Goal: Task Accomplishment & Management: Manage account settings

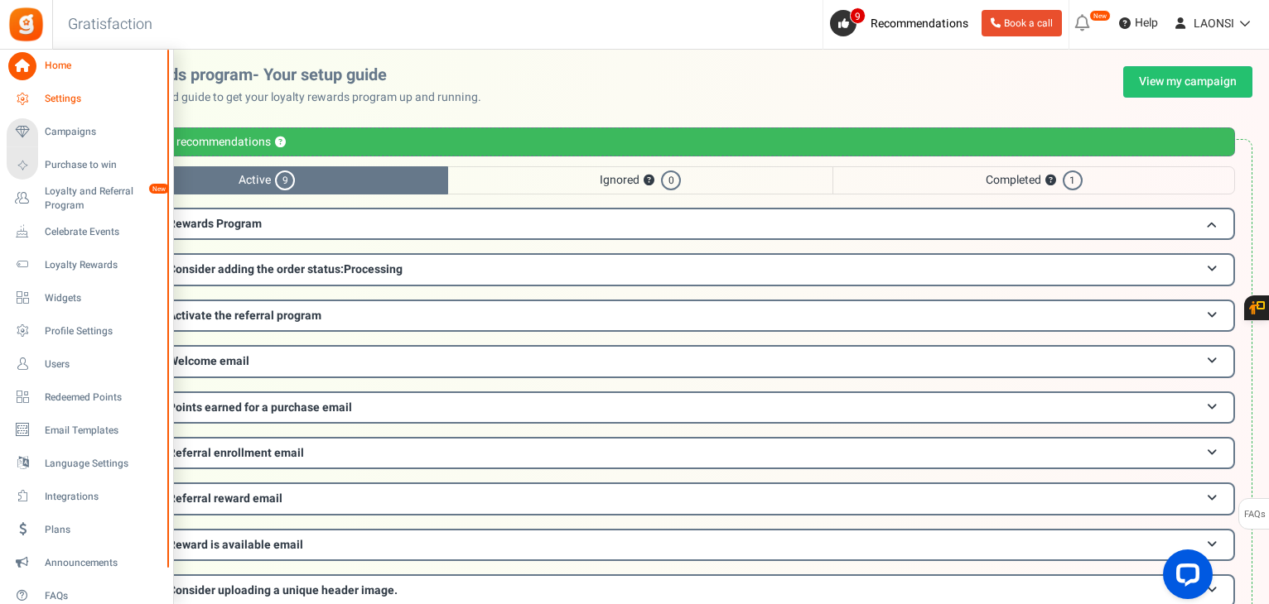
click at [46, 99] on span "Settings" at bounding box center [103, 99] width 116 height 14
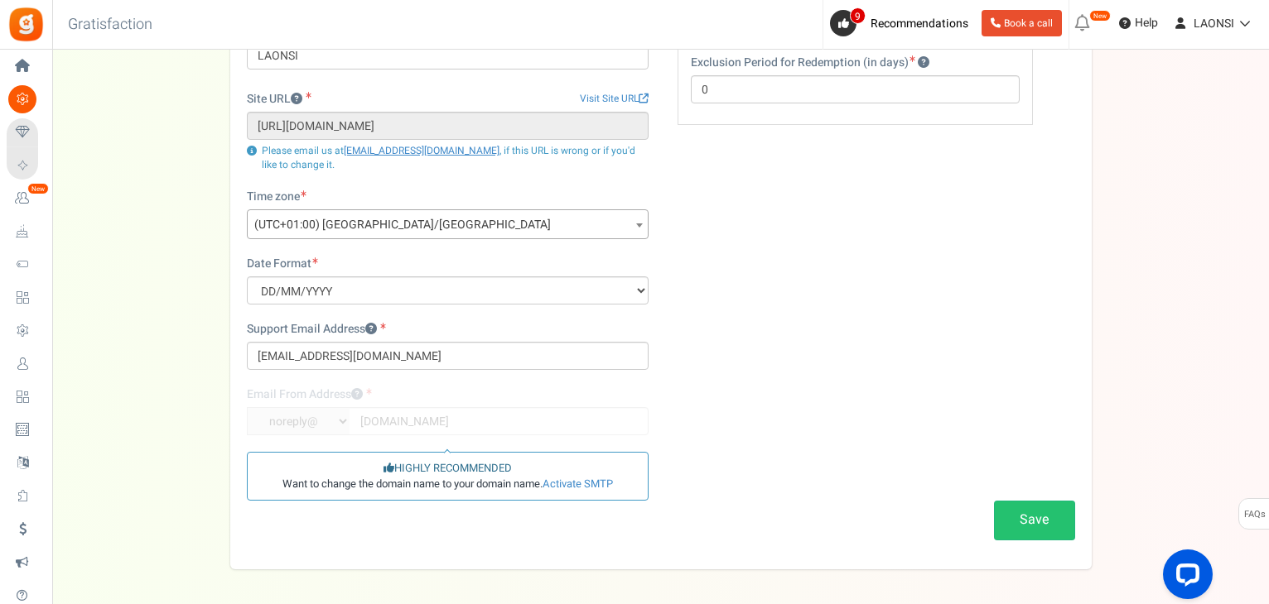
scroll to position [166, 0]
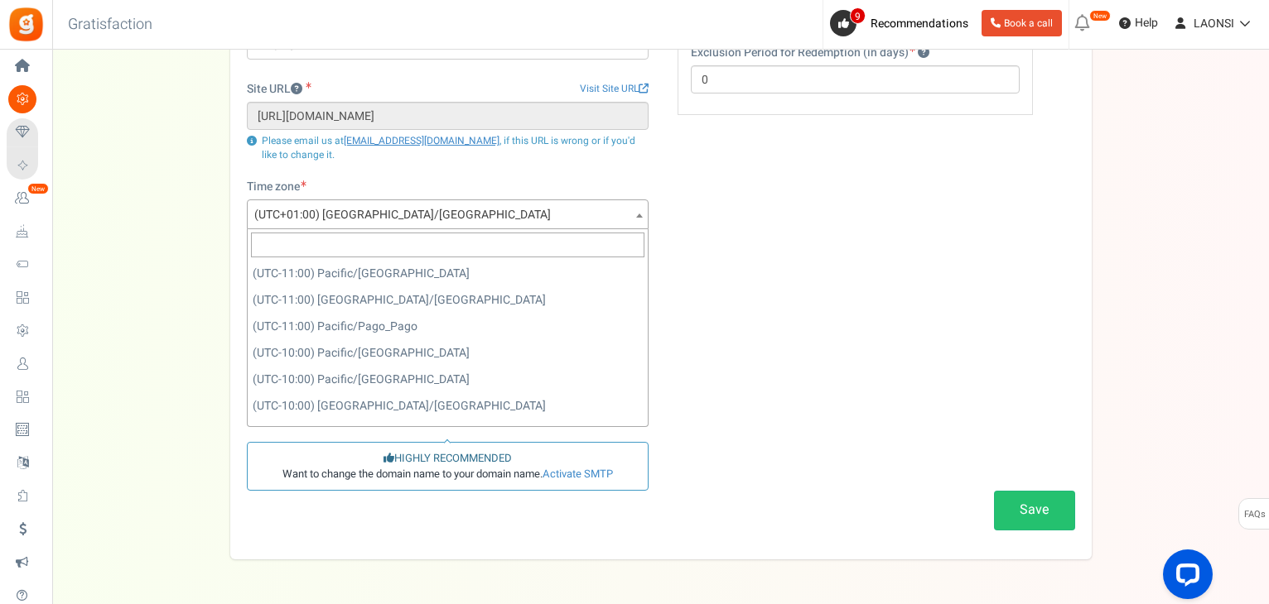
click at [460, 214] on span "(UTC+01:00) [GEOGRAPHIC_DATA]/[GEOGRAPHIC_DATA]" at bounding box center [448, 215] width 400 height 30
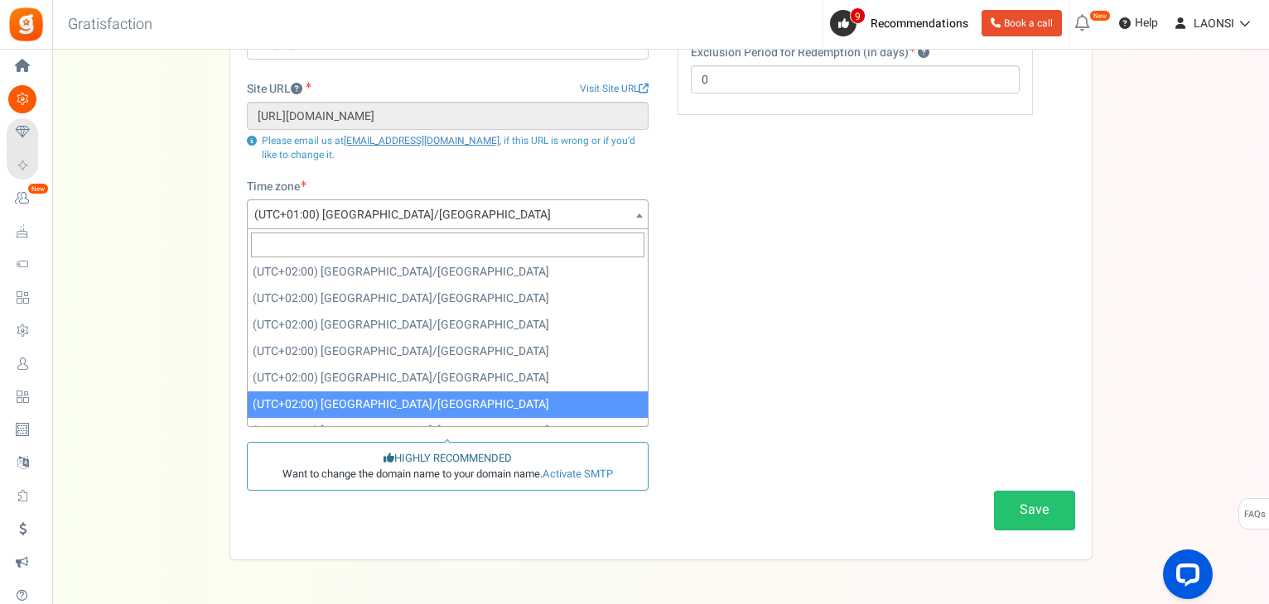
scroll to position [5760, 0]
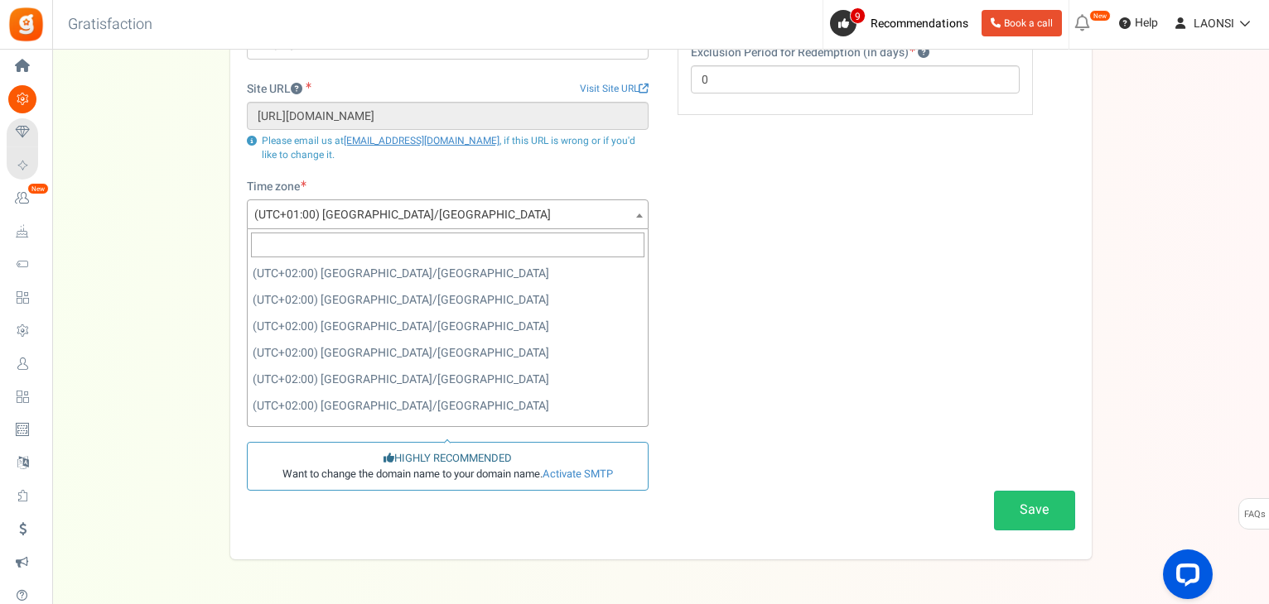
select select "Europe/[GEOGRAPHIC_DATA]"
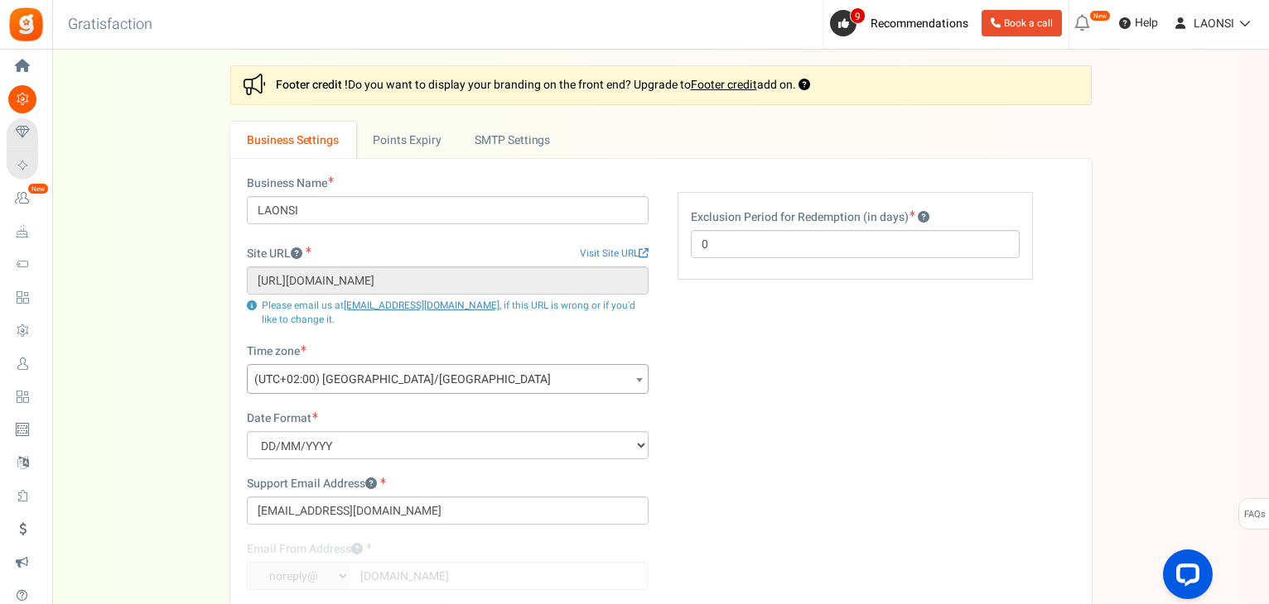
scroll to position [0, 0]
click at [388, 132] on link "Points Expiry" at bounding box center [407, 141] width 102 height 37
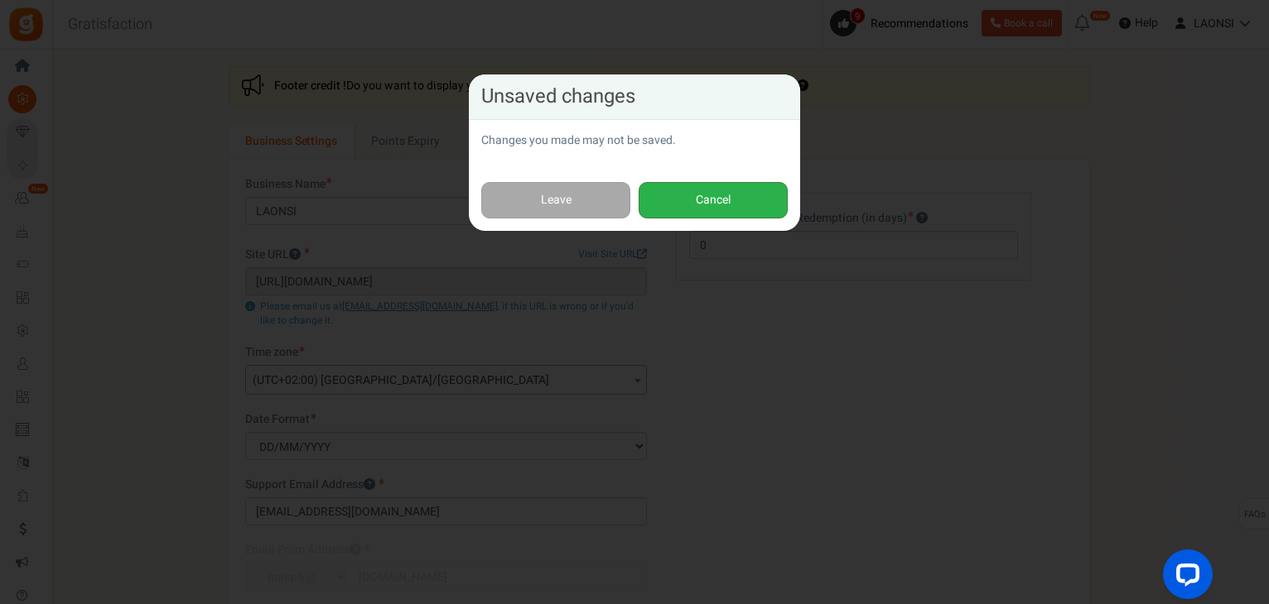
click at [682, 210] on button "Cancel" at bounding box center [712, 200] width 149 height 37
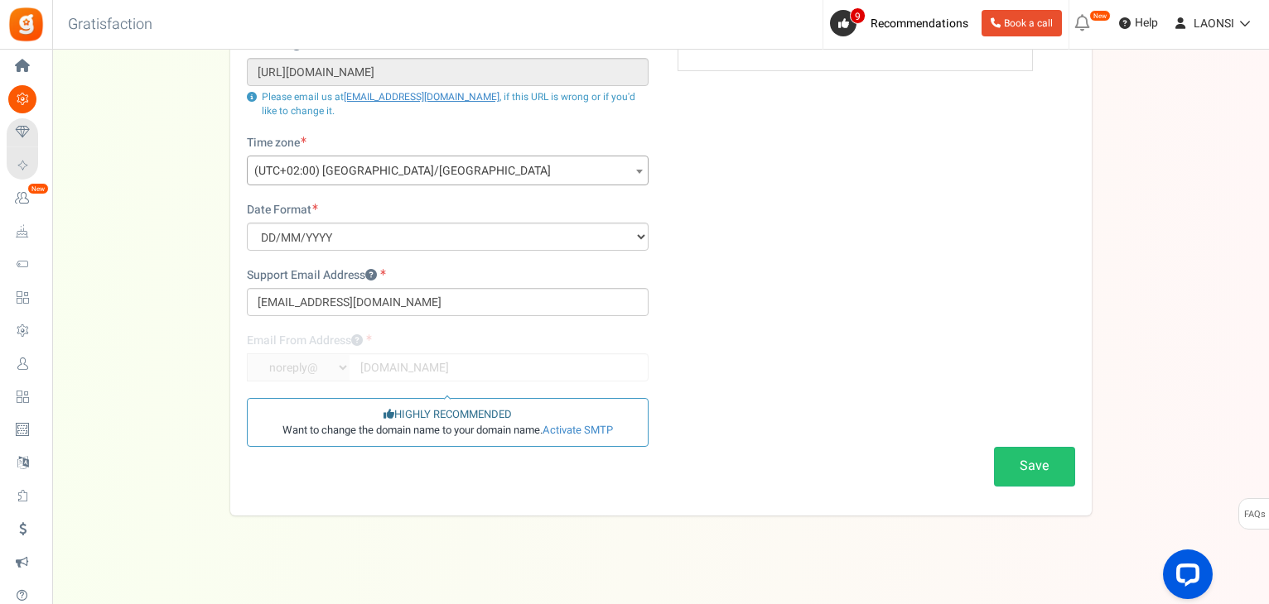
scroll to position [220, 0]
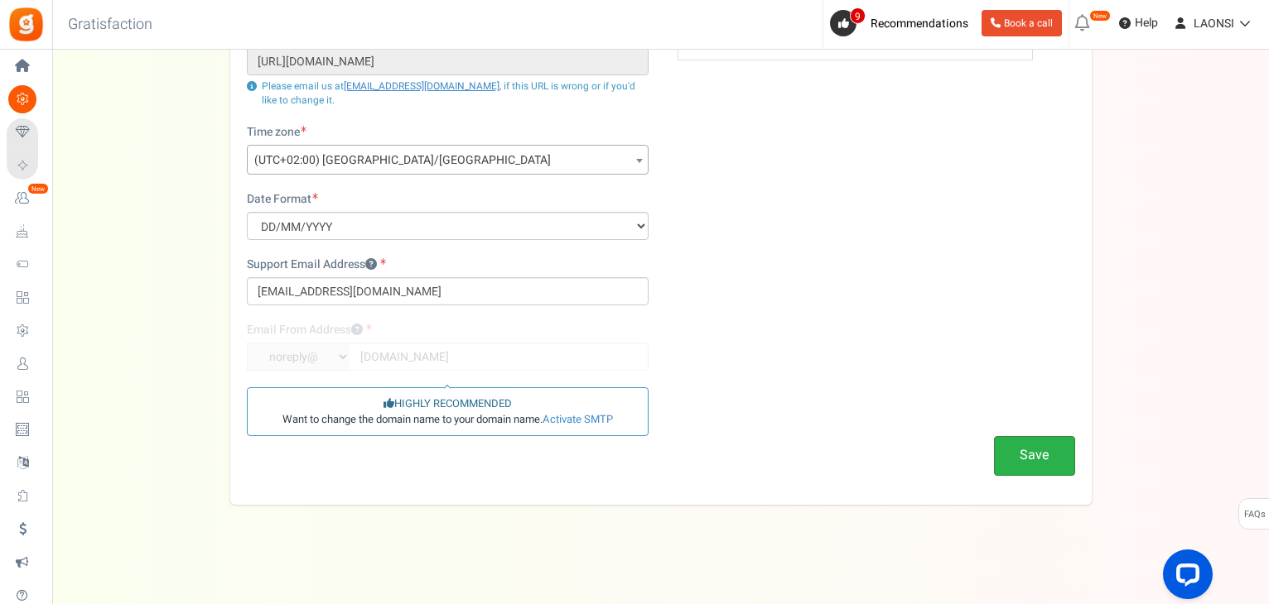
click at [1024, 448] on button "Save" at bounding box center [1034, 455] width 81 height 39
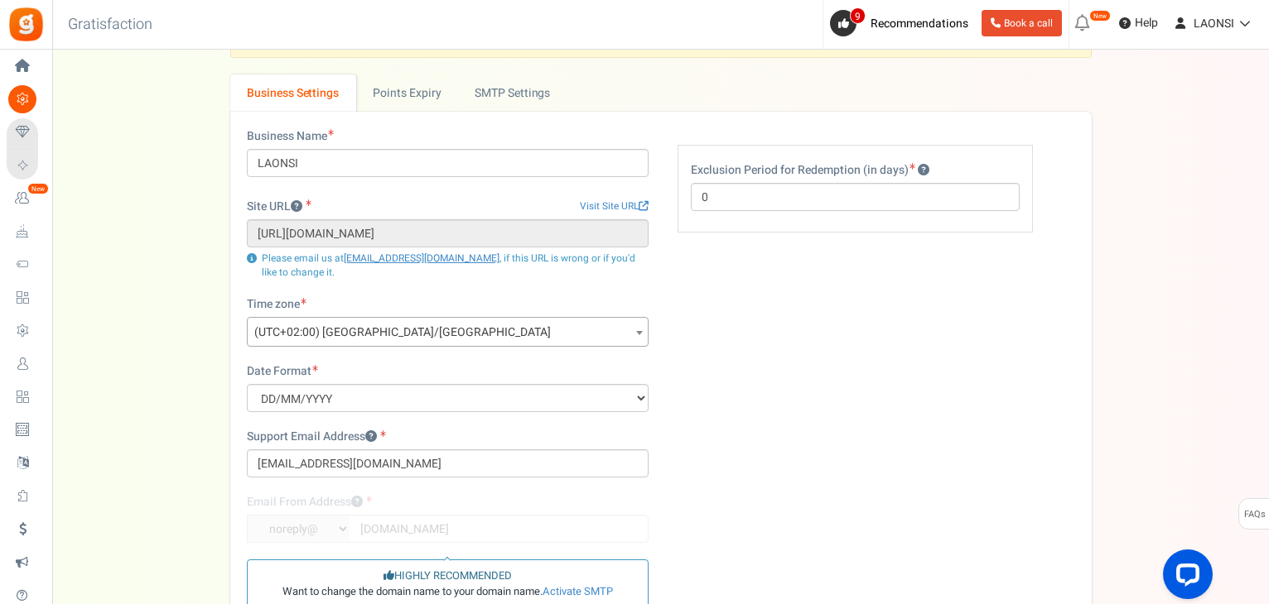
scroll to position [0, 0]
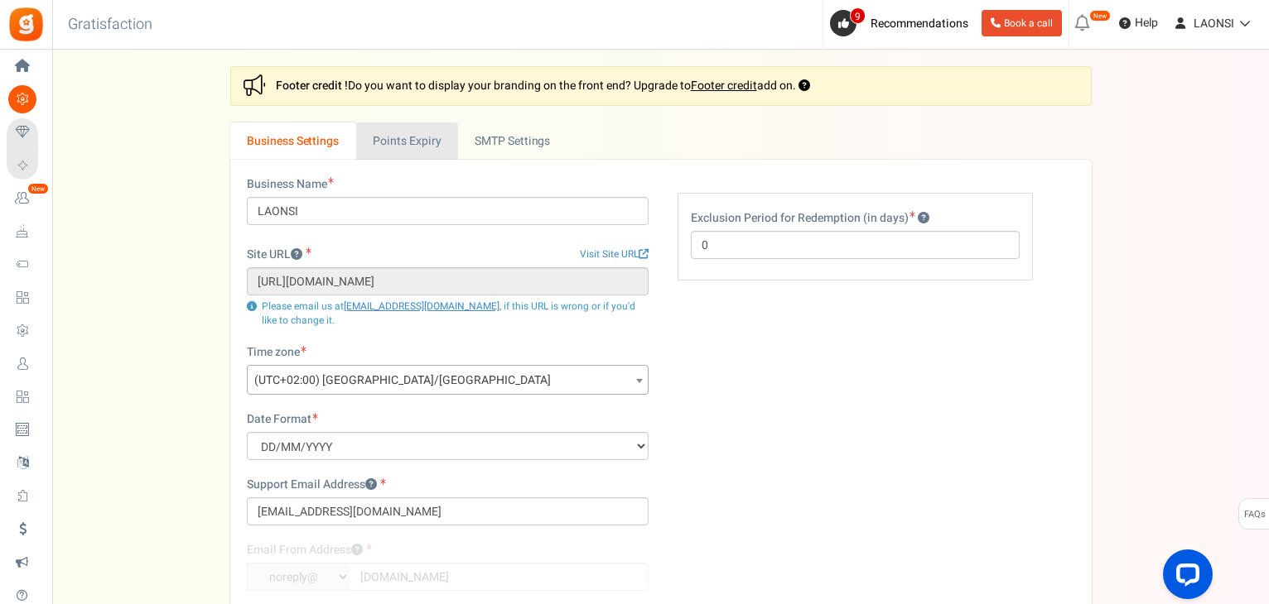
click at [413, 147] on link "Points Expiry" at bounding box center [407, 141] width 102 height 37
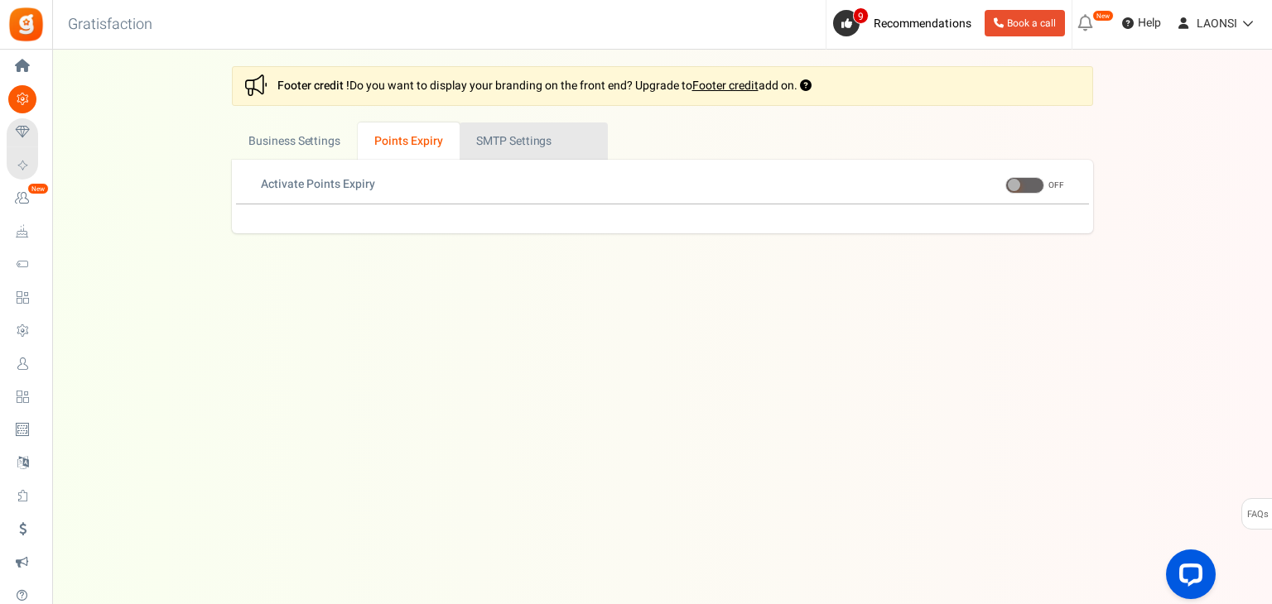
click at [530, 144] on link "Active SMTP Settings" at bounding box center [534, 141] width 148 height 37
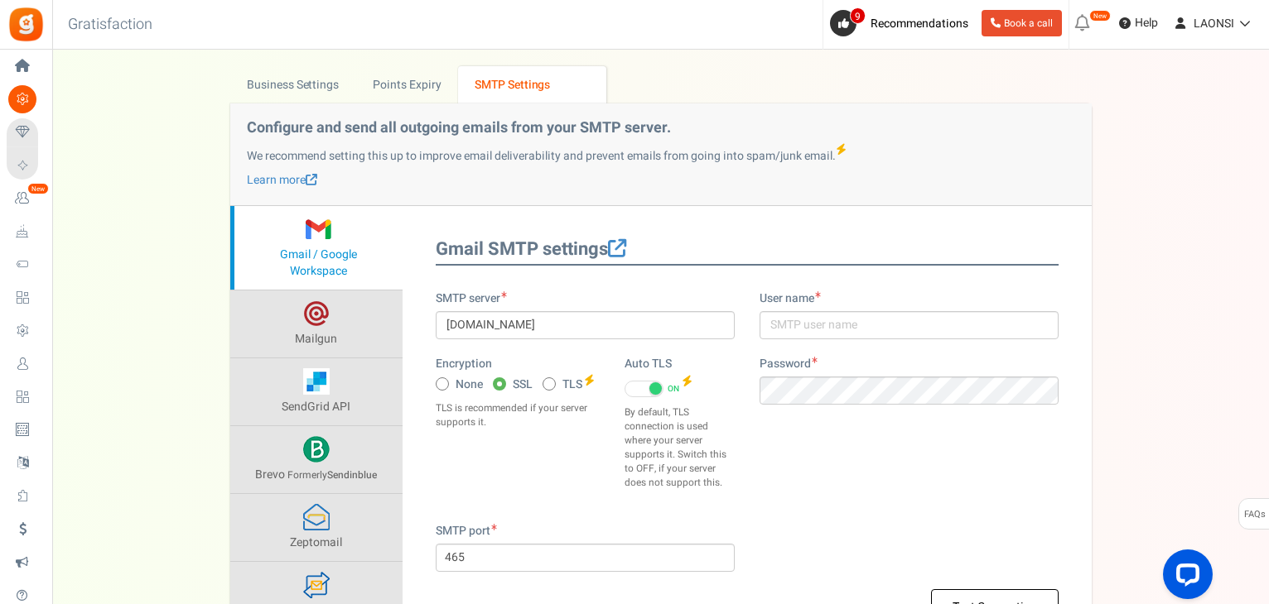
scroll to position [166, 0]
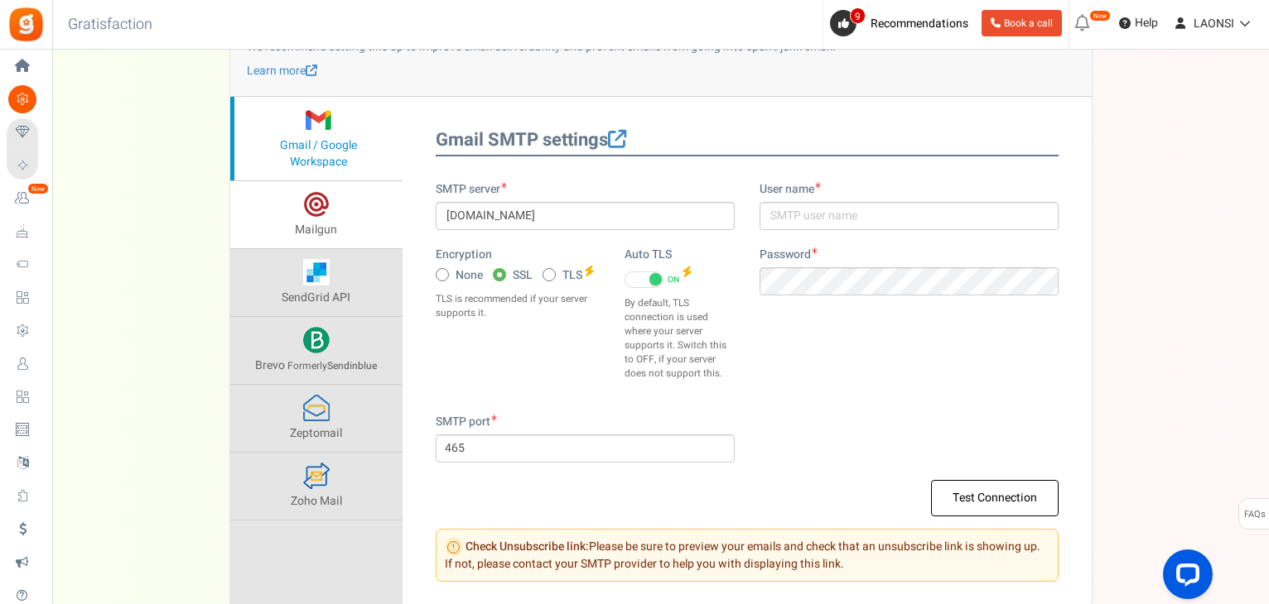
click at [321, 229] on span "Mailgun" at bounding box center [316, 229] width 42 height 17
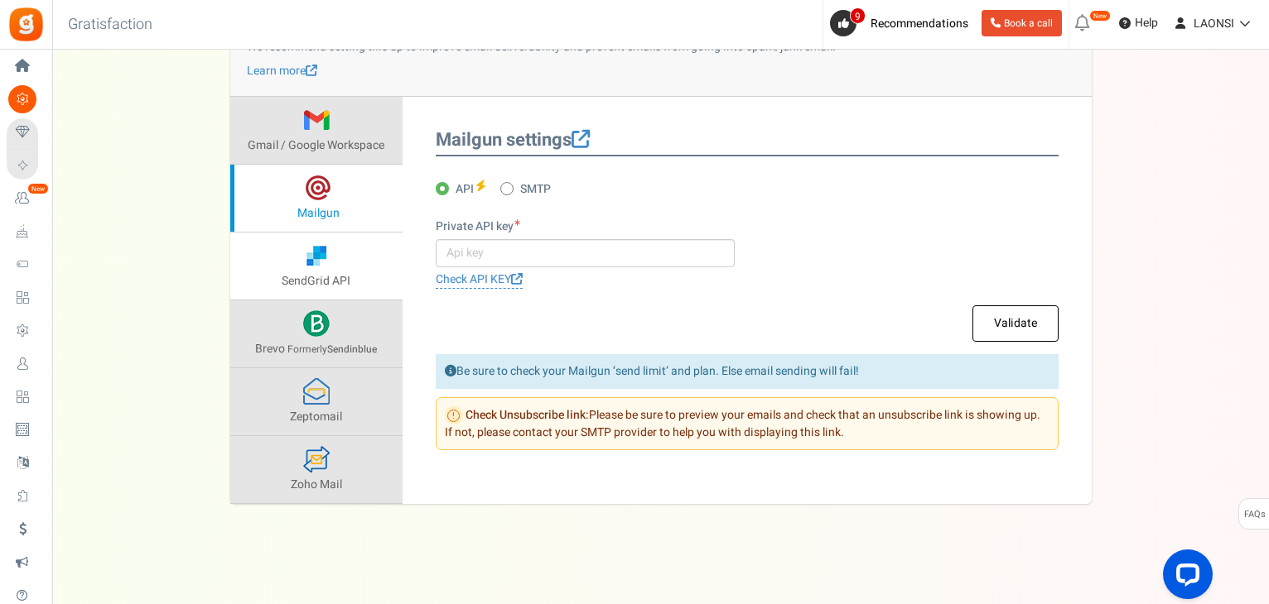
scroll to position [164, 0]
click at [364, 279] on link "SendGrid API" at bounding box center [316, 267] width 172 height 67
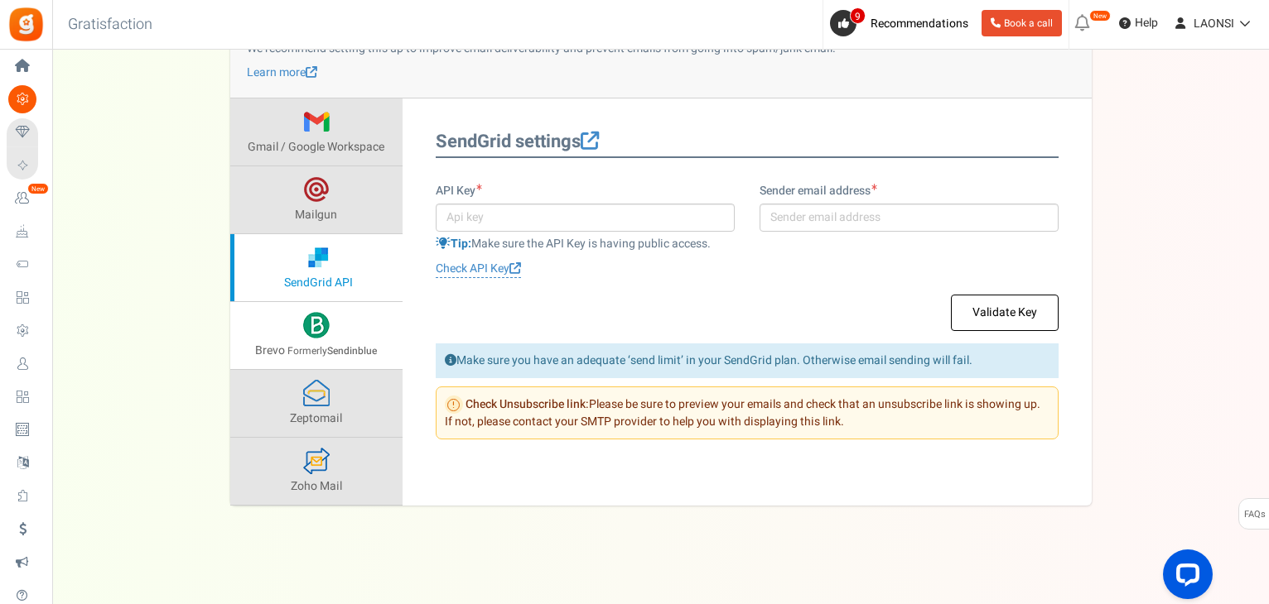
click at [373, 349] on strong "Sendinblue" at bounding box center [352, 351] width 50 height 15
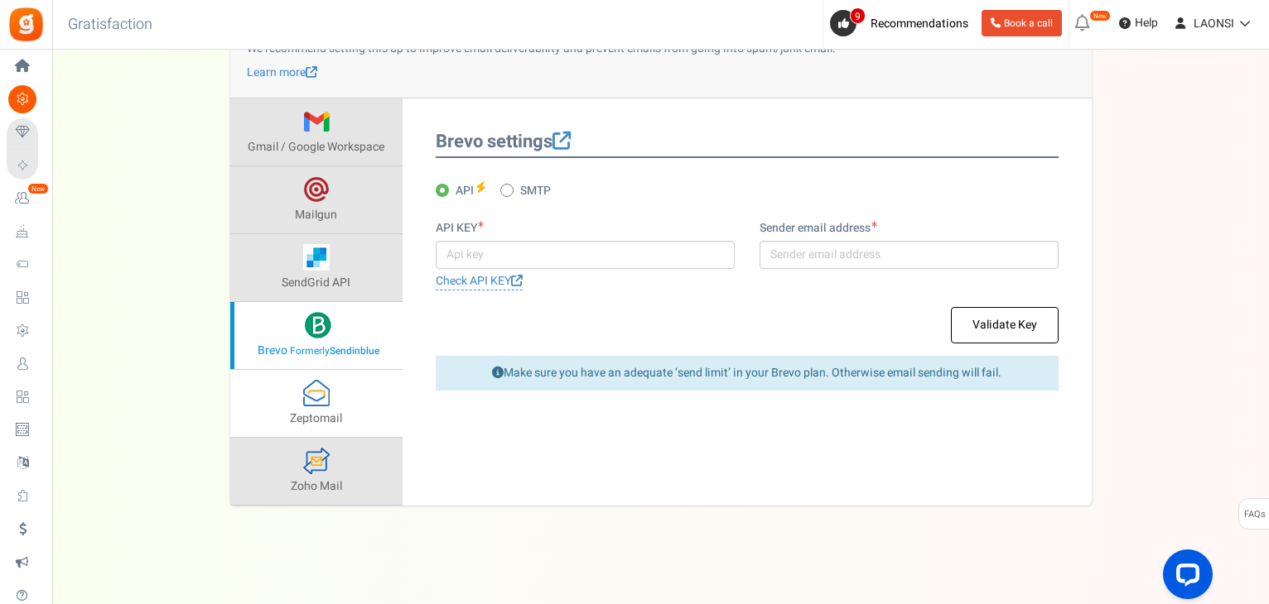
click at [368, 404] on link "Zeptomail" at bounding box center [316, 403] width 172 height 67
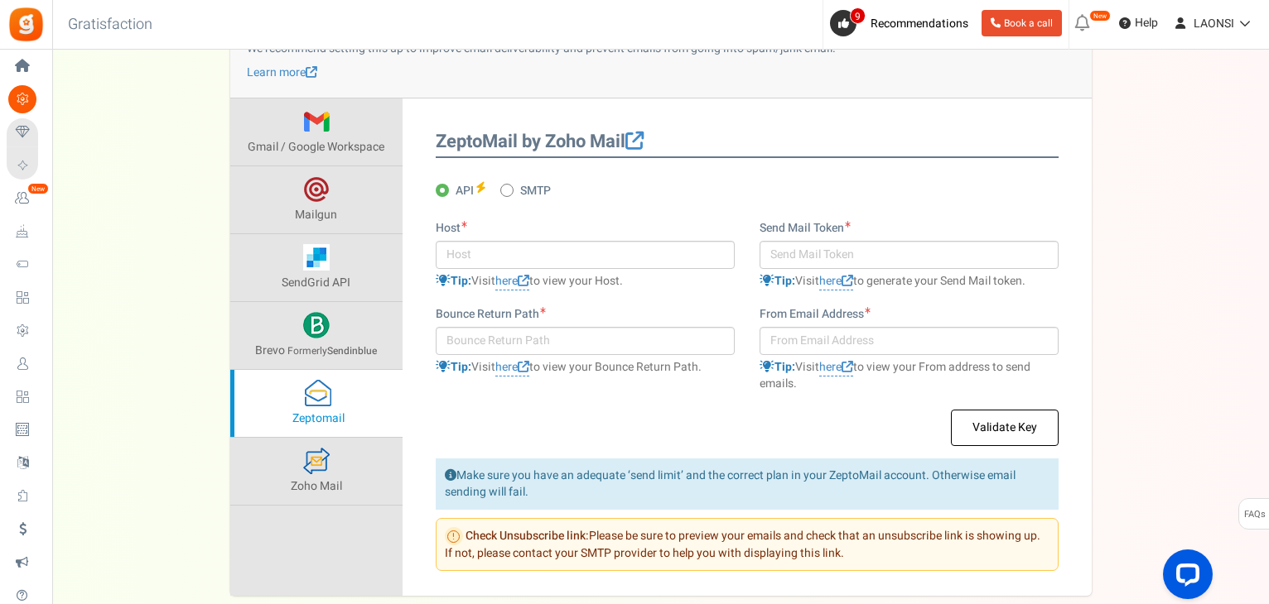
click at [340, 508] on ul "Gmail / Google Workspace Mailgun SendGrid API Brevo Formerly Sendinblue Outlook…" at bounding box center [316, 347] width 172 height 497
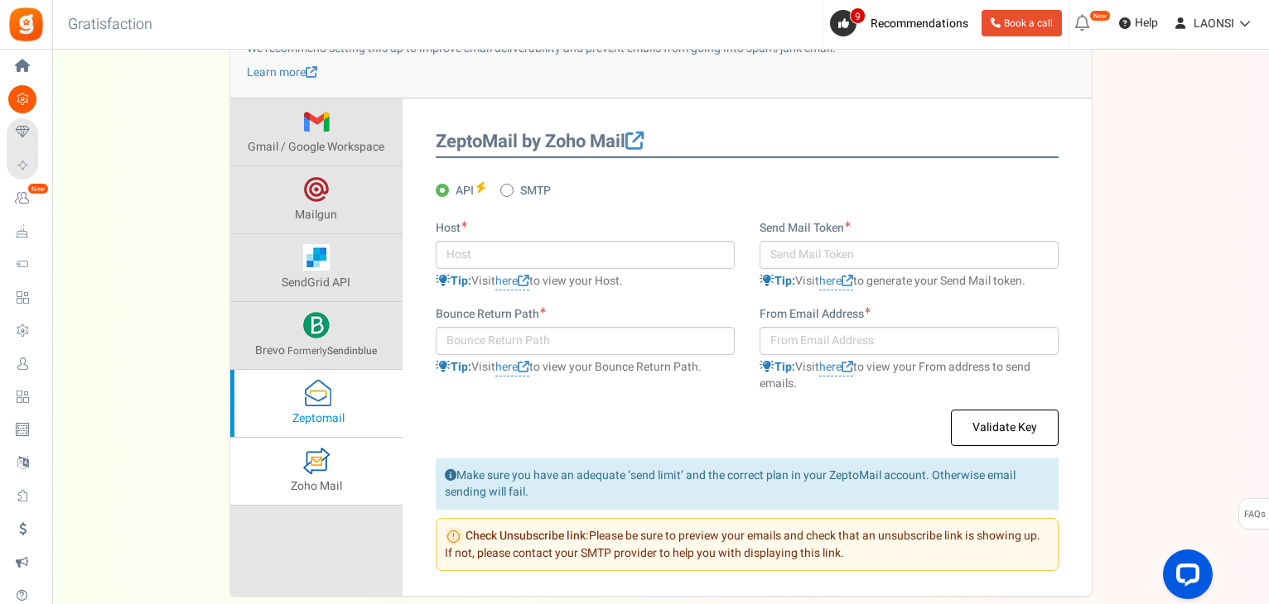
click at [321, 476] on link "Zoho Mail" at bounding box center [316, 471] width 172 height 67
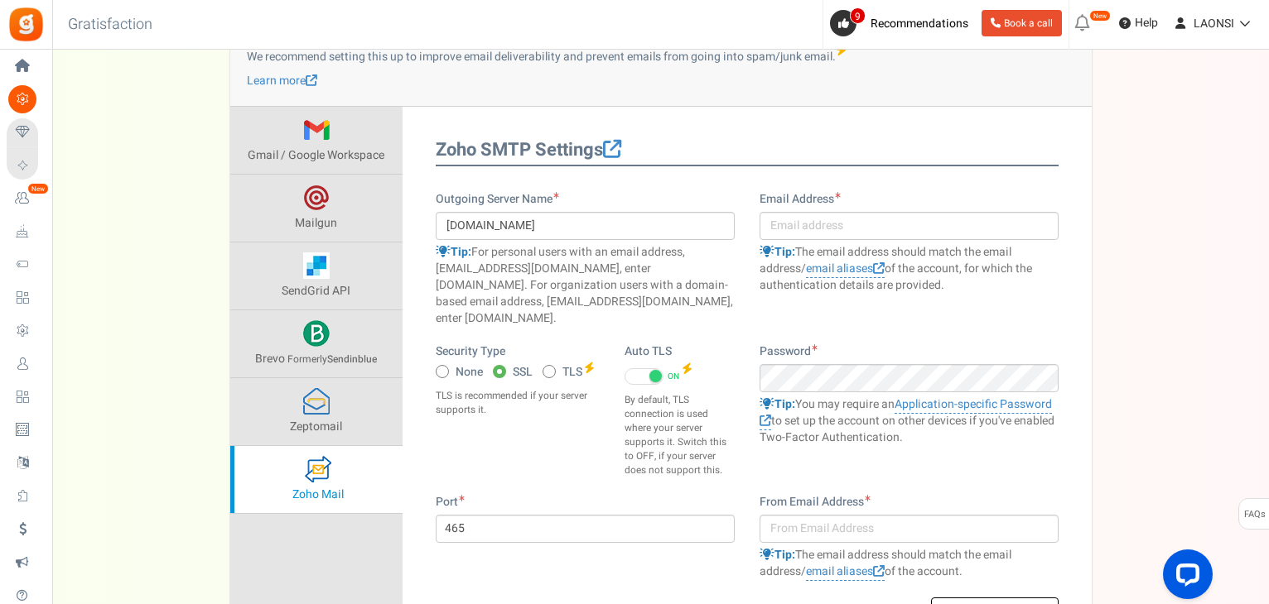
scroll to position [0, 0]
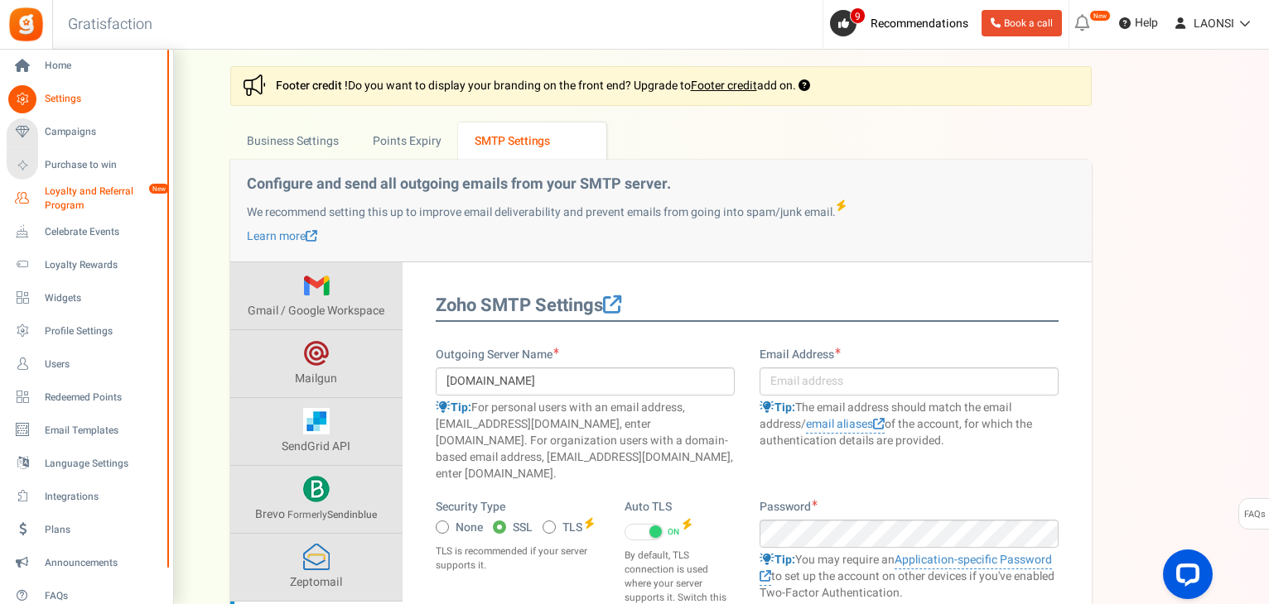
click at [108, 195] on span "Loyalty and Referral Program" at bounding box center [105, 199] width 121 height 28
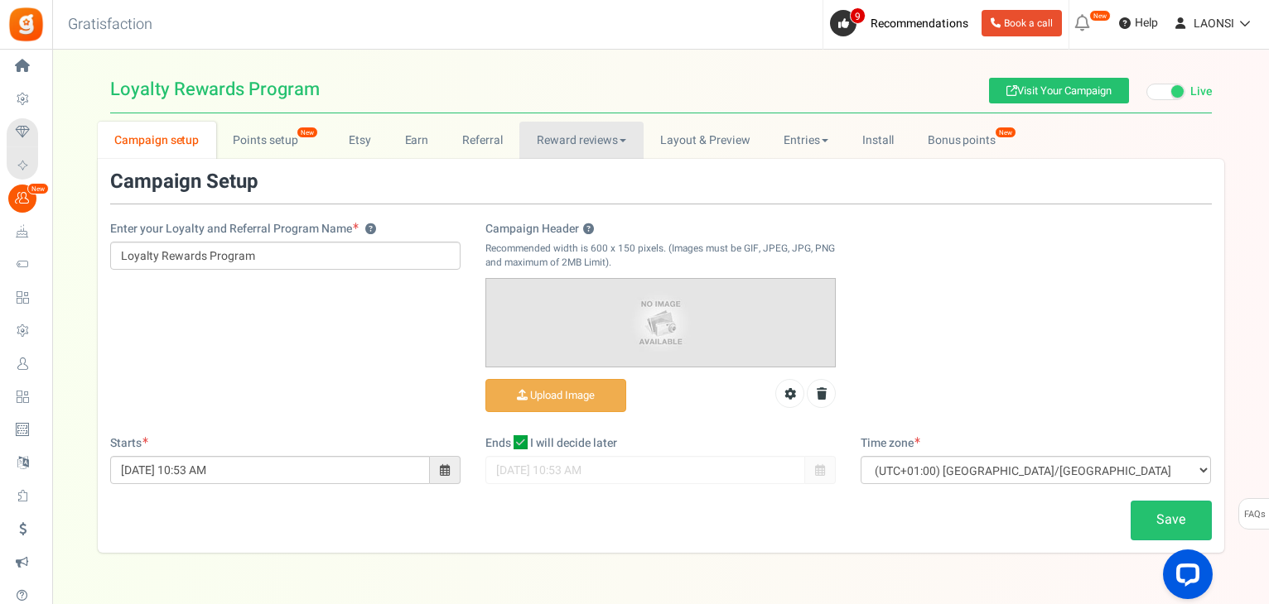
click at [617, 143] on link "Reward reviews" at bounding box center [580, 140] width 123 height 37
click at [676, 143] on link "Layout & Preview" at bounding box center [704, 140] width 123 height 37
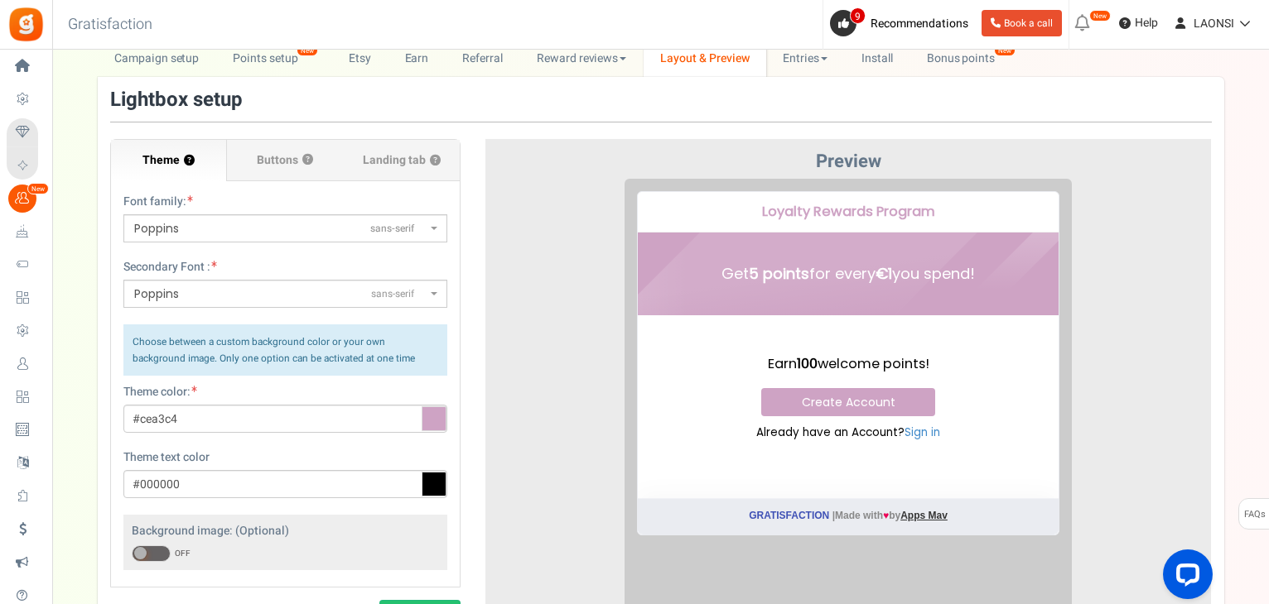
scroll to position [83, 0]
click at [431, 227] on b at bounding box center [434, 227] width 7 height 3
click at [123, 214] on select "ABeeZeesans-serif [PERSON_NAME] Displaydisplay AR One Sanssans-serif Abelsans-s…" at bounding box center [123, 213] width 1 height 1
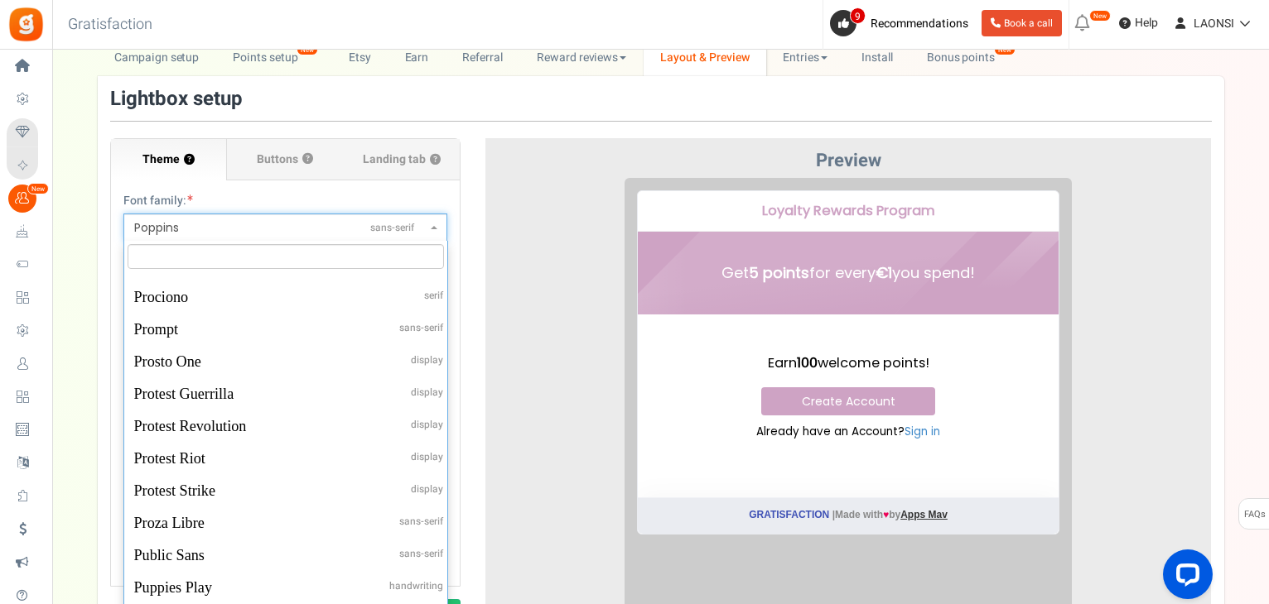
scroll to position [47006, 0]
click at [470, 224] on div "Theme ? Font family: ABeeZeesans-serif [PERSON_NAME] Displaydisplay AR One Sans…" at bounding box center [285, 388] width 375 height 500
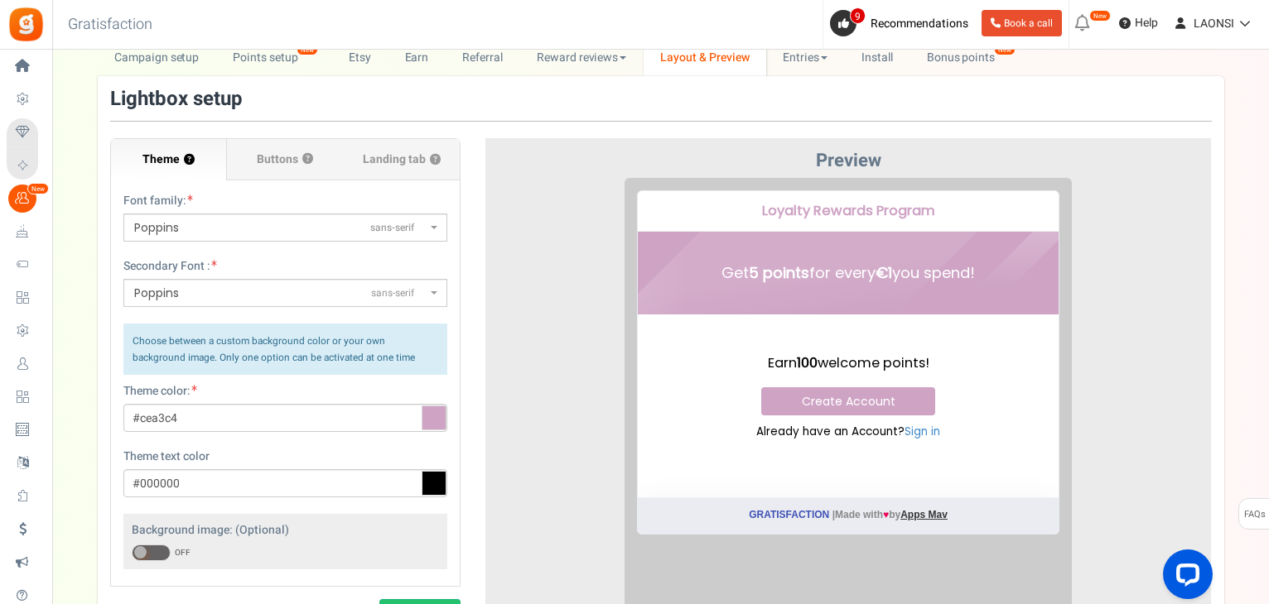
click at [277, 225] on span "Poppins sans-serif" at bounding box center [280, 227] width 292 height 17
click at [123, 214] on select "ABeeZeesans-serif [PERSON_NAME] Displaydisplay AR One Sanssans-serif Abelsans-s…" at bounding box center [123, 213] width 1 height 1
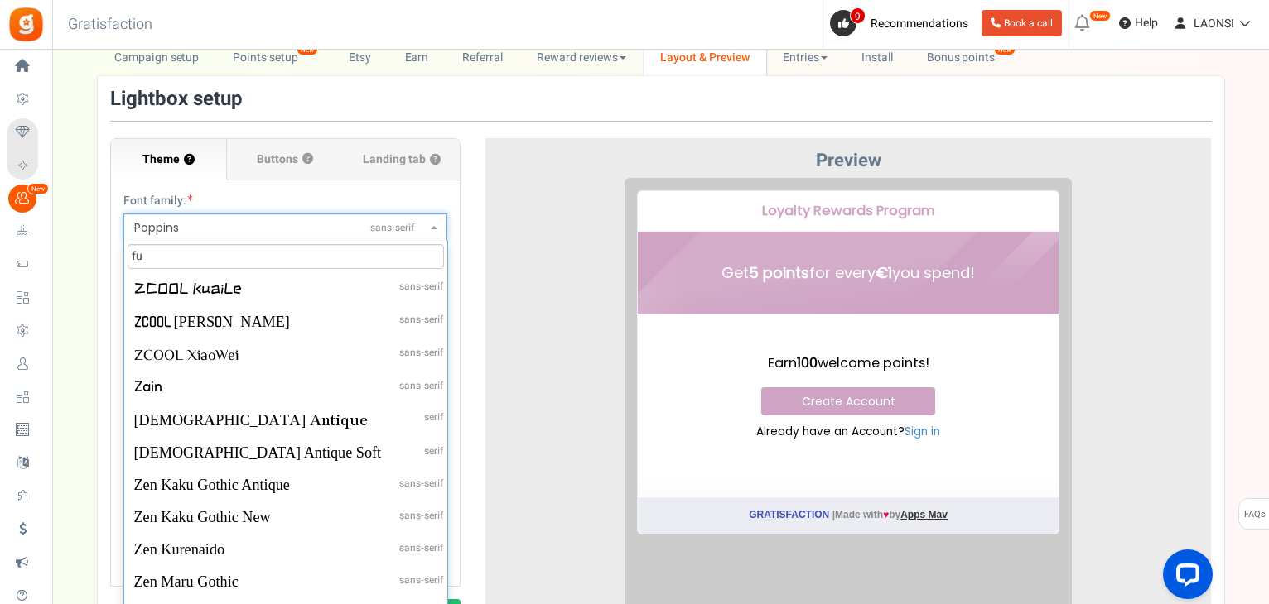
scroll to position [0, 0]
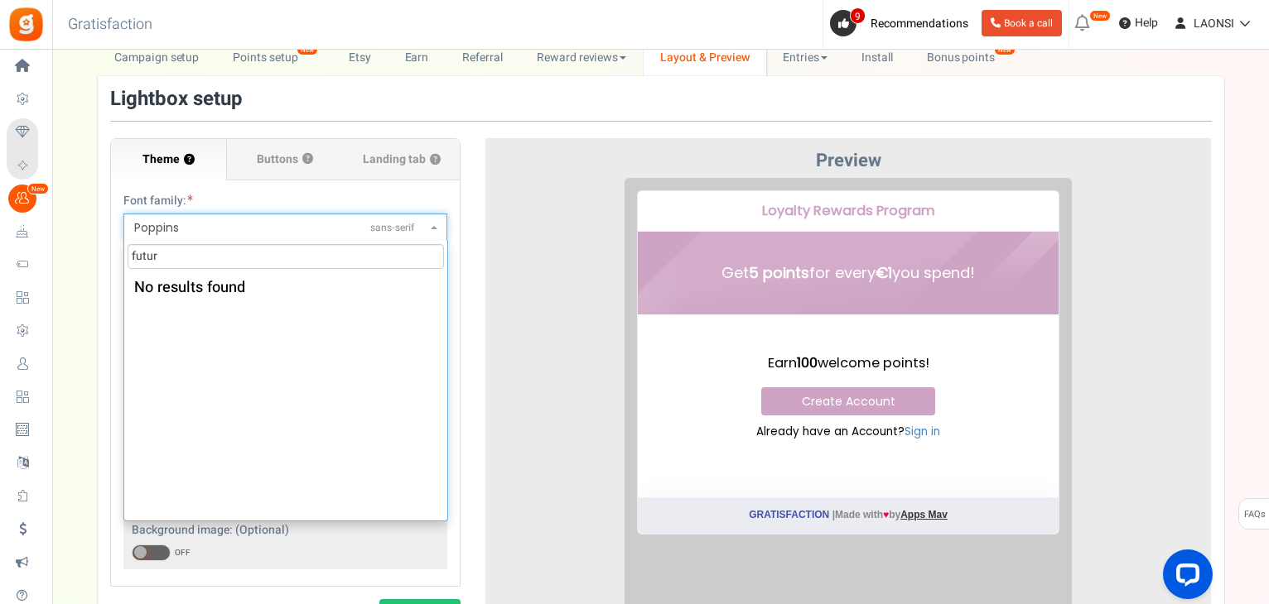
type input "futura"
click at [454, 239] on div "Font family: ABeeZeesans-serif [PERSON_NAME] Displaydisplay AR One Sanssans-ser…" at bounding box center [285, 375] width 349 height 388
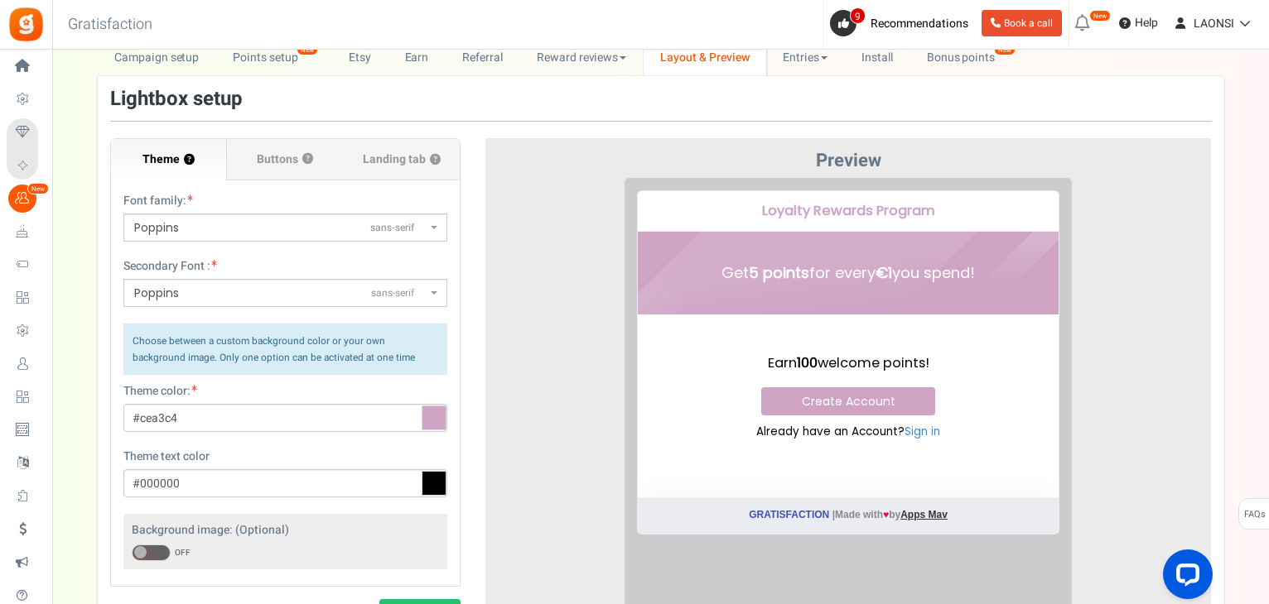
click at [242, 293] on span "Poppins sans-serif" at bounding box center [280, 293] width 292 height 17
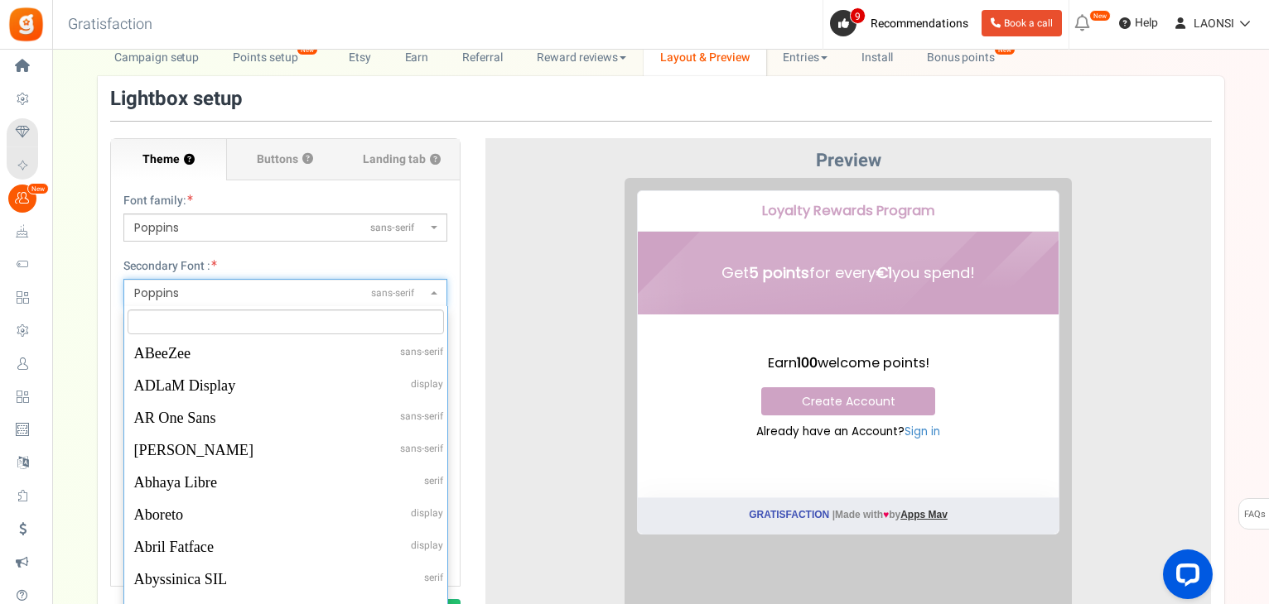
scroll to position [47032, 0]
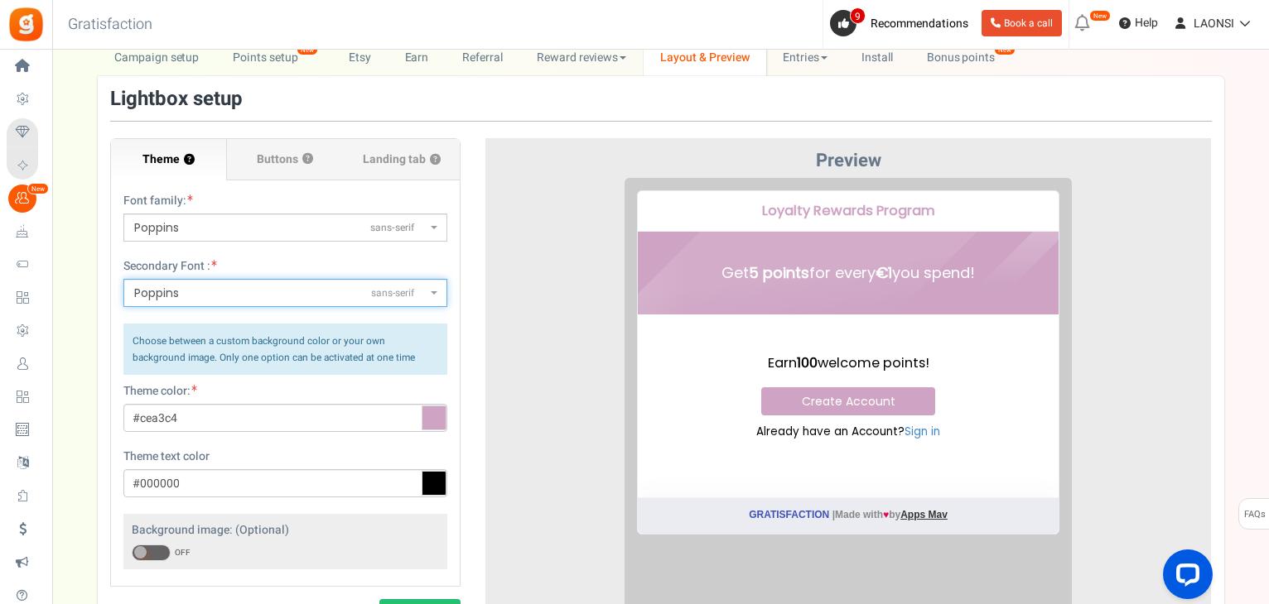
click at [242, 293] on span "Poppins sans-serif" at bounding box center [280, 293] width 292 height 17
click at [162, 419] on input "#cea3c4" at bounding box center [285, 418] width 324 height 28
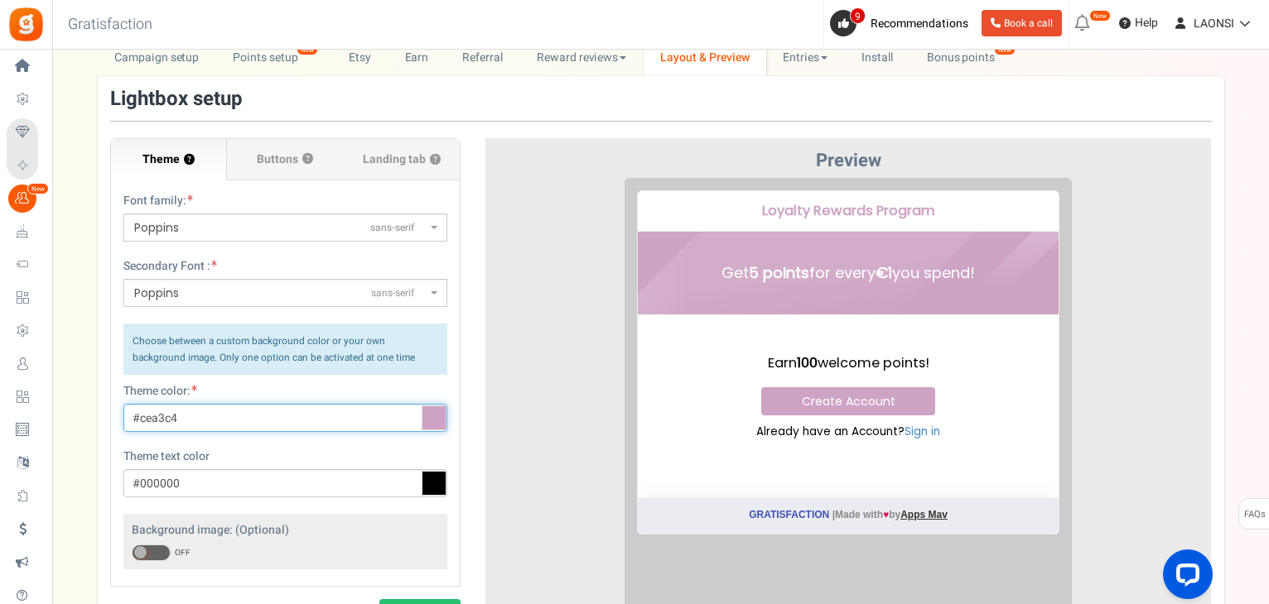
click at [162, 419] on input "#cea3c4" at bounding box center [285, 418] width 324 height 28
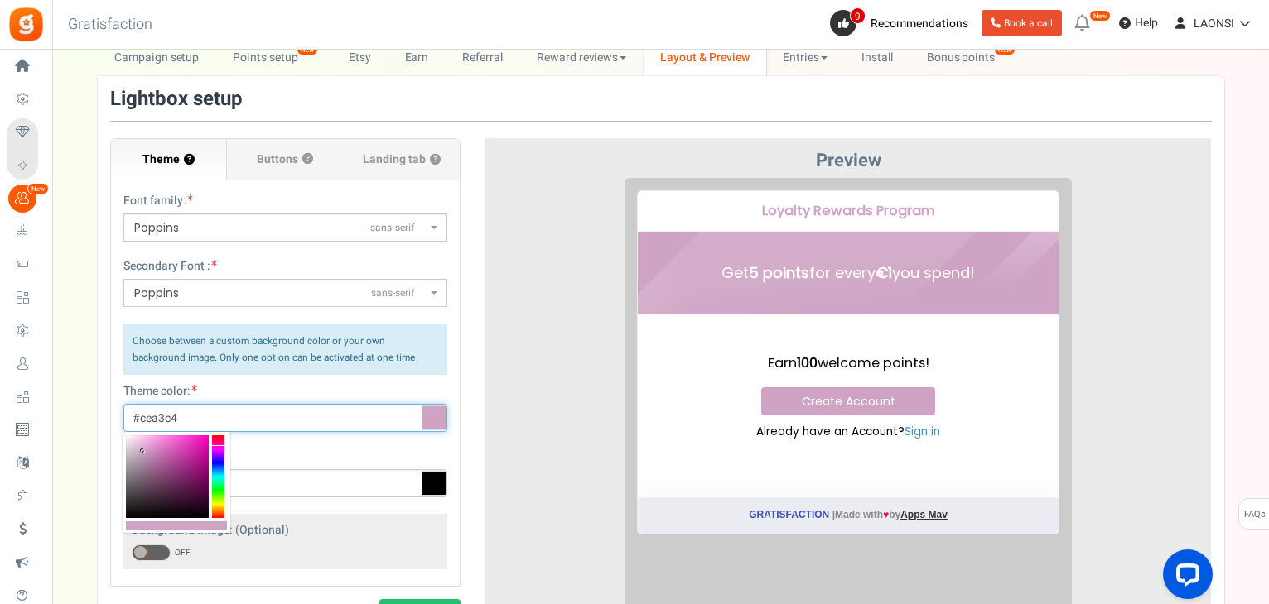
paste input "CAA3C8"
type input "#caa3c8"
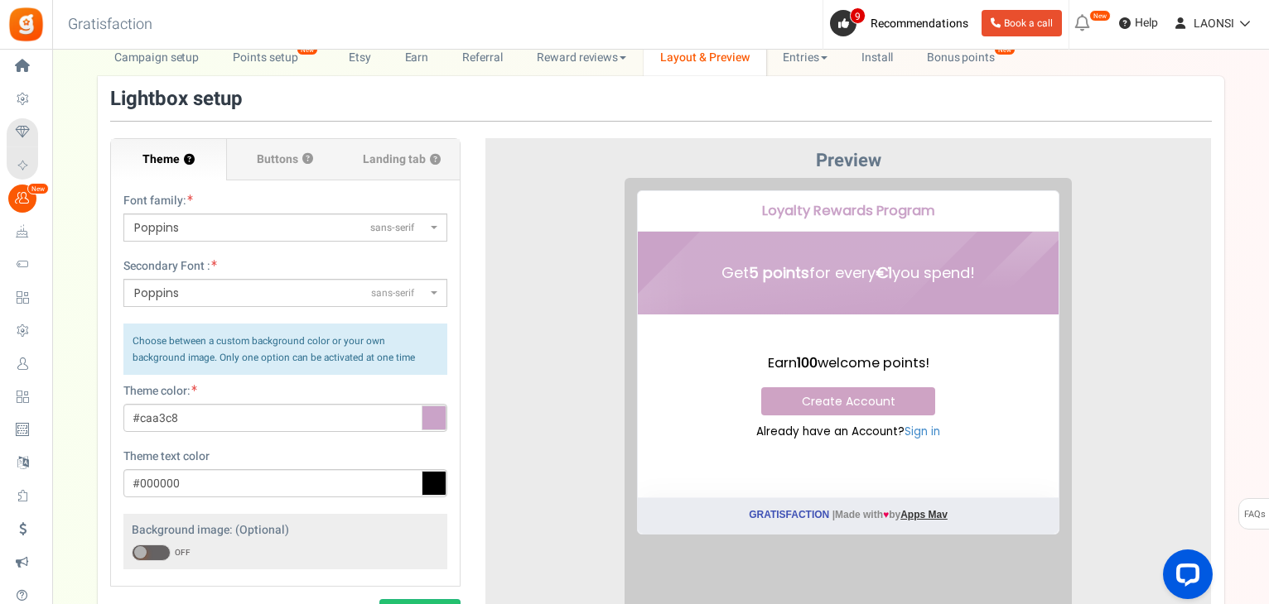
click at [466, 413] on div "Theme ? Font family: ABeeZeesans-serif [PERSON_NAME] Displaydisplay AR One Sans…" at bounding box center [285, 388] width 375 height 500
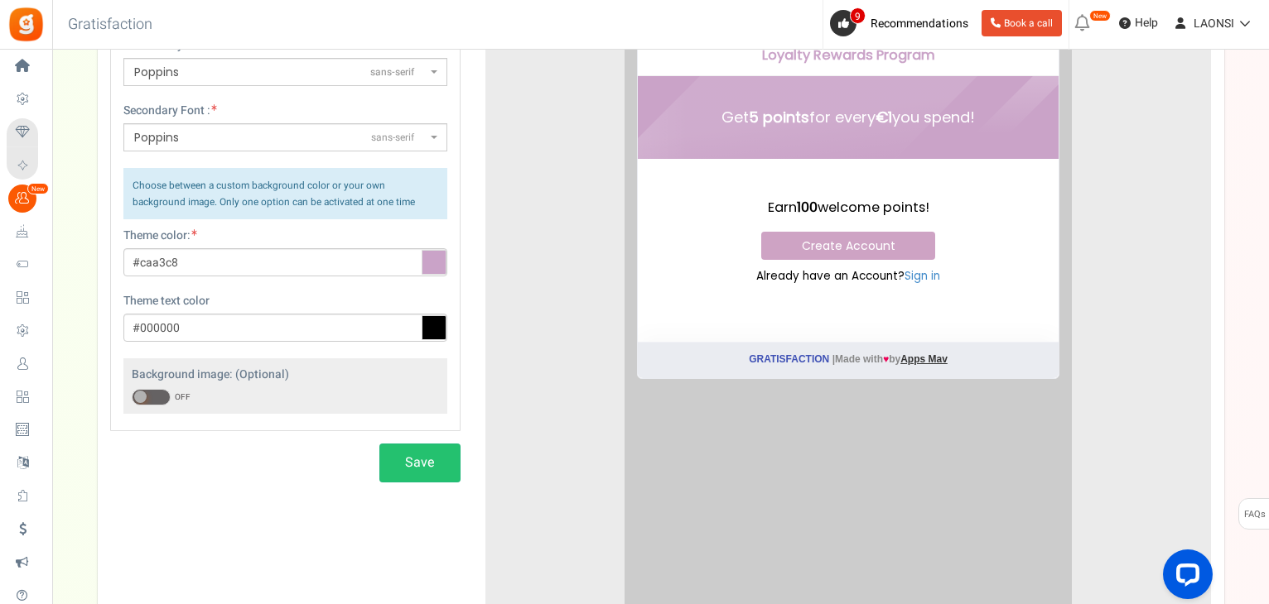
scroll to position [248, 0]
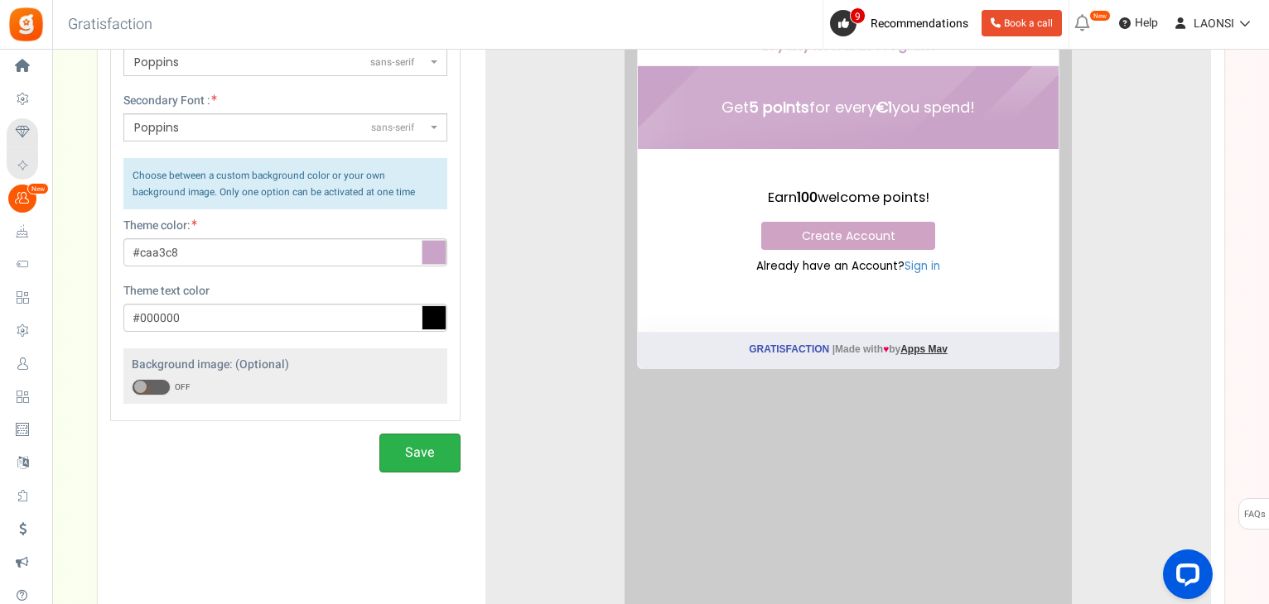
click at [417, 456] on button "Save" at bounding box center [419, 453] width 81 height 39
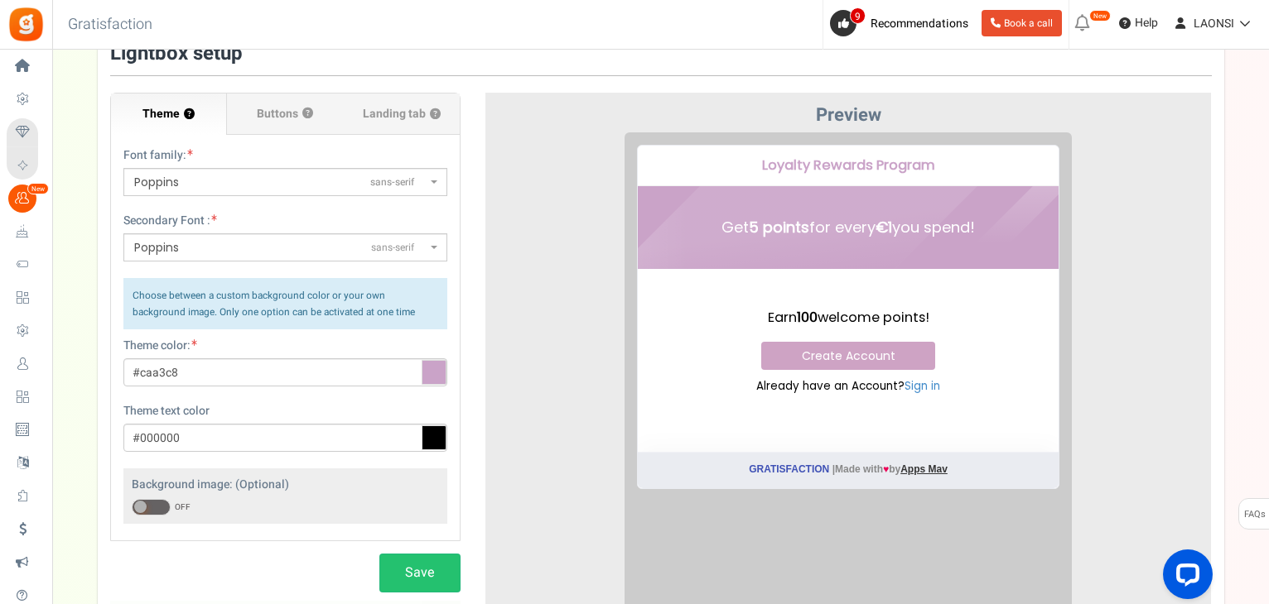
scroll to position [0, 0]
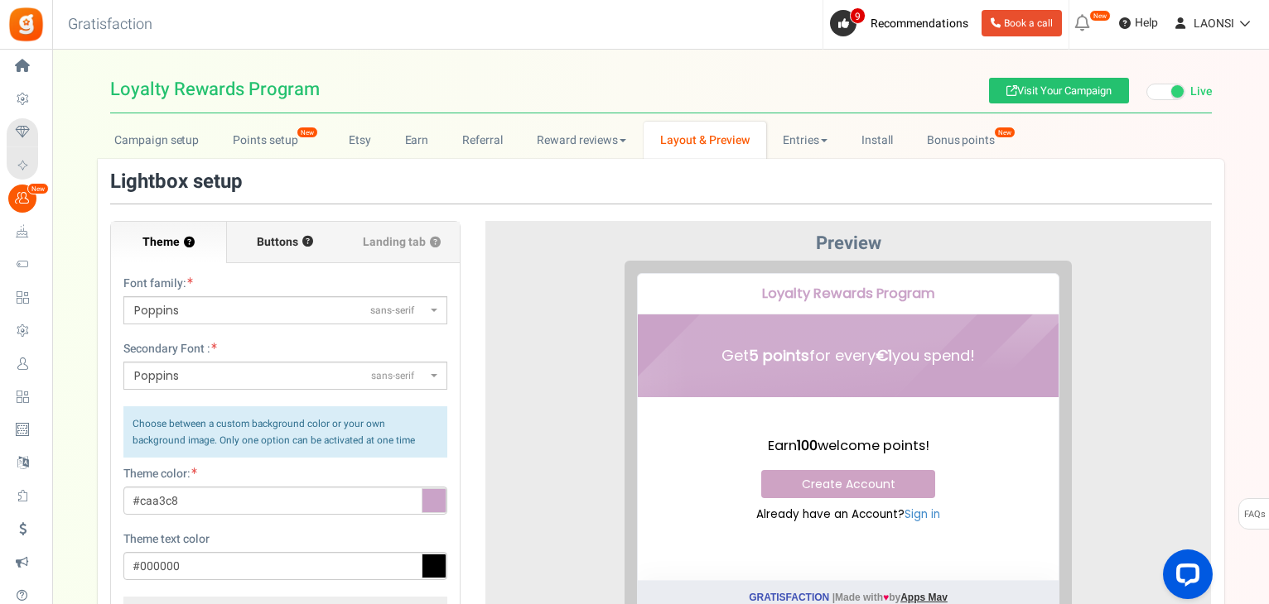
click at [262, 247] on span "Buttons" at bounding box center [277, 242] width 41 height 17
click at [0, 0] on input "Buttons ?" at bounding box center [0, 0] width 0 height 0
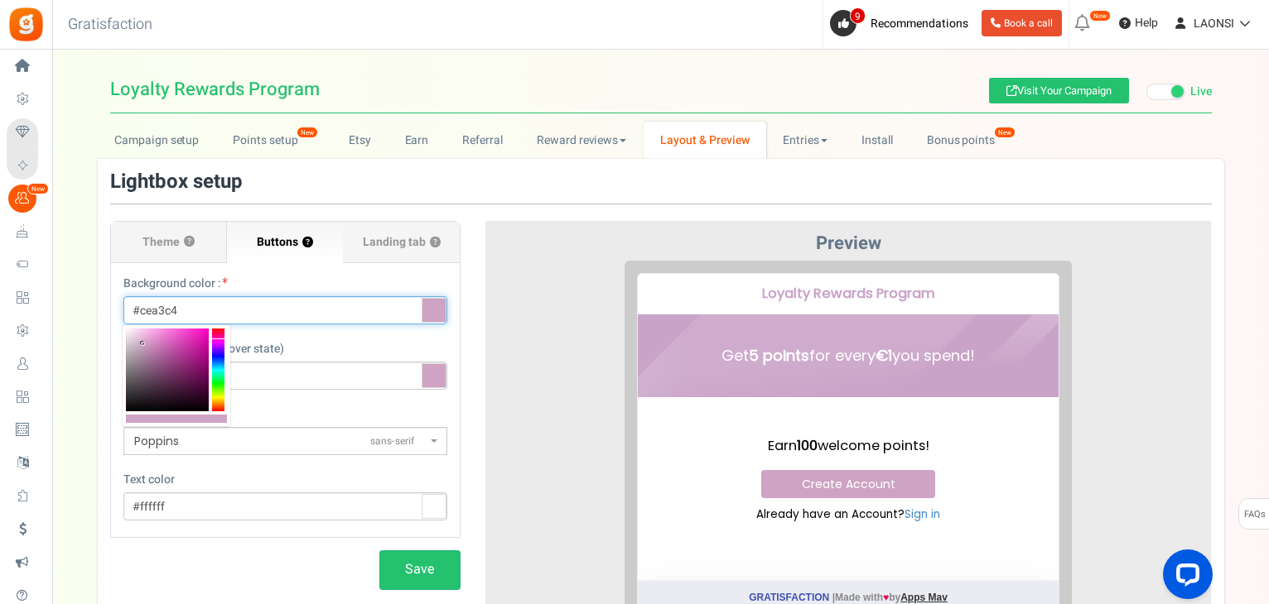
click at [167, 306] on input "#cea3c4" at bounding box center [285, 310] width 324 height 28
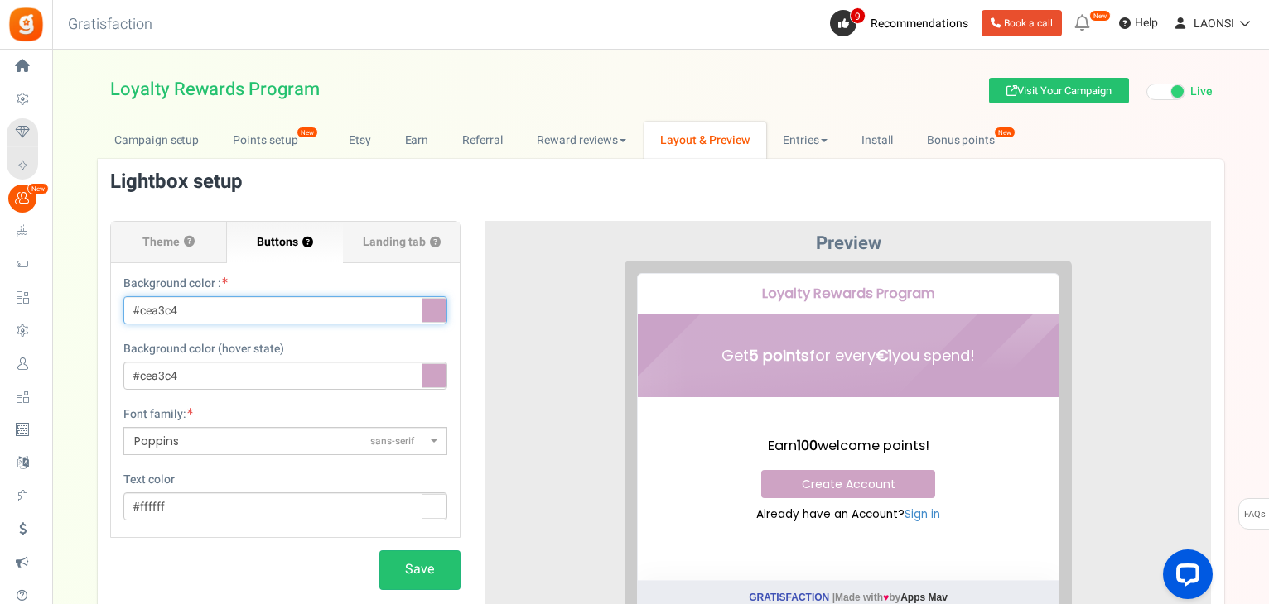
click at [167, 306] on input "#cea3c4" at bounding box center [285, 310] width 324 height 28
paste input "CAA3C8"
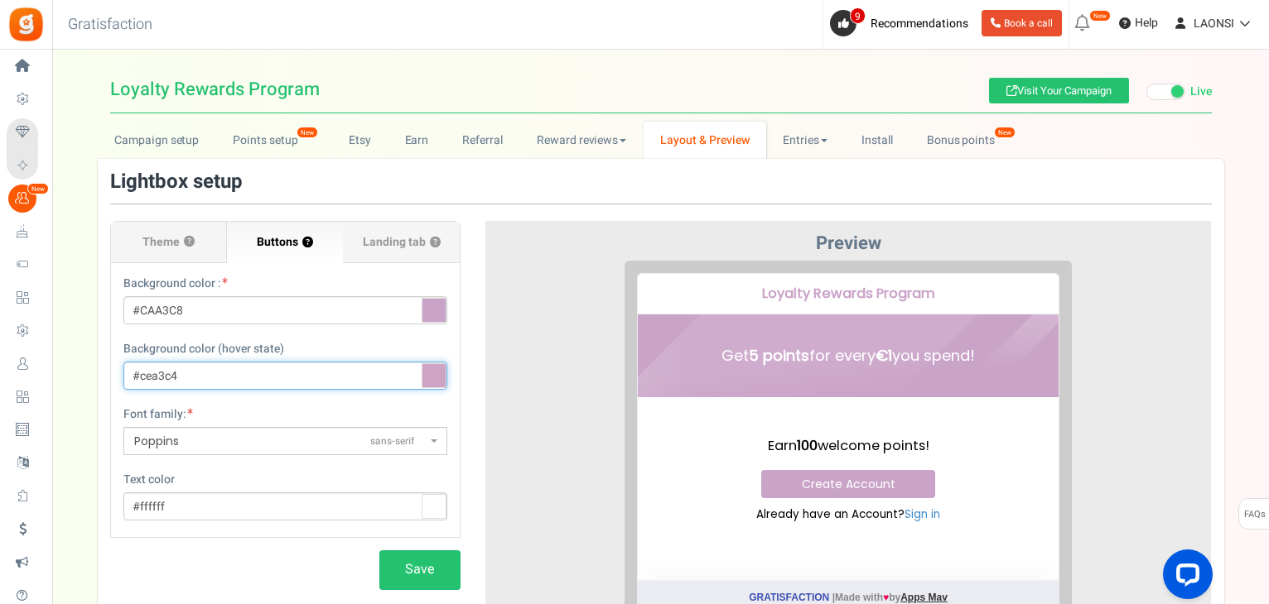
type input "#caa3c8"
click at [157, 378] on input "#cea3c4" at bounding box center [285, 376] width 324 height 28
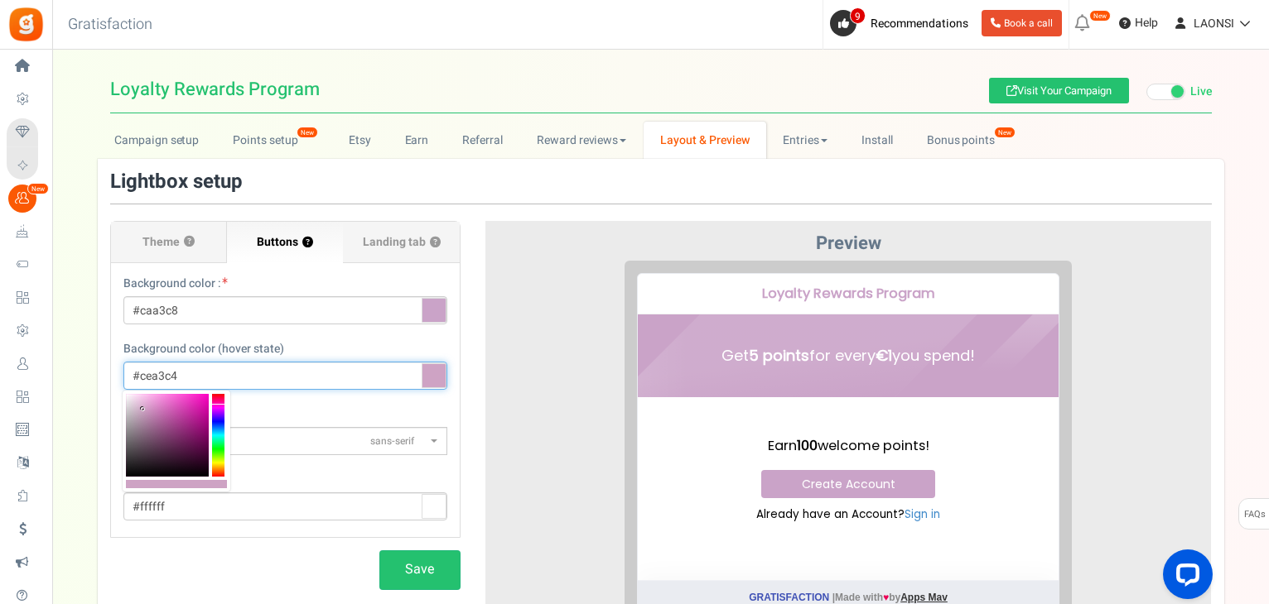
click at [157, 378] on input "#cea3c4" at bounding box center [285, 376] width 324 height 28
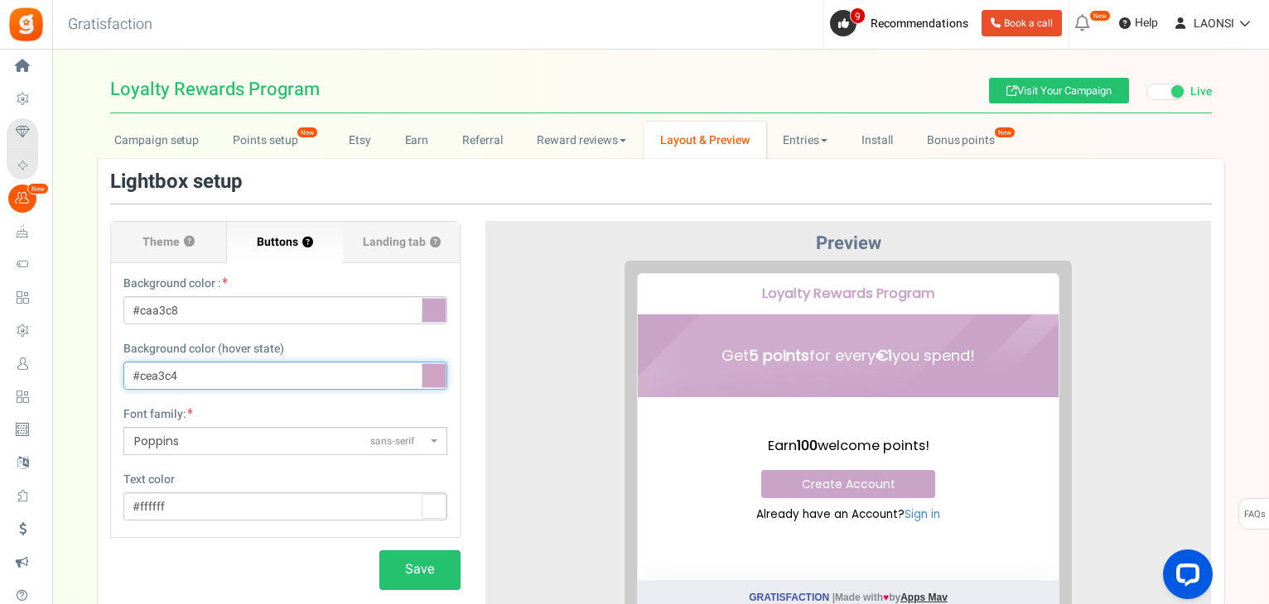
paste input "CAA3C8"
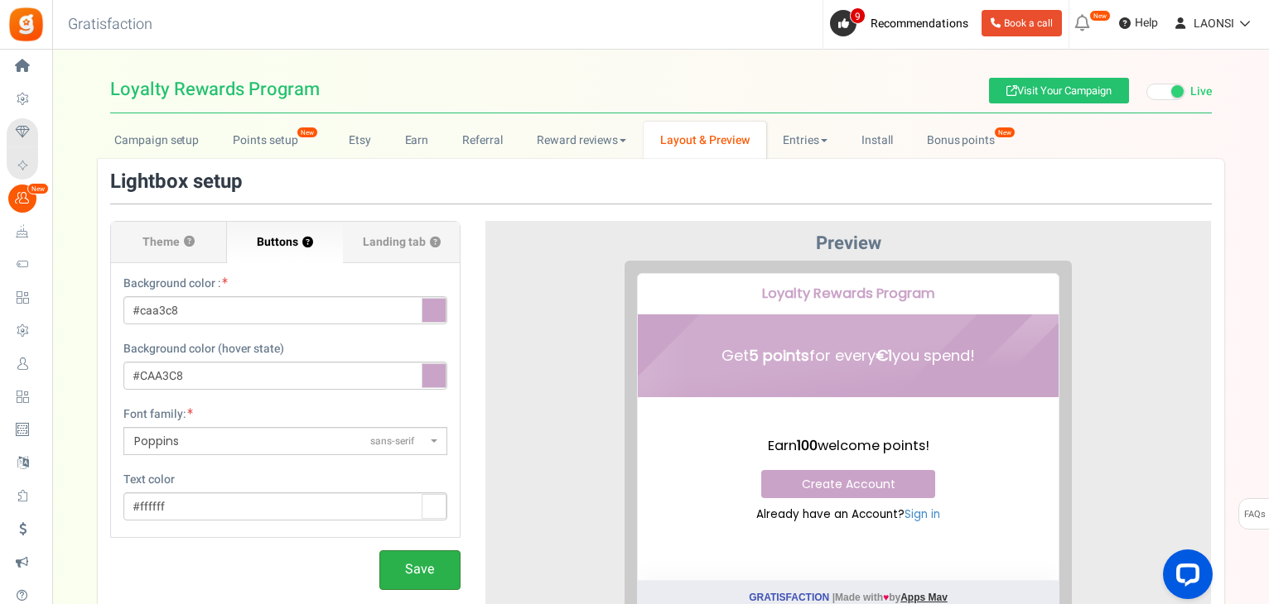
type input "#caa3c8"
click at [402, 564] on button "Save" at bounding box center [419, 570] width 81 height 39
click at [390, 249] on span "Landing tab ?" at bounding box center [402, 242] width 78 height 17
click at [0, 0] on input "Landing tab ?" at bounding box center [0, 0] width 0 height 0
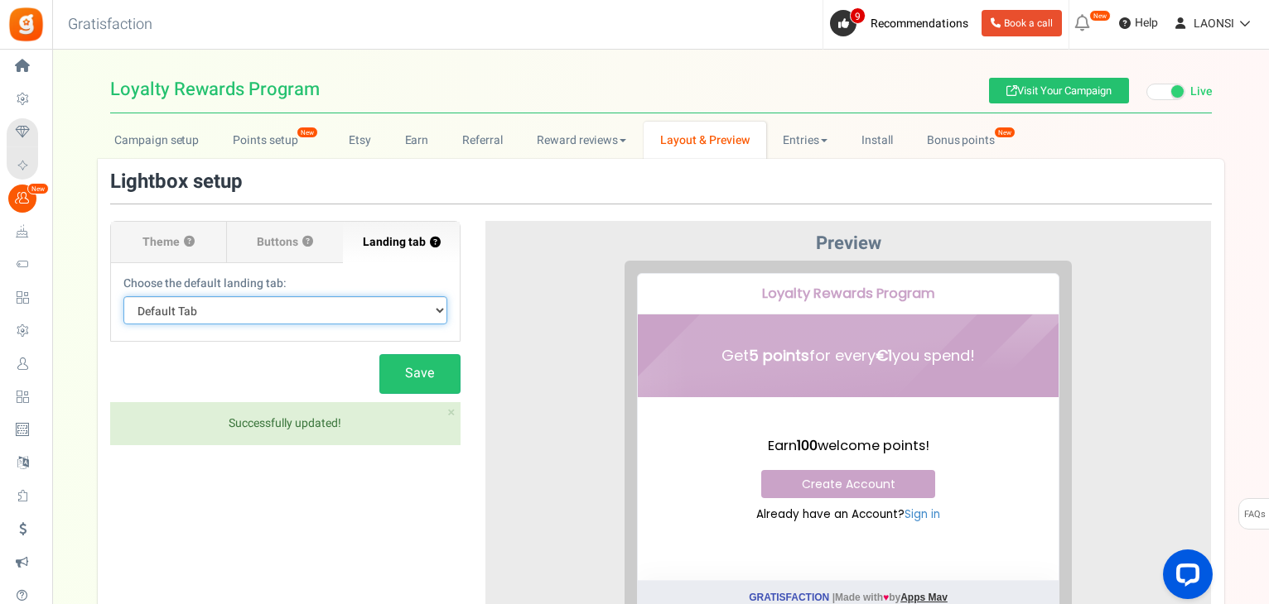
click at [232, 307] on select "Default Tab" at bounding box center [285, 310] width 324 height 28
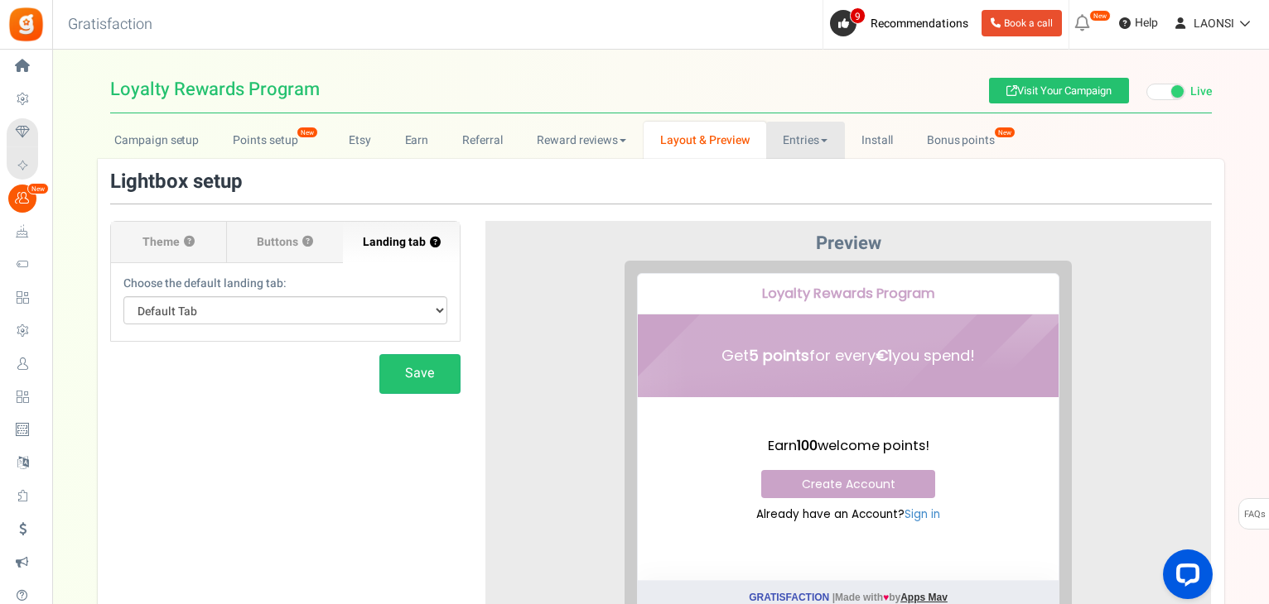
click at [802, 140] on link "Entries" at bounding box center [805, 140] width 79 height 37
click at [545, 317] on div at bounding box center [848, 562] width 701 height 603
click at [800, 142] on link "Entries" at bounding box center [805, 140] width 79 height 37
click at [792, 181] on link "Entries" at bounding box center [832, 177] width 132 height 24
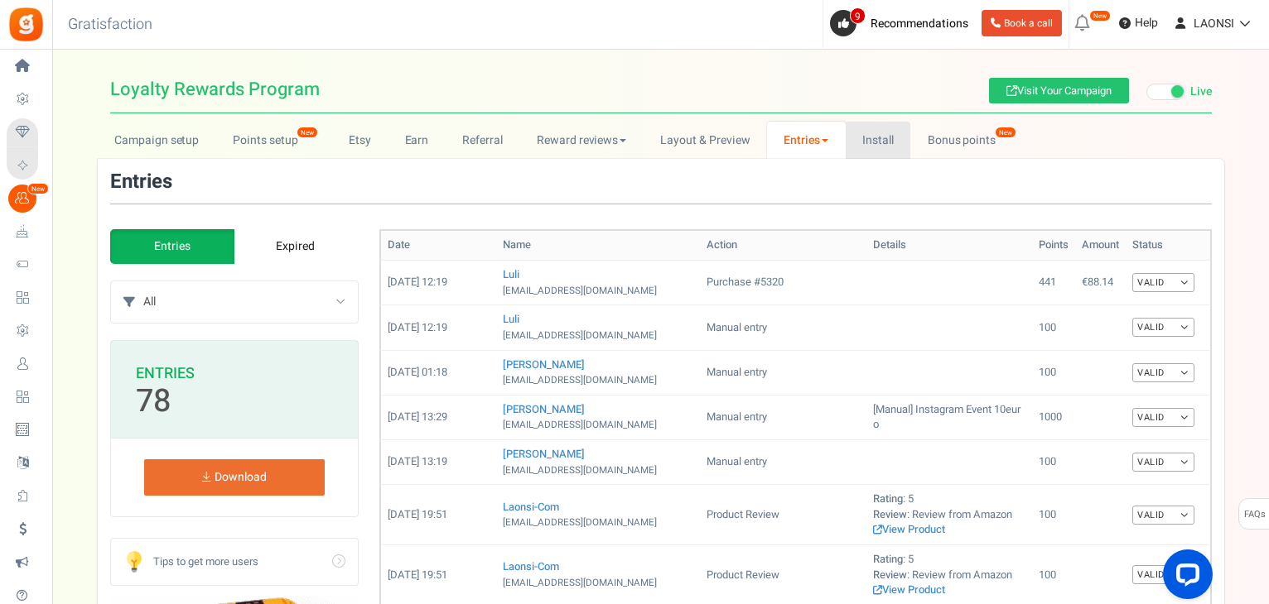
click at [884, 137] on link "Install" at bounding box center [877, 140] width 65 height 37
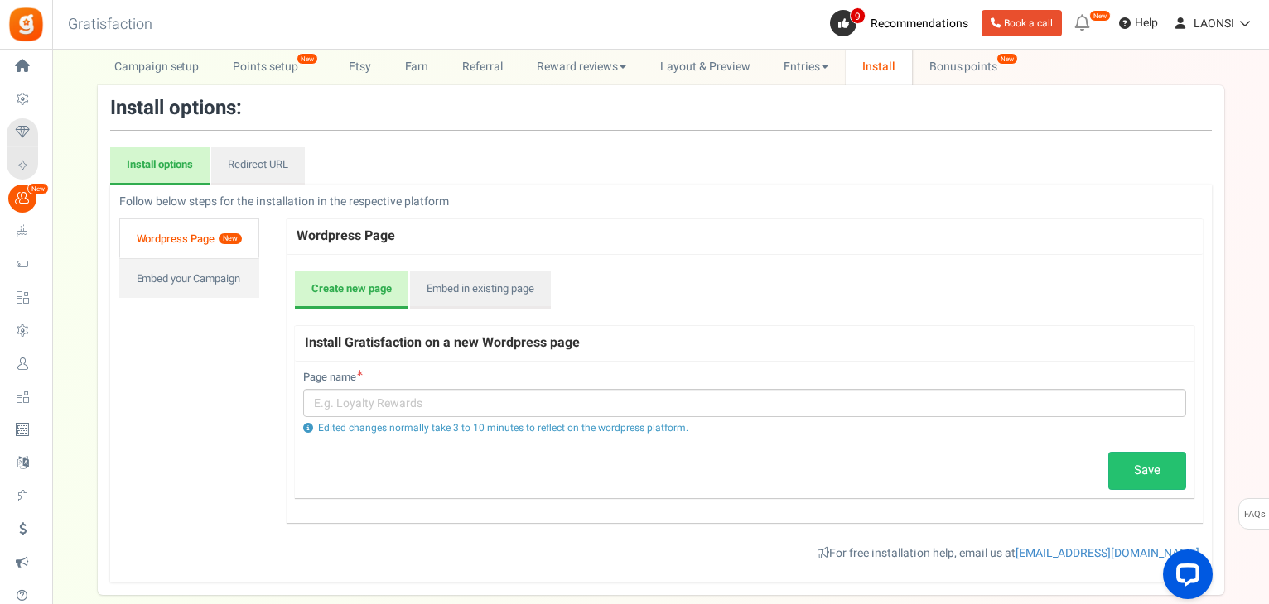
scroll to position [162, 0]
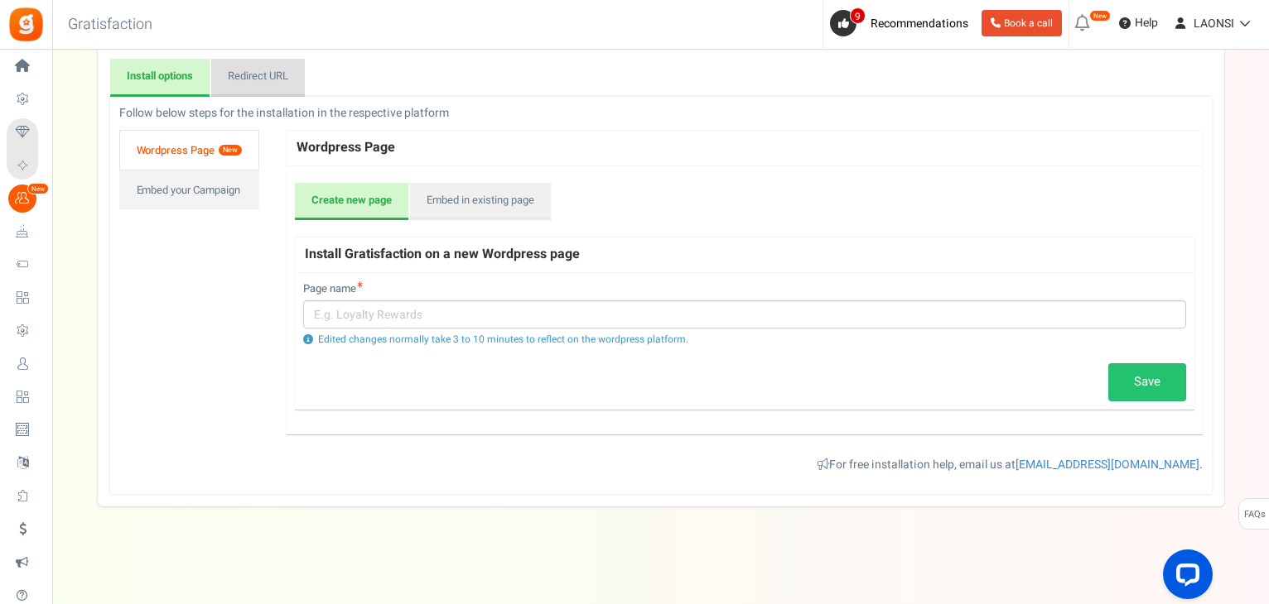
click at [275, 75] on link "Redirect URL" at bounding box center [258, 78] width 94 height 38
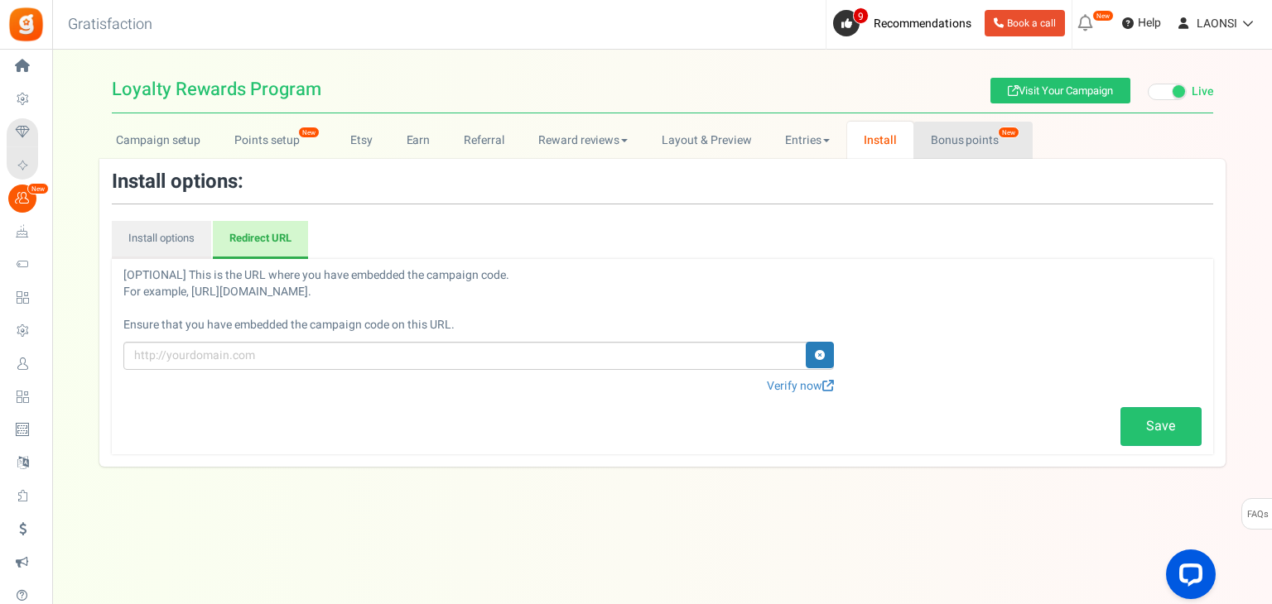
click at [974, 132] on link "Bonus points New" at bounding box center [972, 140] width 118 height 37
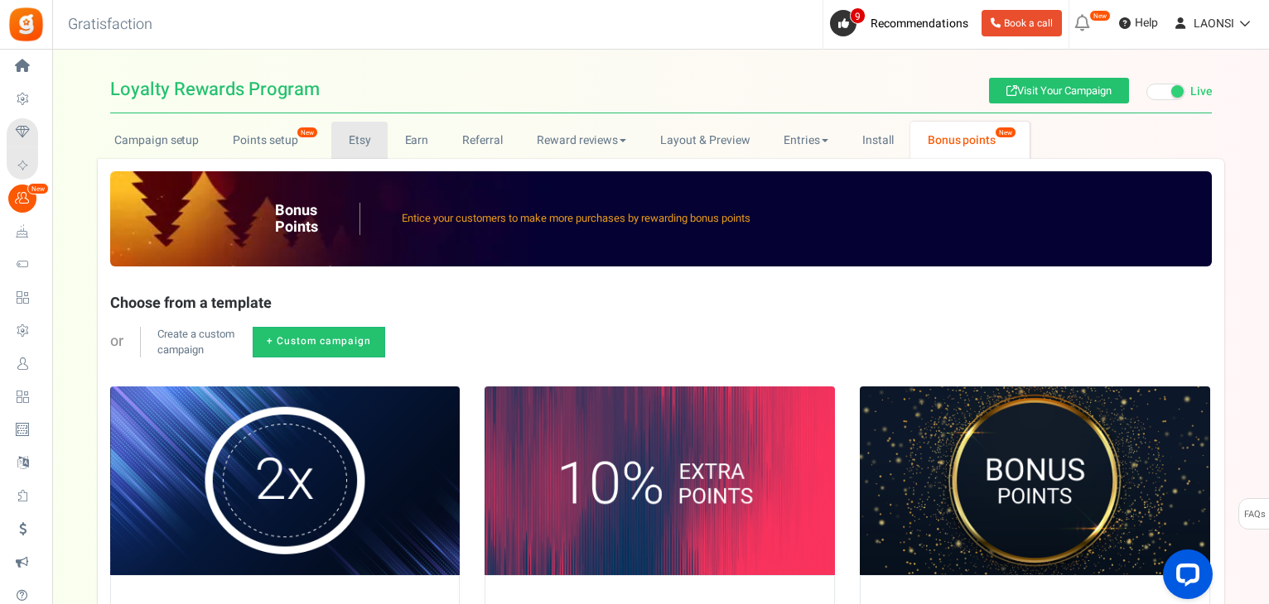
click at [363, 138] on link "Etsy" at bounding box center [359, 140] width 56 height 37
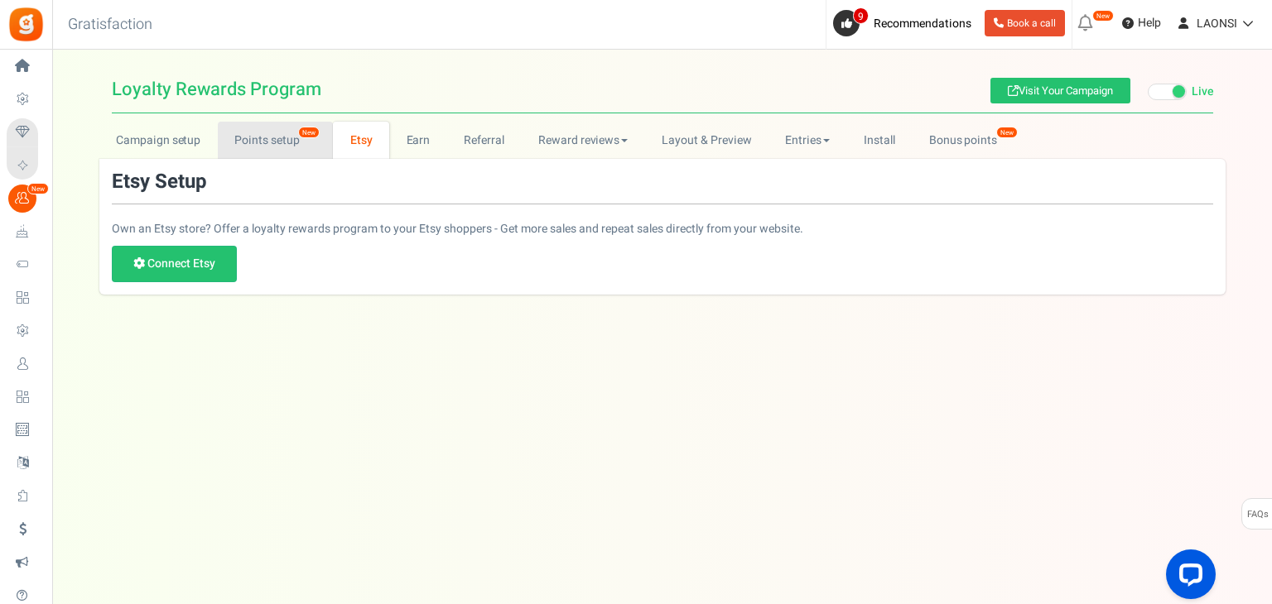
click at [256, 142] on link "Points setup New" at bounding box center [275, 140] width 115 height 37
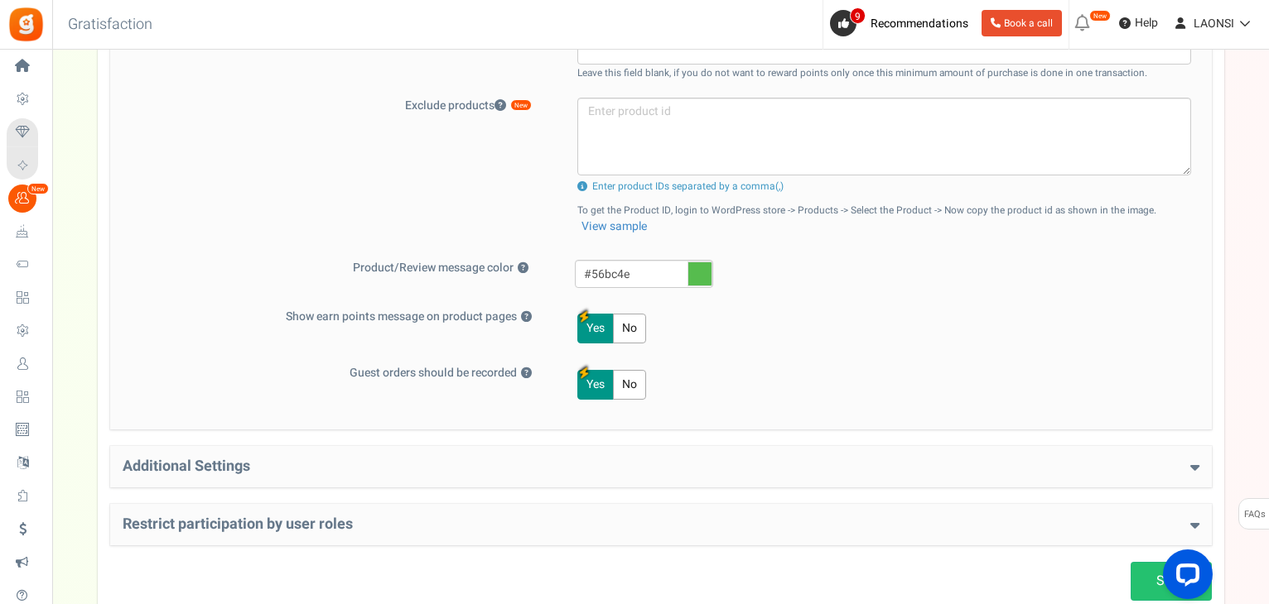
scroll to position [745, 0]
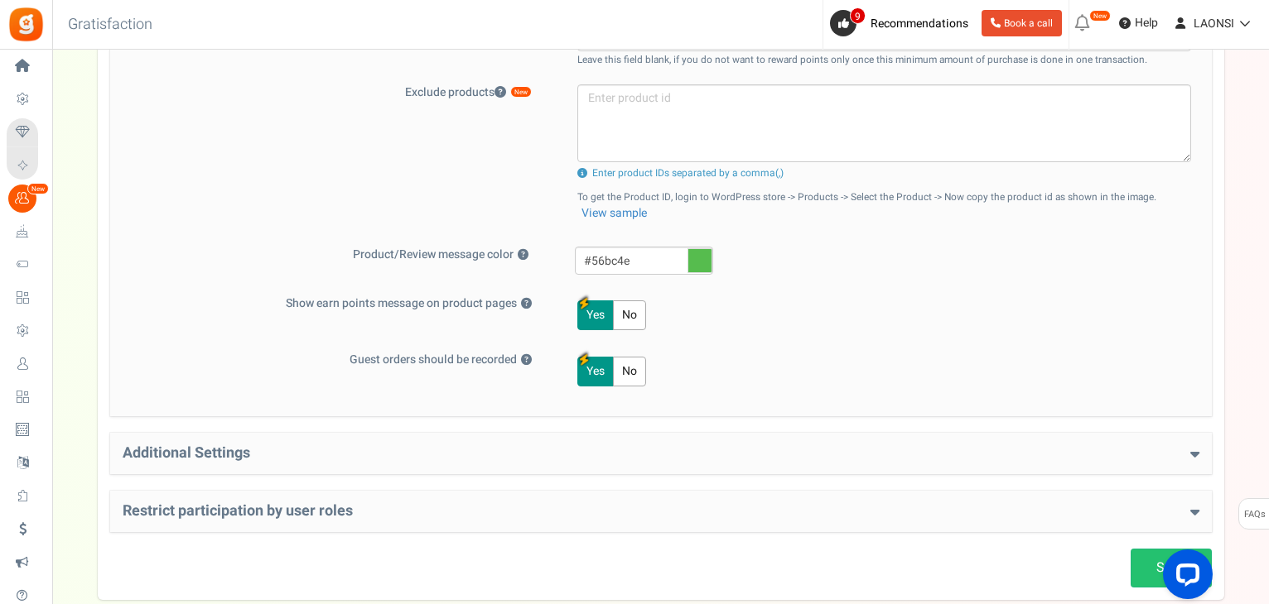
click at [243, 452] on h4 "Additional Settings" at bounding box center [661, 454] width 1076 height 17
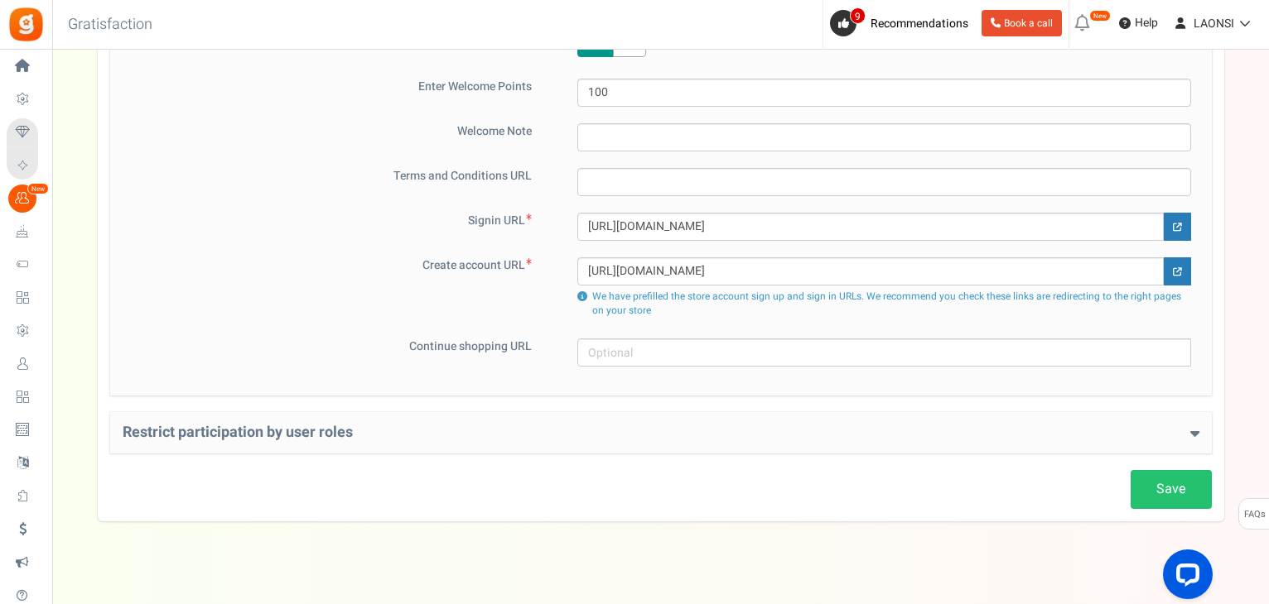
scroll to position [1219, 0]
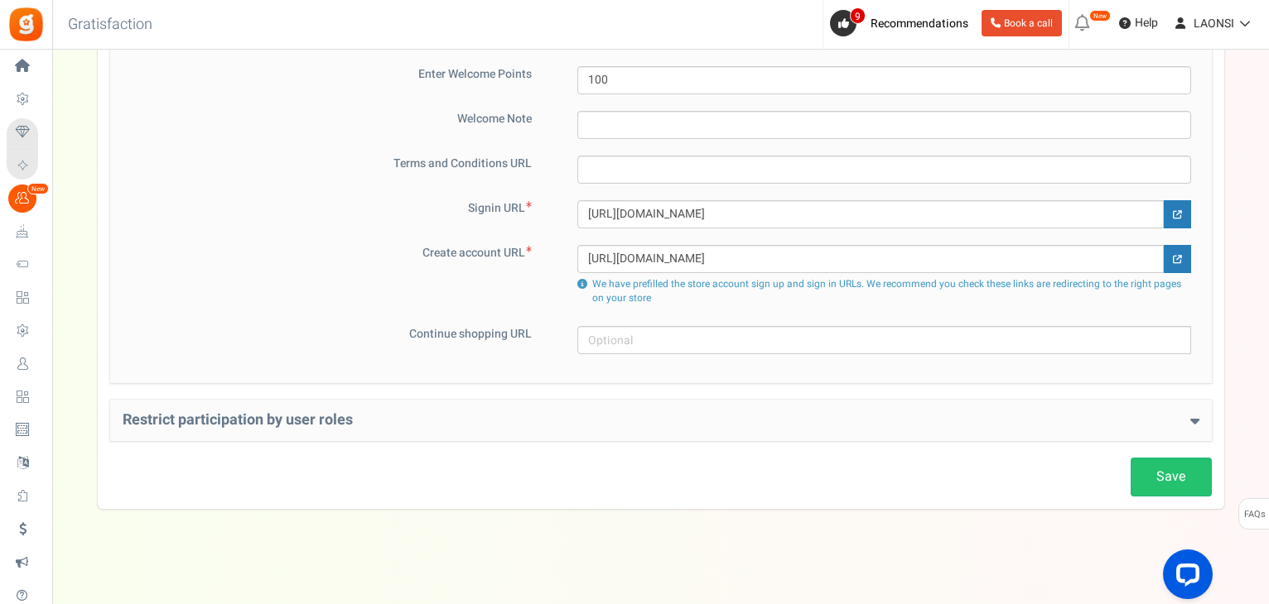
click at [248, 423] on h4 "Restrict participation by user roles" at bounding box center [661, 420] width 1076 height 17
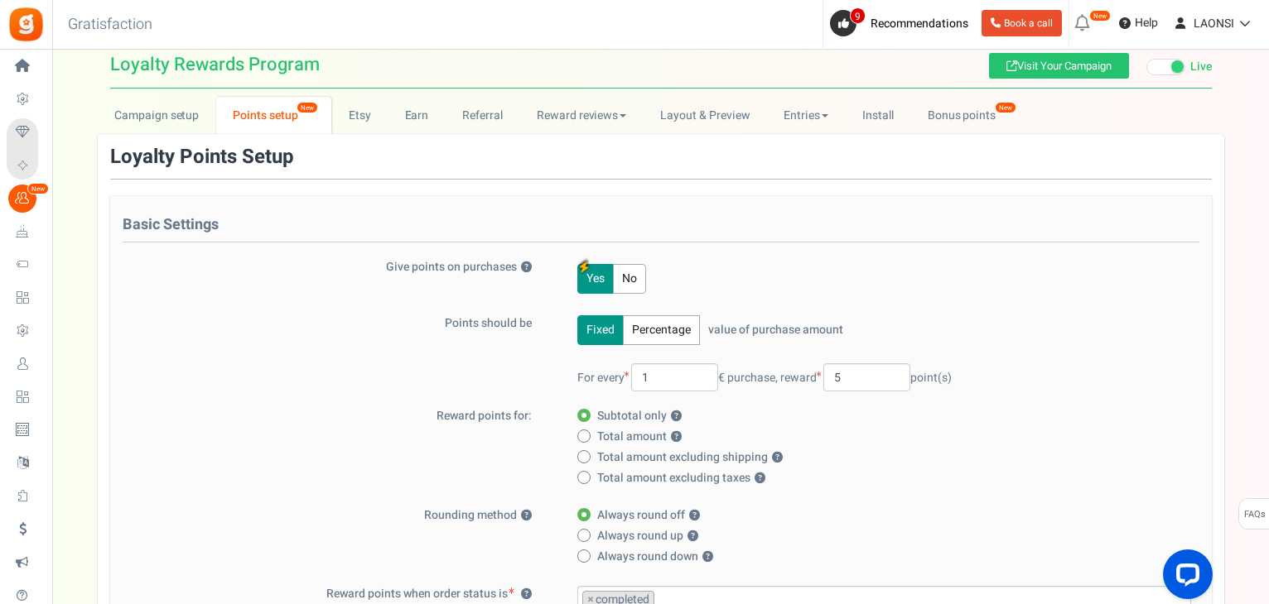
scroll to position [0, 0]
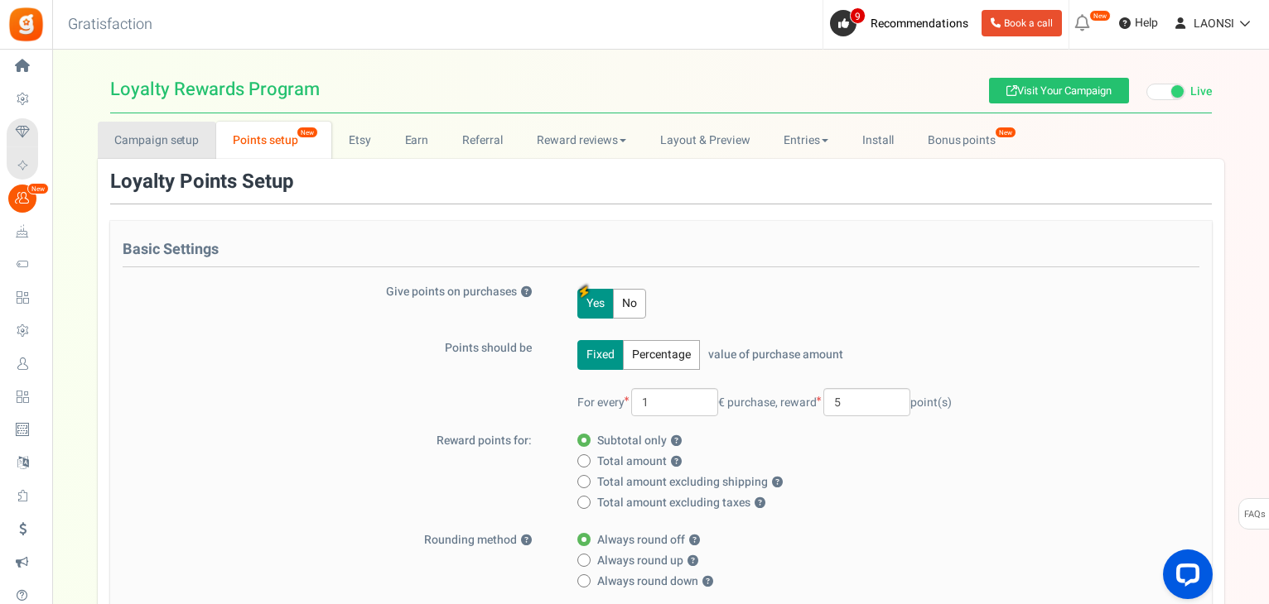
click at [152, 140] on link "Campaign setup" at bounding box center [157, 140] width 118 height 37
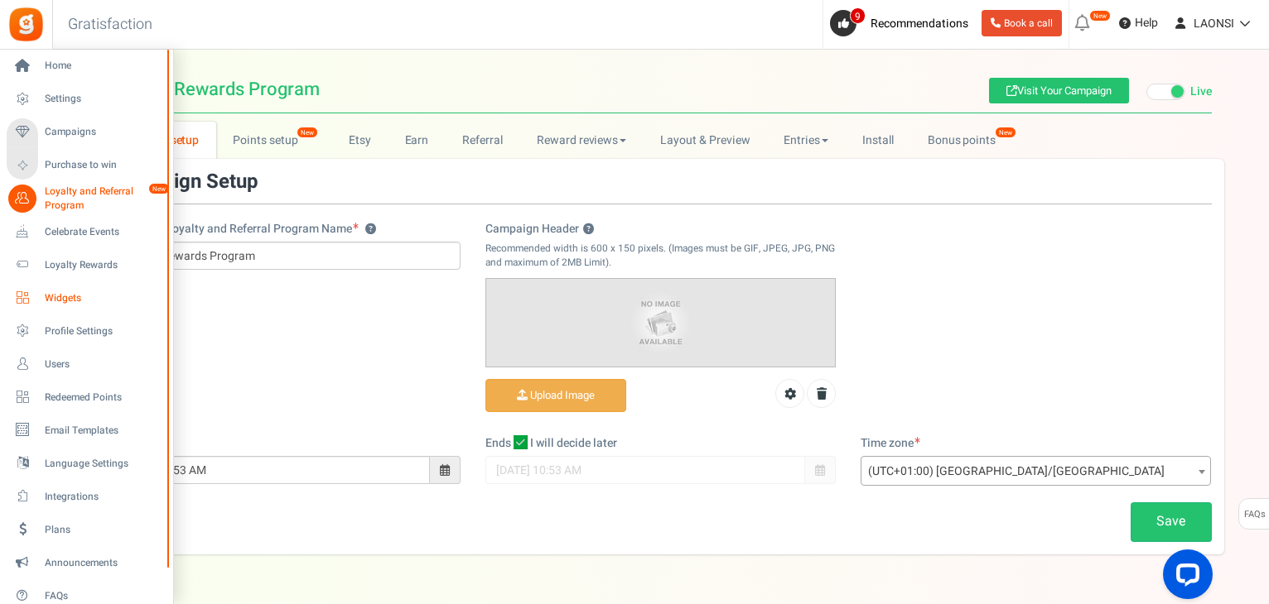
click at [92, 309] on link "Widgets" at bounding box center [86, 298] width 159 height 28
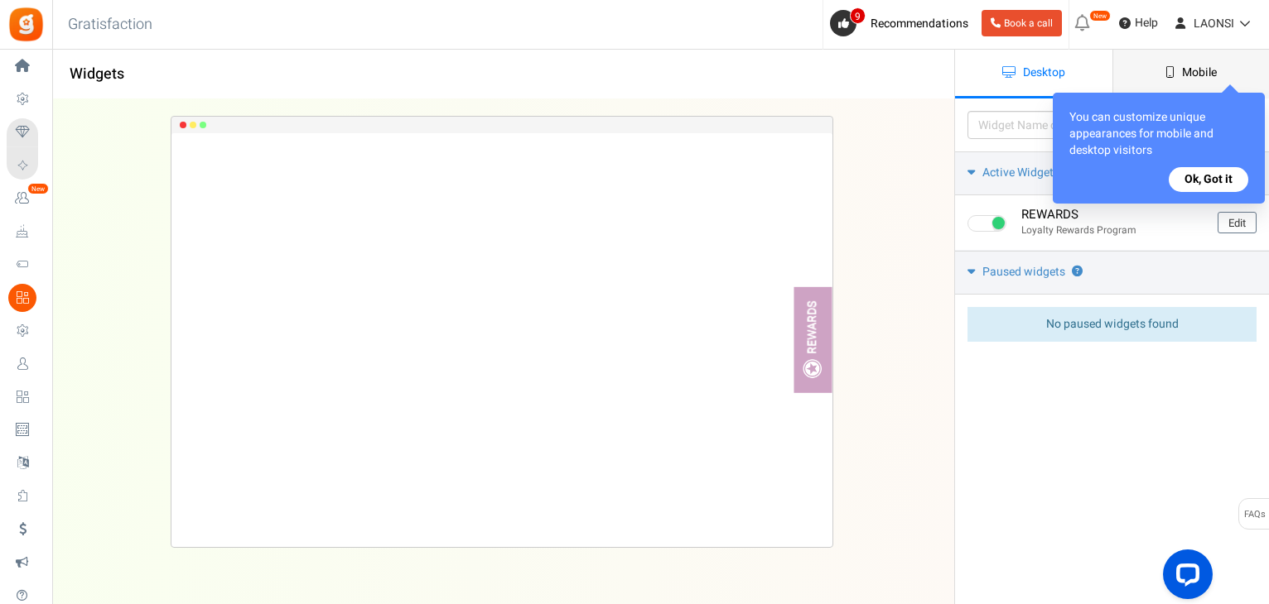
click at [1199, 67] on span "Mobile" at bounding box center [1199, 72] width 35 height 17
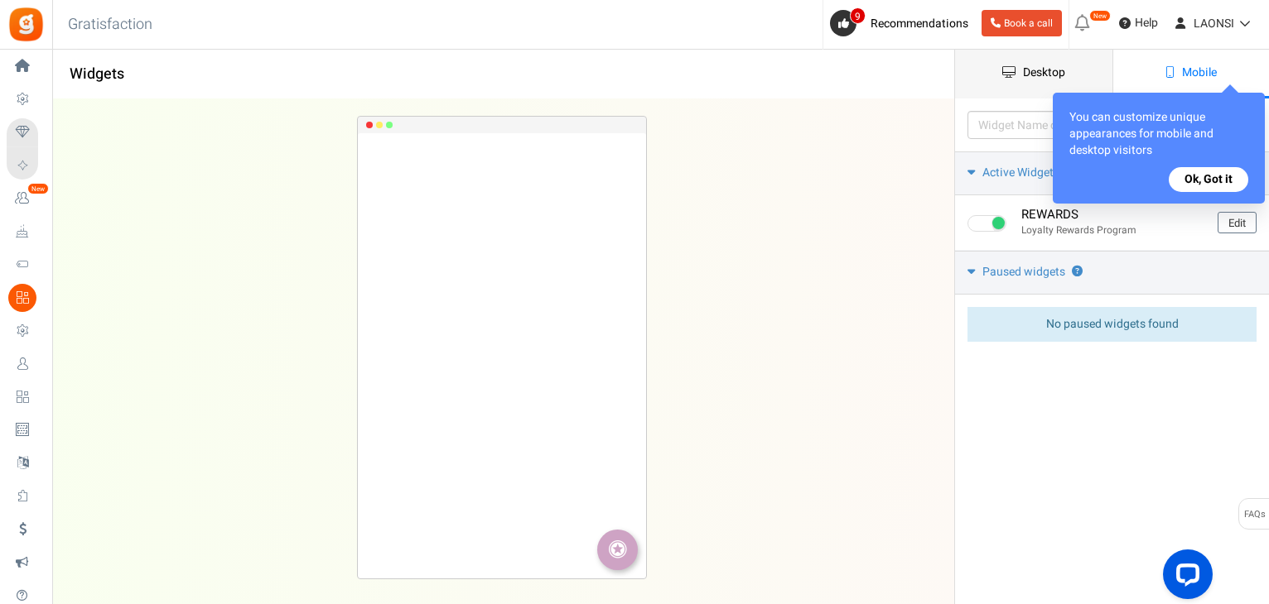
click at [1063, 70] on span "Desktop" at bounding box center [1044, 72] width 42 height 17
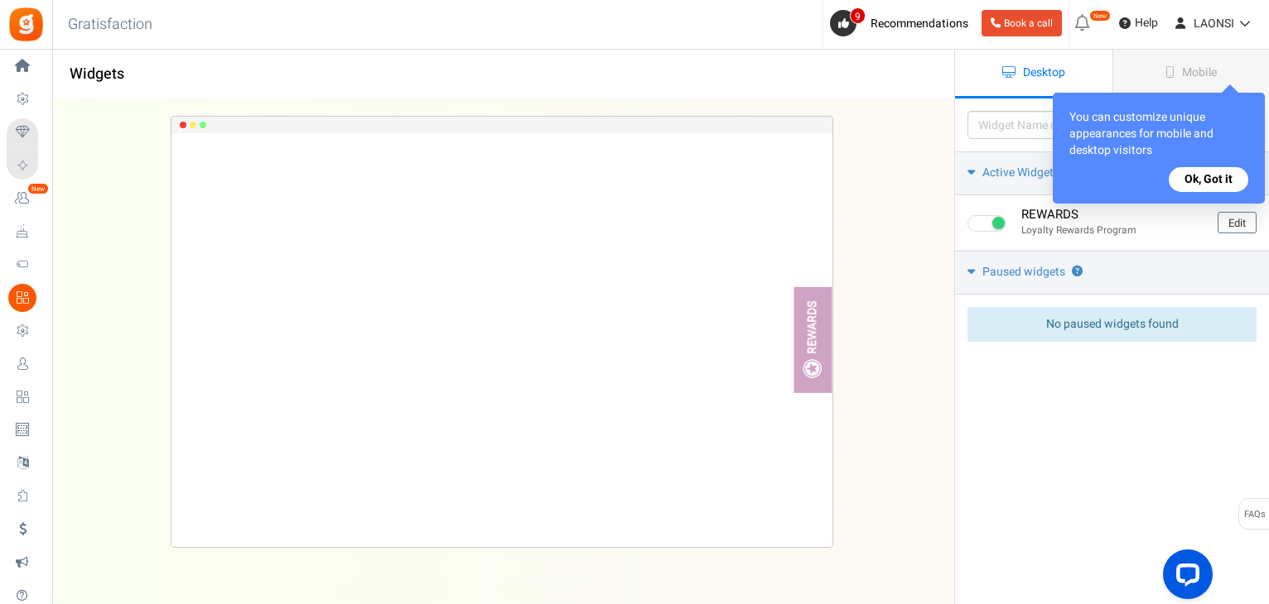
click at [1206, 185] on button "Ok, Got it" at bounding box center [1207, 179] width 79 height 25
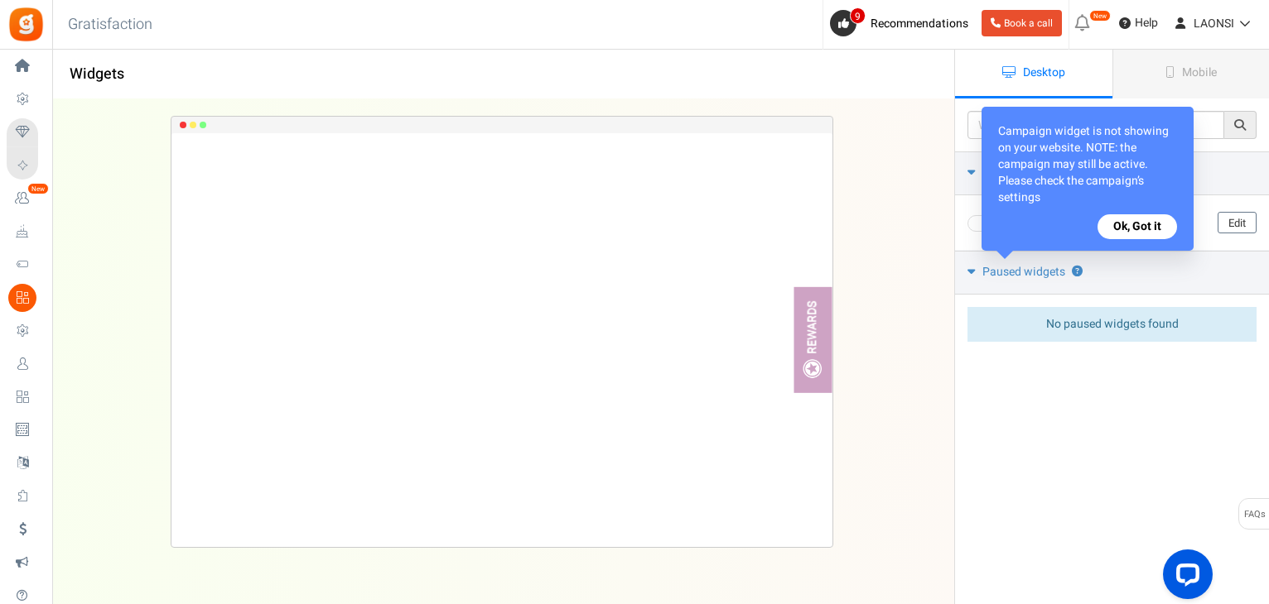
click at [1130, 222] on button "Ok, Got it" at bounding box center [1136, 226] width 79 height 25
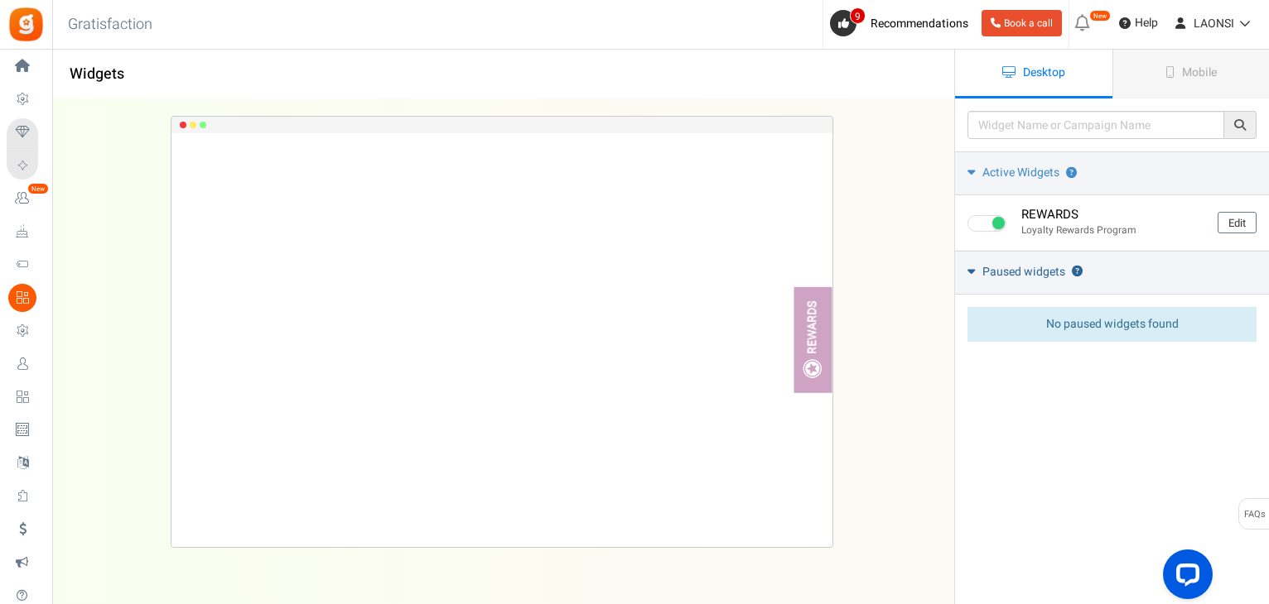
click at [968, 273] on icon at bounding box center [970, 271] width 7 height 12
click at [968, 273] on icon at bounding box center [971, 270] width 12 height 7
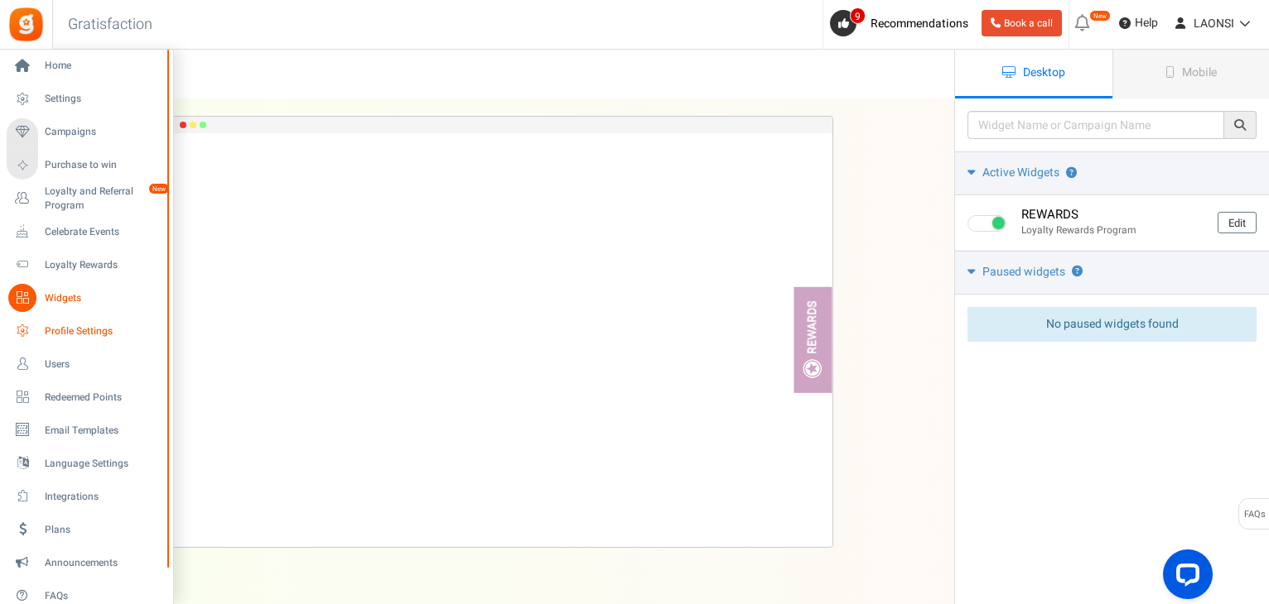
click at [103, 332] on span "Profile Settings" at bounding box center [103, 332] width 116 height 14
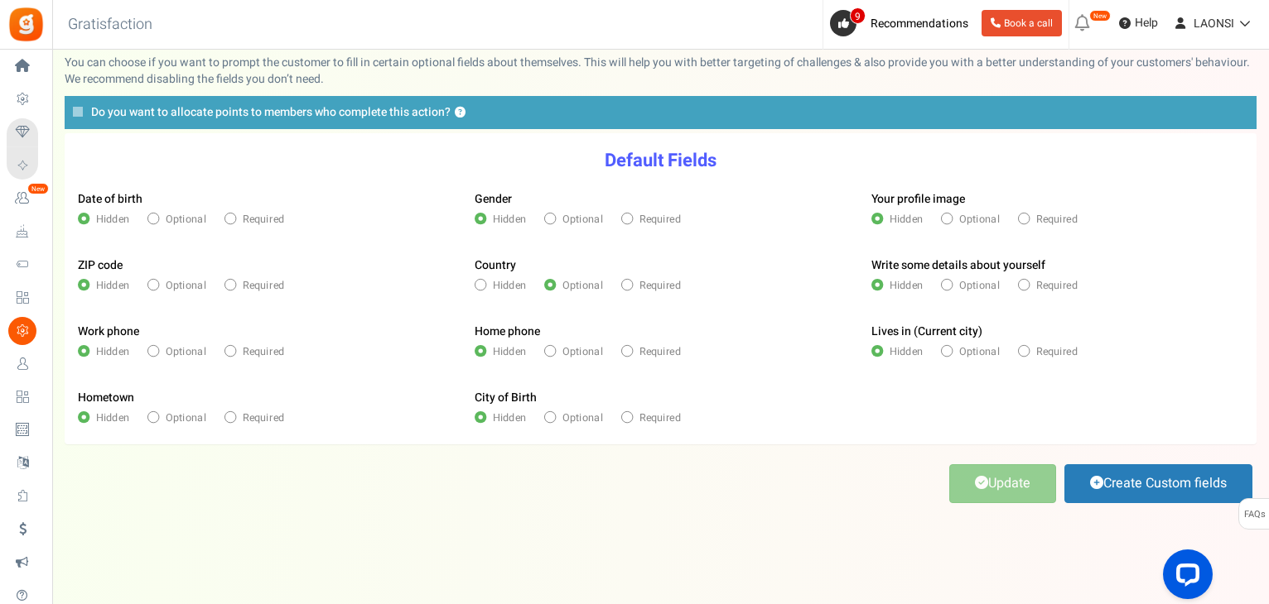
scroll to position [86, 0]
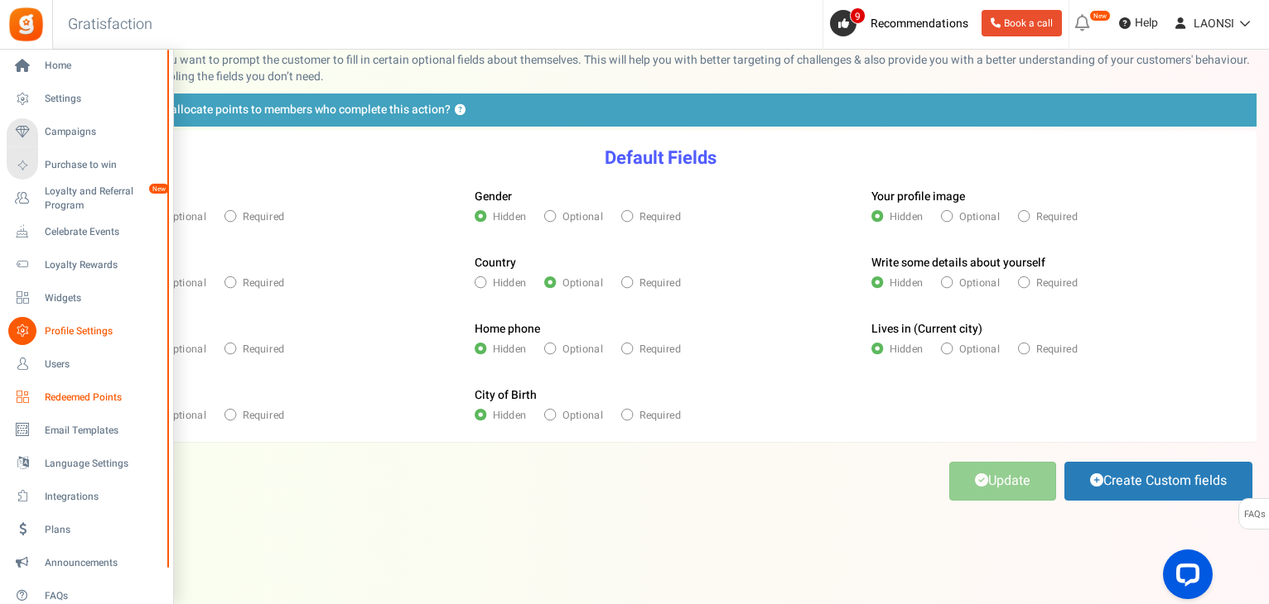
click at [62, 402] on span "Redeemed Points" at bounding box center [103, 398] width 116 height 14
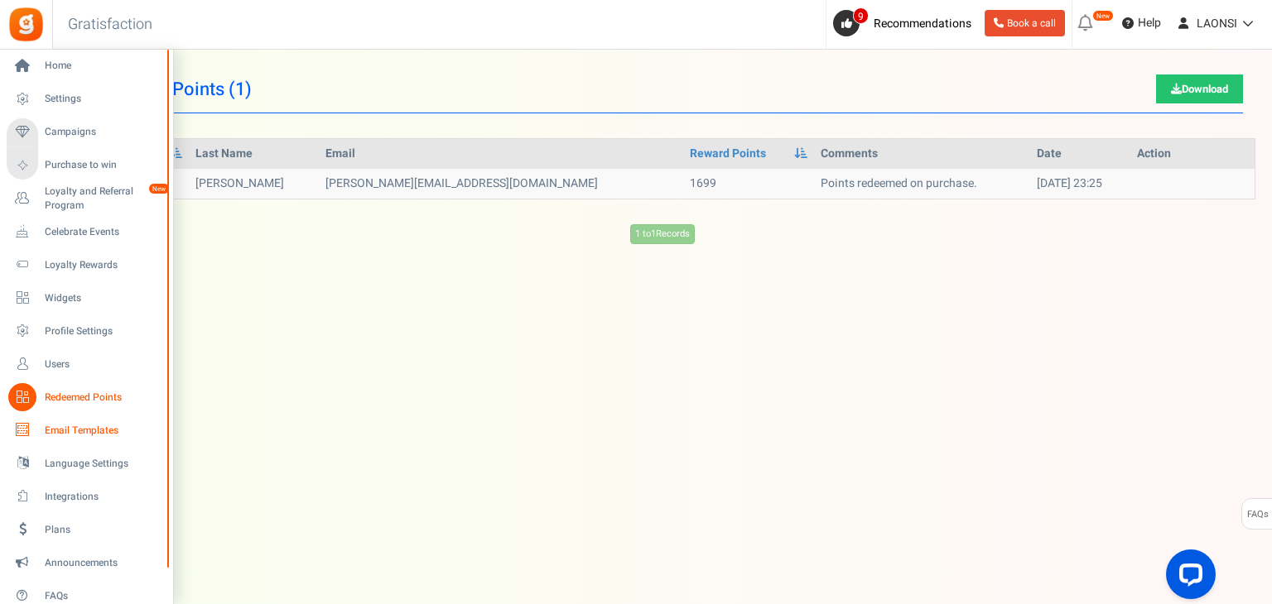
click at [79, 431] on span "Email Templates" at bounding box center [103, 431] width 116 height 14
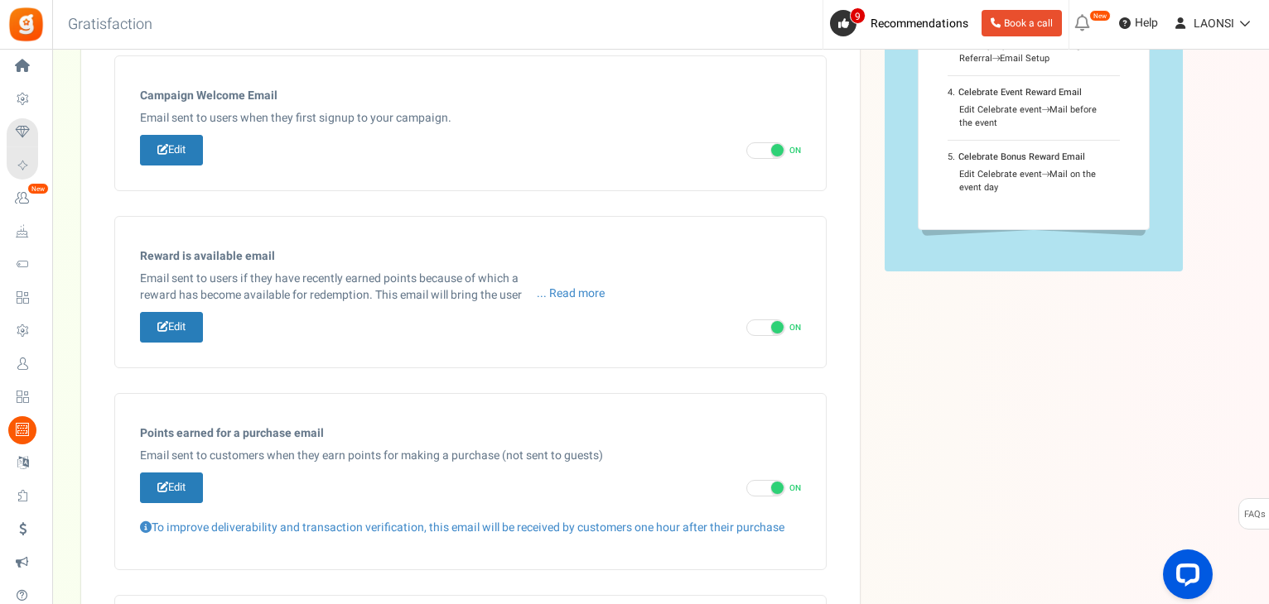
scroll to position [331, 0]
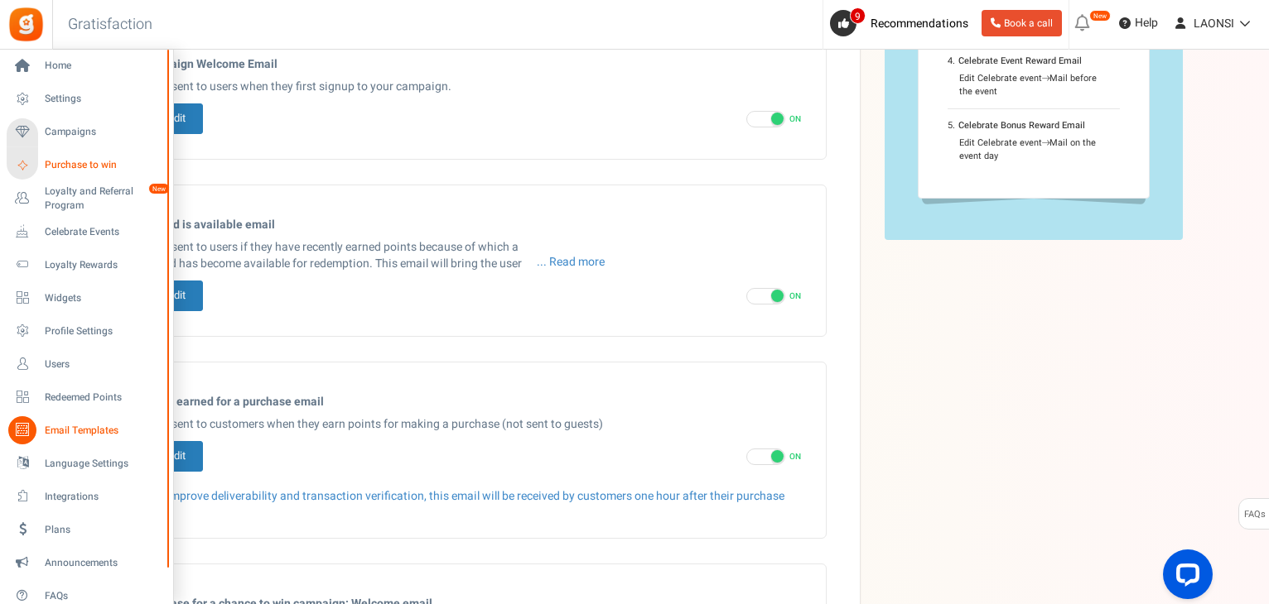
click at [98, 166] on span "Purchase to win" at bounding box center [103, 165] width 116 height 14
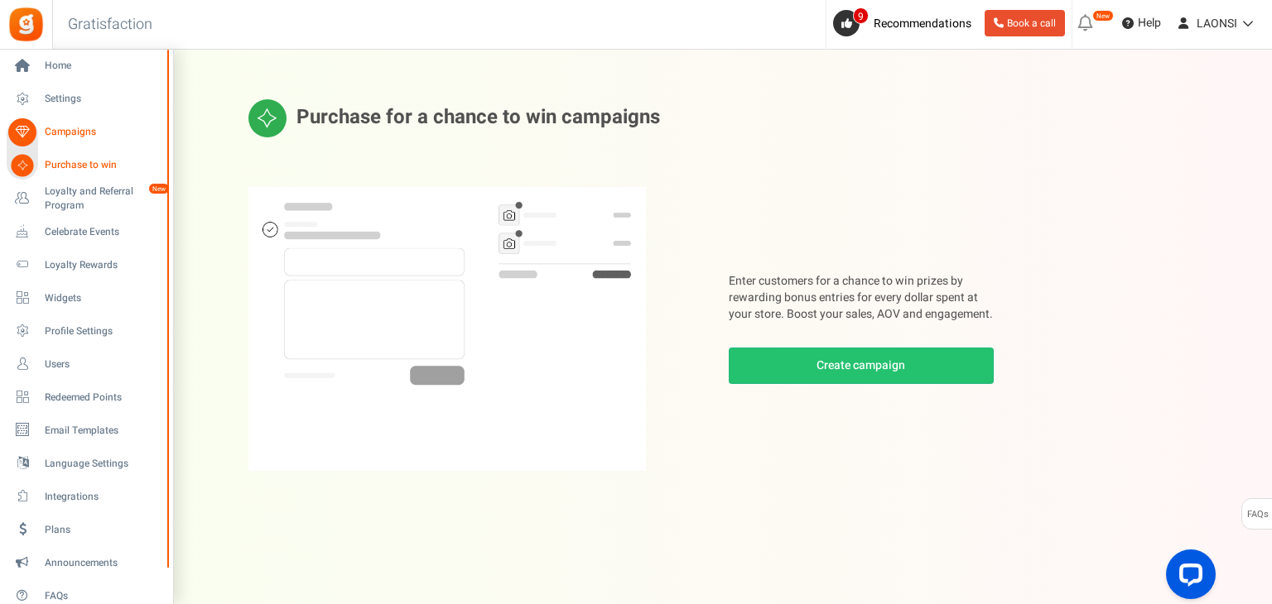
click at [63, 133] on span "Campaigns" at bounding box center [103, 132] width 116 height 14
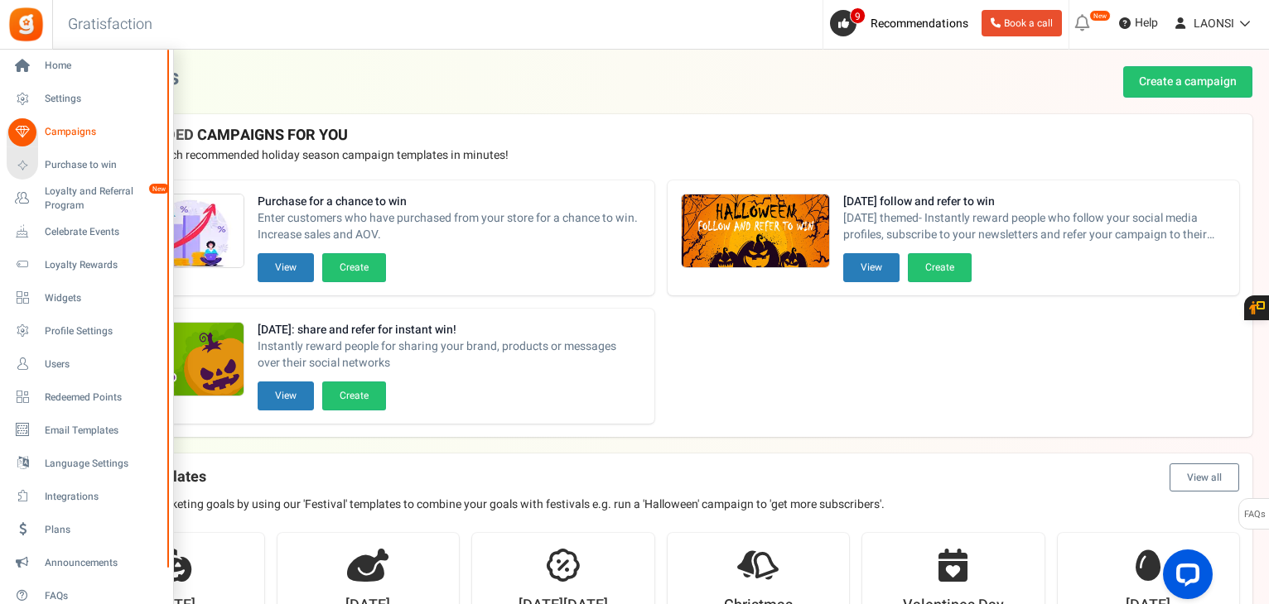
scroll to position [359, 0]
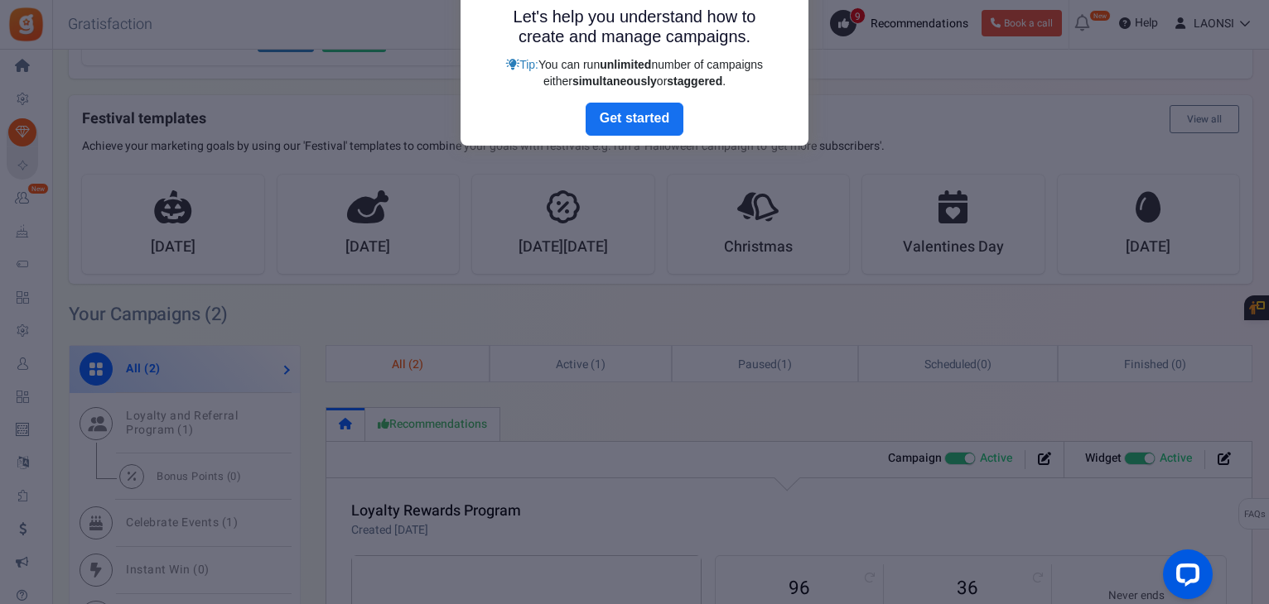
click at [19, 100] on div at bounding box center [634, 302] width 1269 height 604
click at [370, 60] on div at bounding box center [634, 302] width 1269 height 604
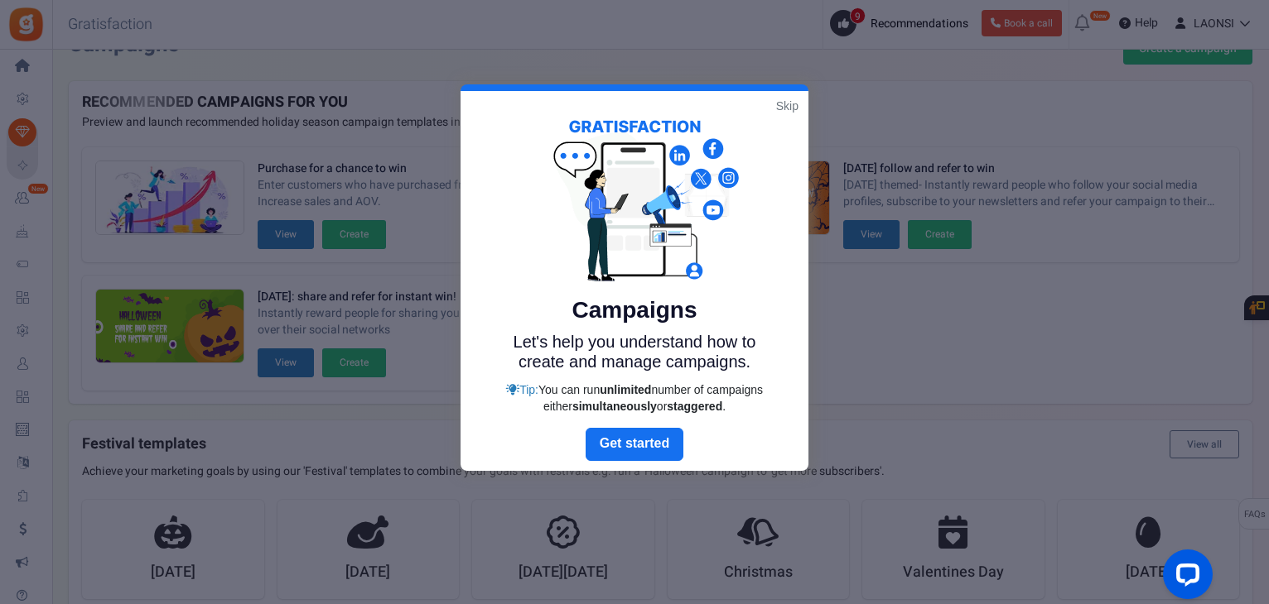
scroll to position [27, 0]
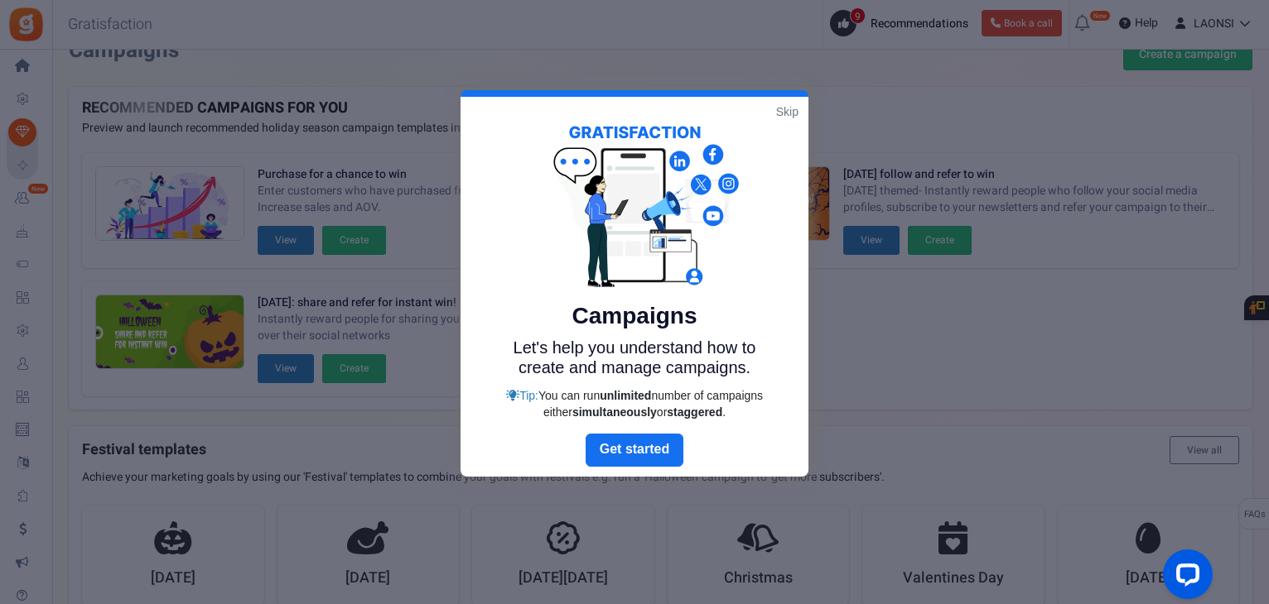
click at [791, 113] on link "Skip" at bounding box center [787, 112] width 22 height 17
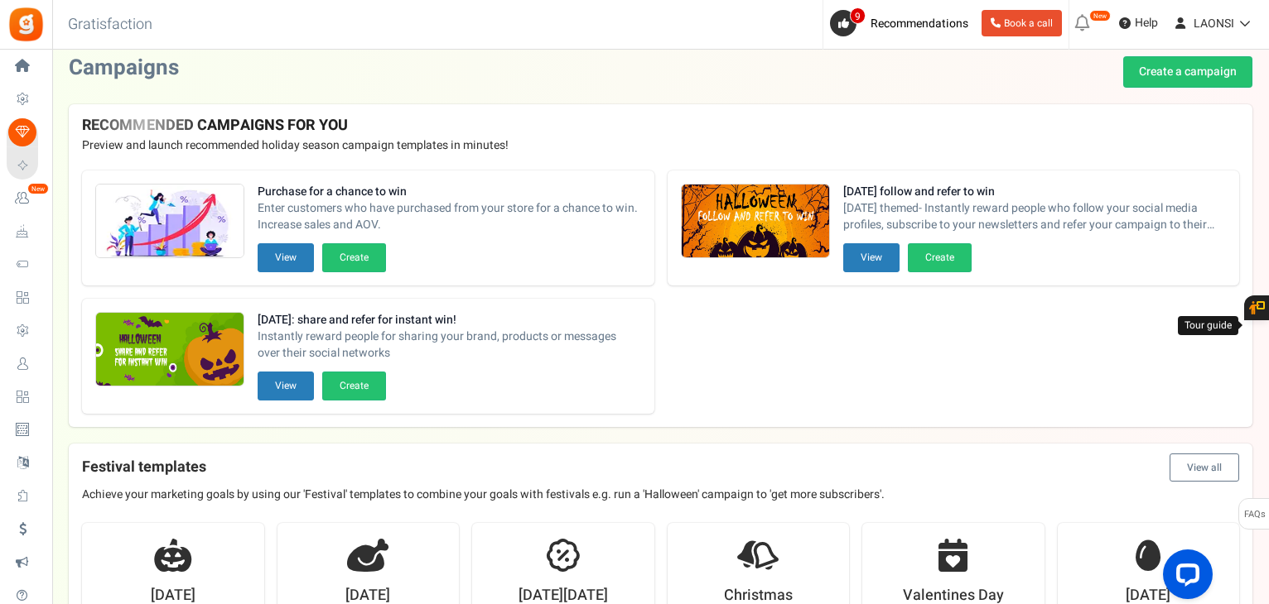
scroll to position [0, 0]
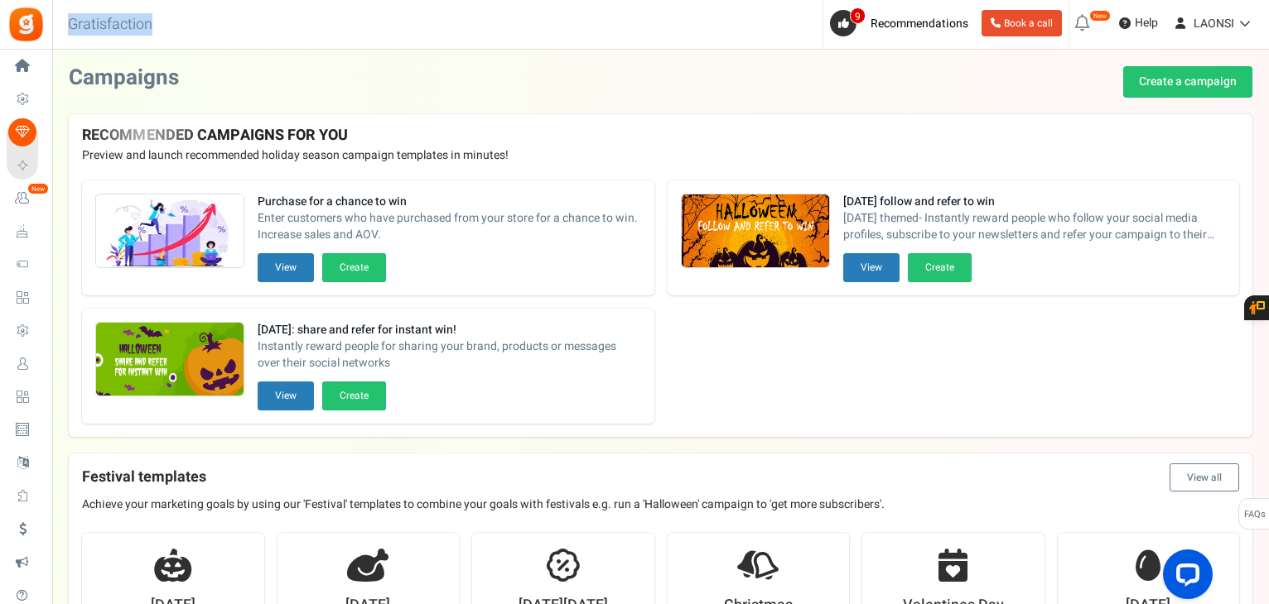
drag, startPoint x: 69, startPoint y: 26, endPoint x: 161, endPoint y: 27, distance: 91.9
click at [161, 27] on h3 "Gratisfaction" at bounding box center [110, 24] width 121 height 33
copy h3 "Gratisfaction"
click at [396, 77] on div "Campaigns Create a campaign" at bounding box center [660, 81] width 1183 height 31
drag, startPoint x: 73, startPoint y: 30, endPoint x: 162, endPoint y: 27, distance: 89.5
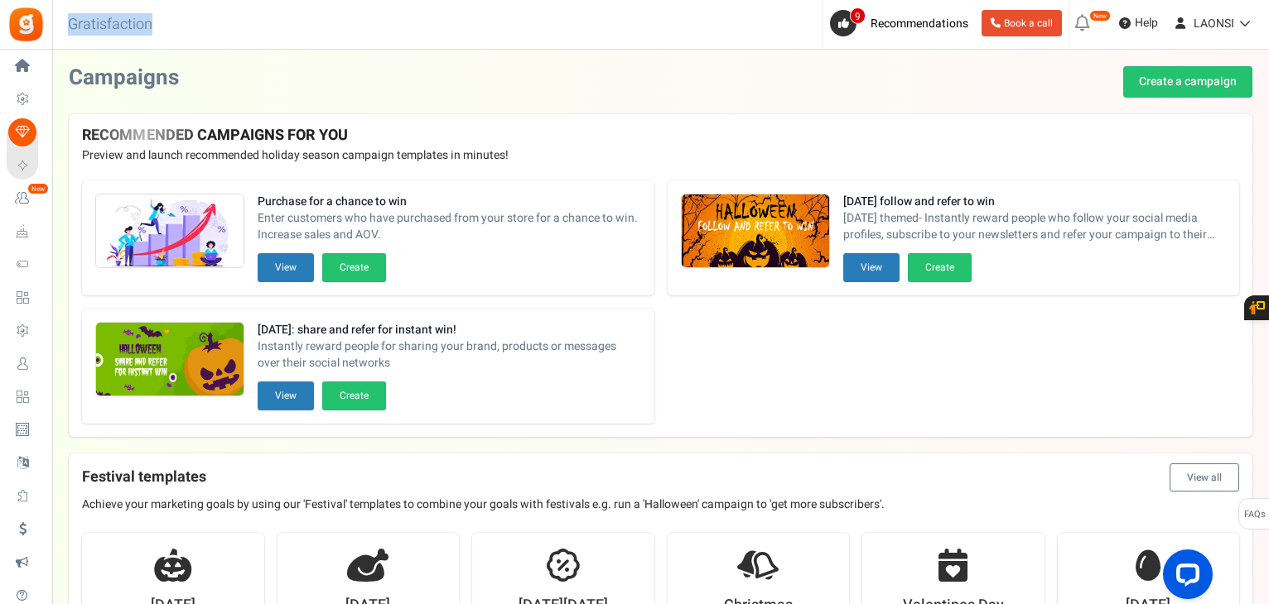
click at [162, 27] on h3 "Gratisfaction" at bounding box center [110, 24] width 121 height 33
copy h3 "Gratisfaction"
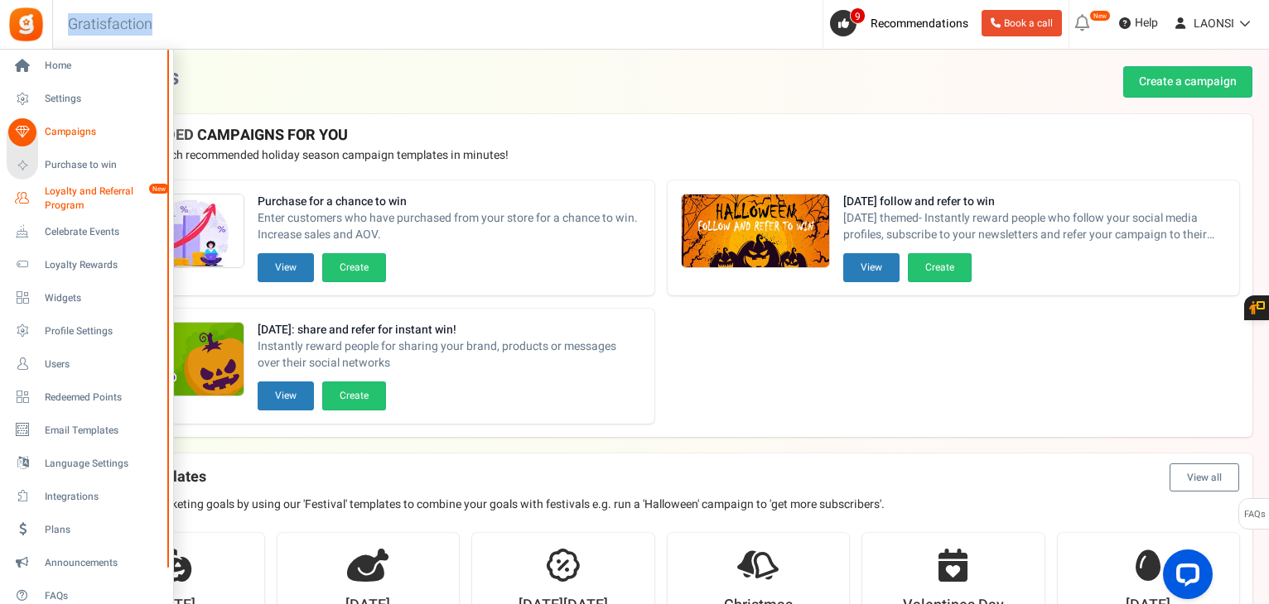
click at [85, 195] on span "Loyalty and Referral Program" at bounding box center [105, 199] width 121 height 28
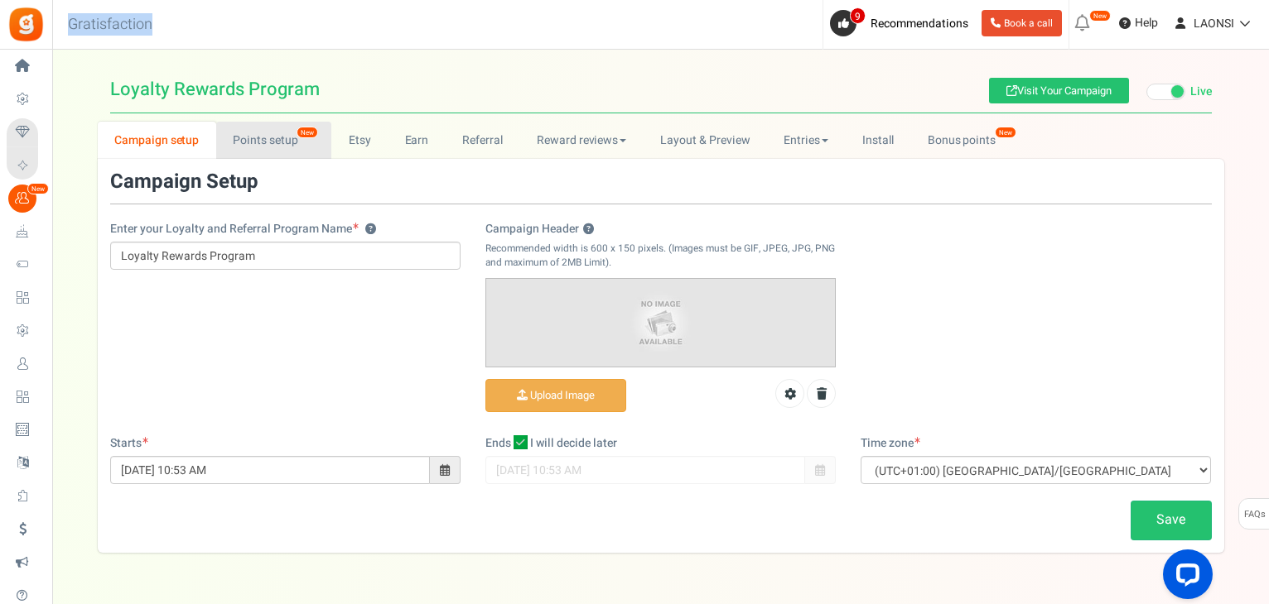
click at [281, 147] on link "Points setup New" at bounding box center [273, 140] width 115 height 37
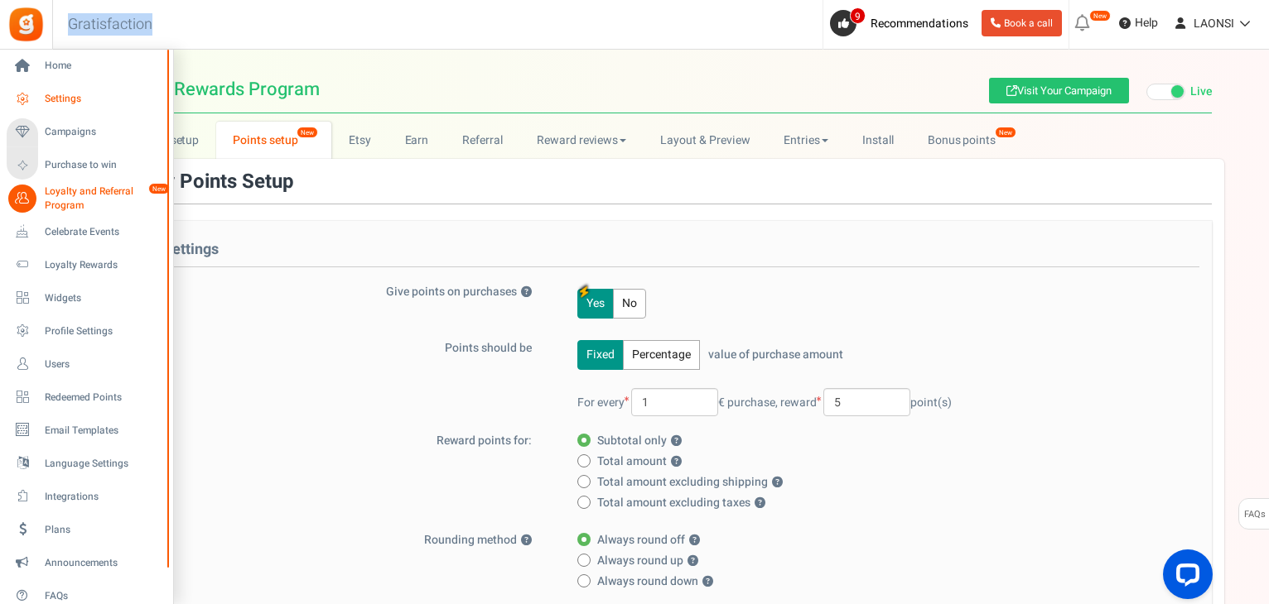
click at [45, 95] on span "Settings" at bounding box center [103, 99] width 116 height 14
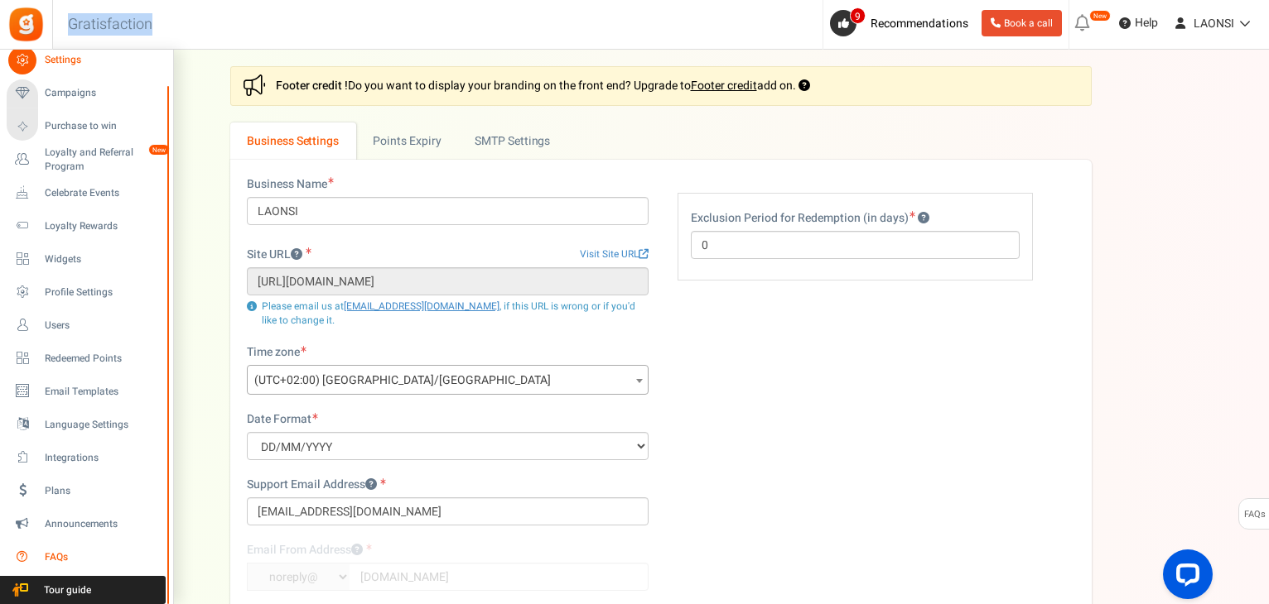
click at [57, 561] on span "FAQs" at bounding box center [103, 558] width 116 height 14
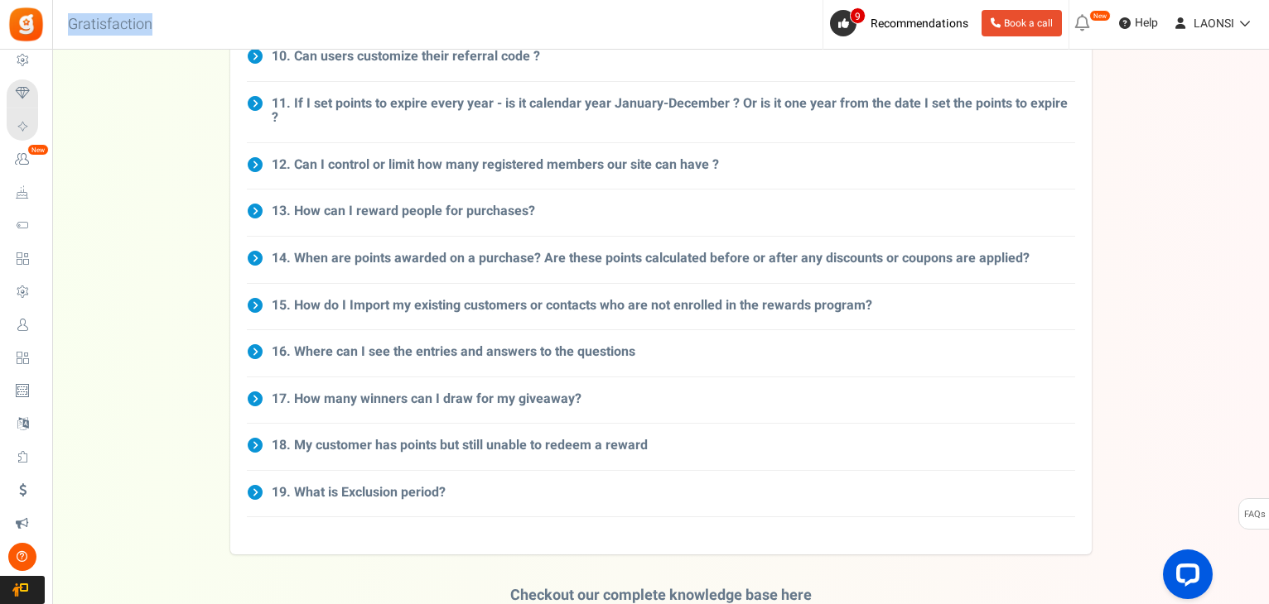
scroll to position [412, 0]
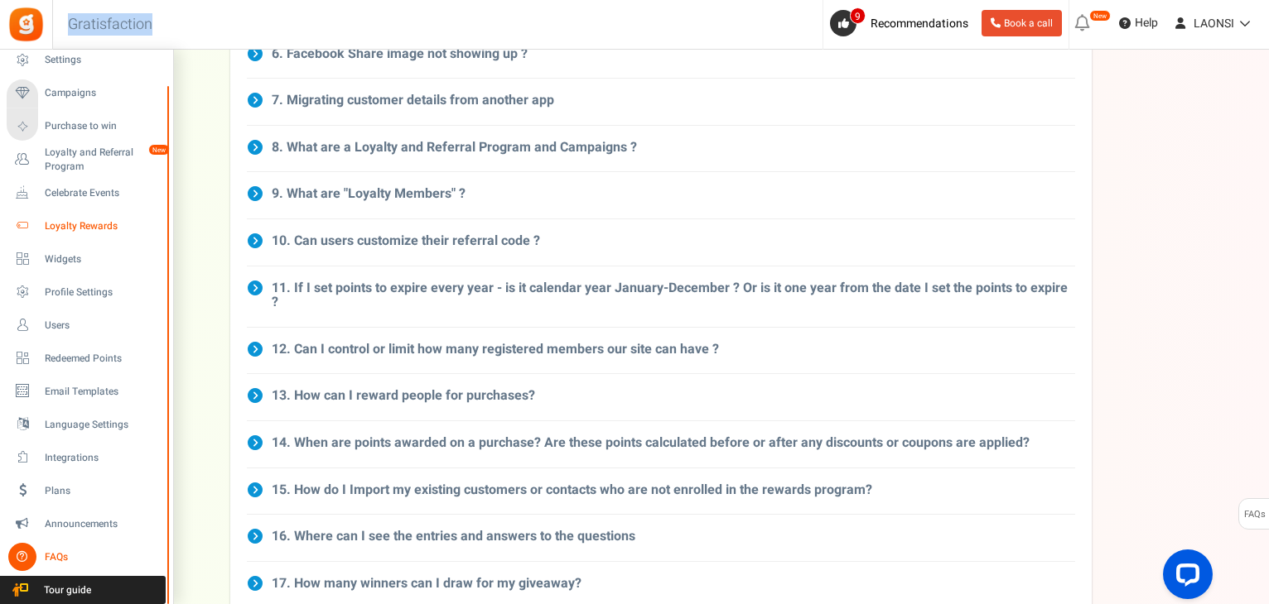
click at [75, 223] on span "Loyalty Rewards" at bounding box center [103, 226] width 116 height 14
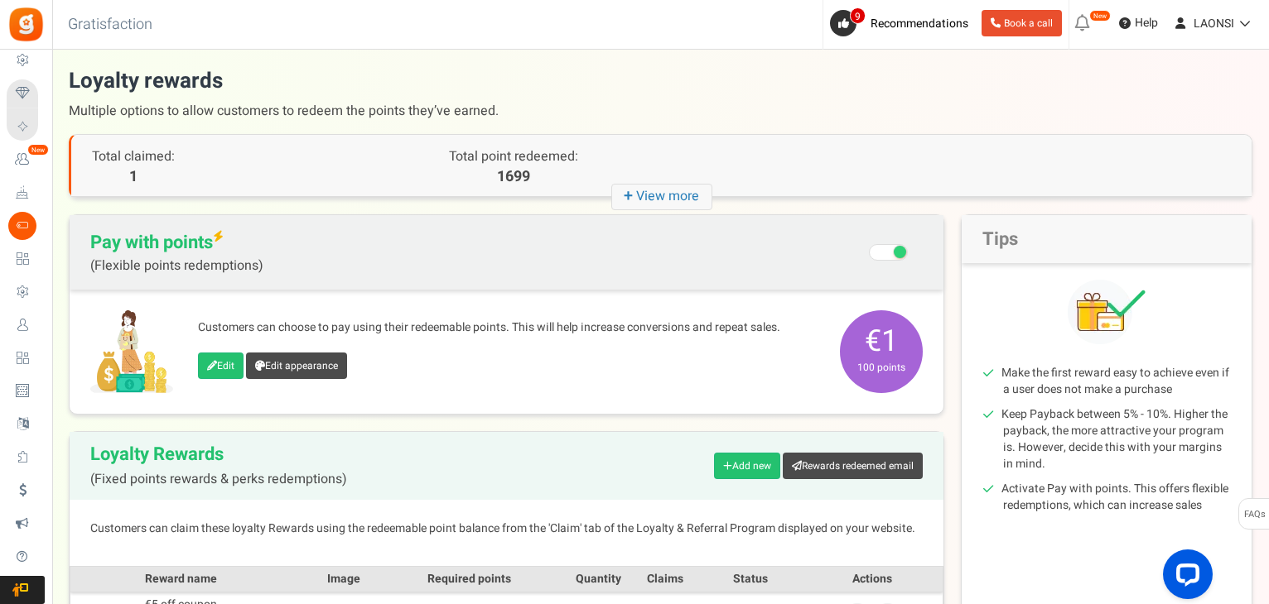
click at [657, 198] on icon "+ View more" at bounding box center [661, 197] width 101 height 26
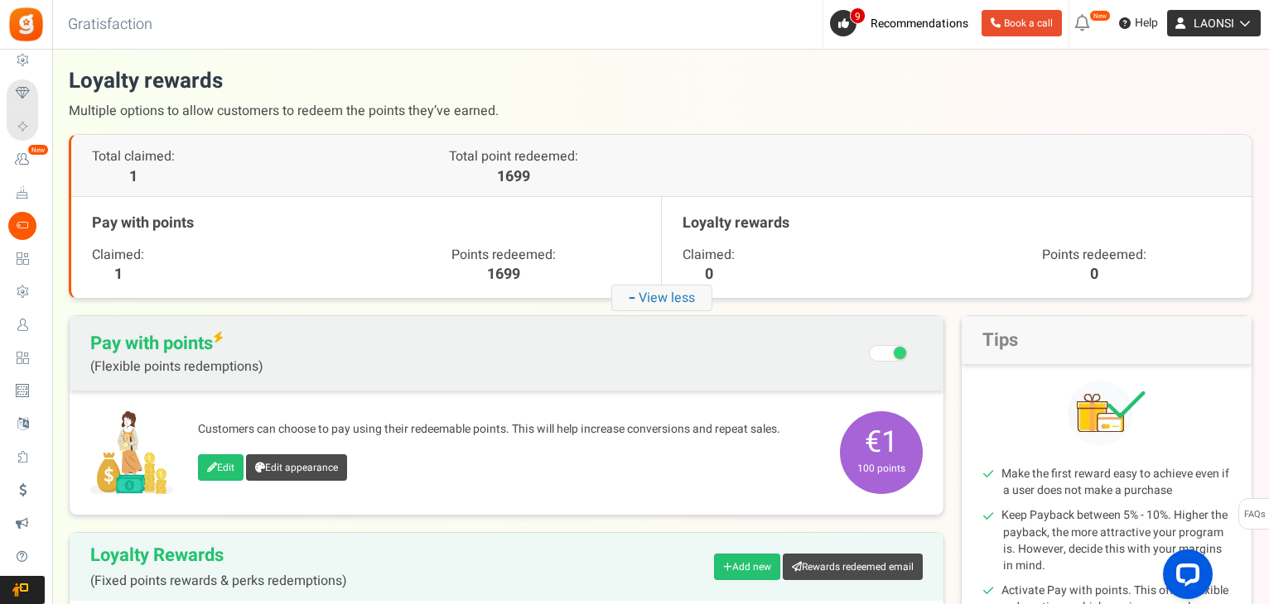
click at [1213, 29] on span "LAONSI" at bounding box center [1213, 23] width 41 height 17
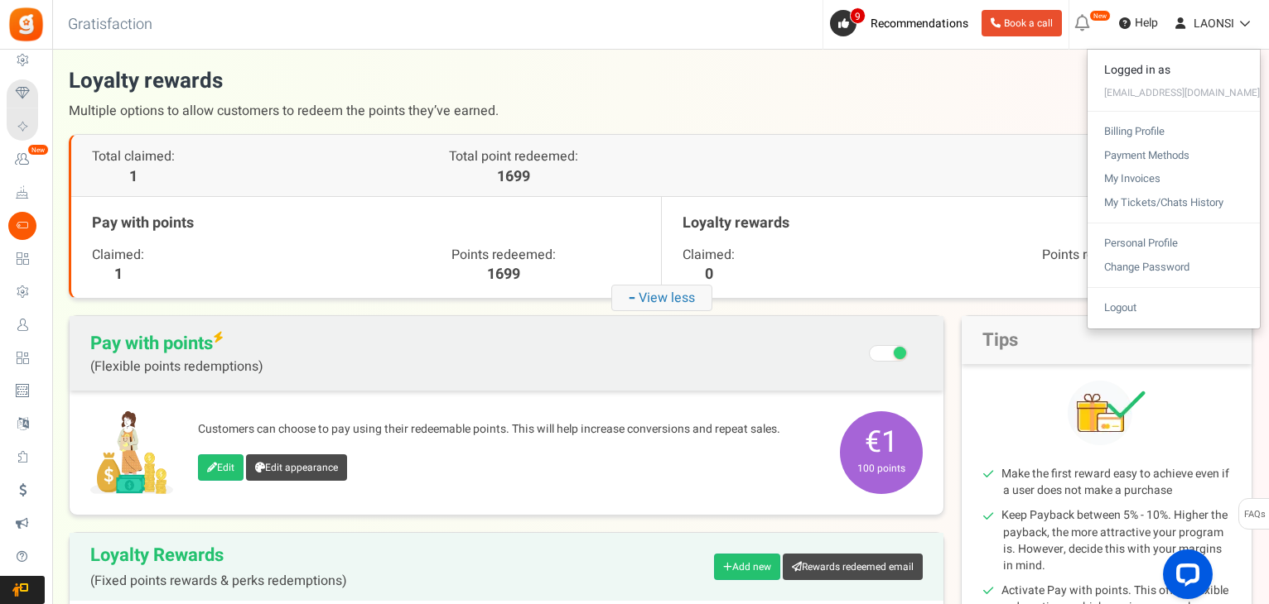
click at [957, 104] on span "Multiple options to allow customers to redeem the points they’ve earned." at bounding box center [660, 111] width 1183 height 30
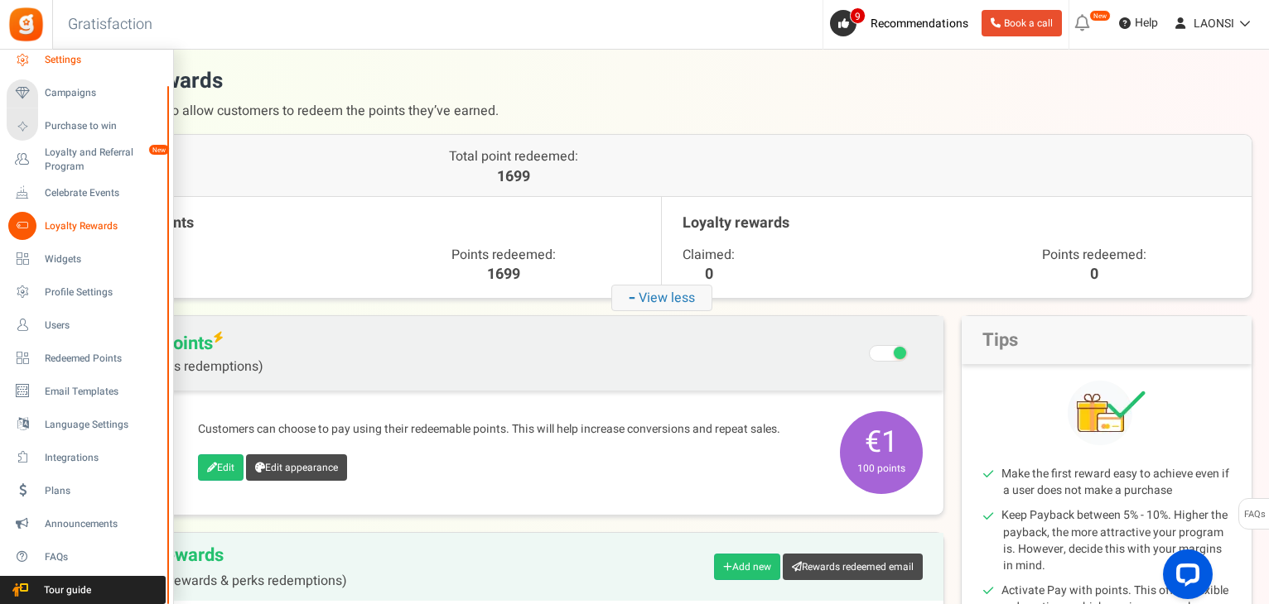
click at [63, 58] on span "Settings" at bounding box center [103, 60] width 116 height 14
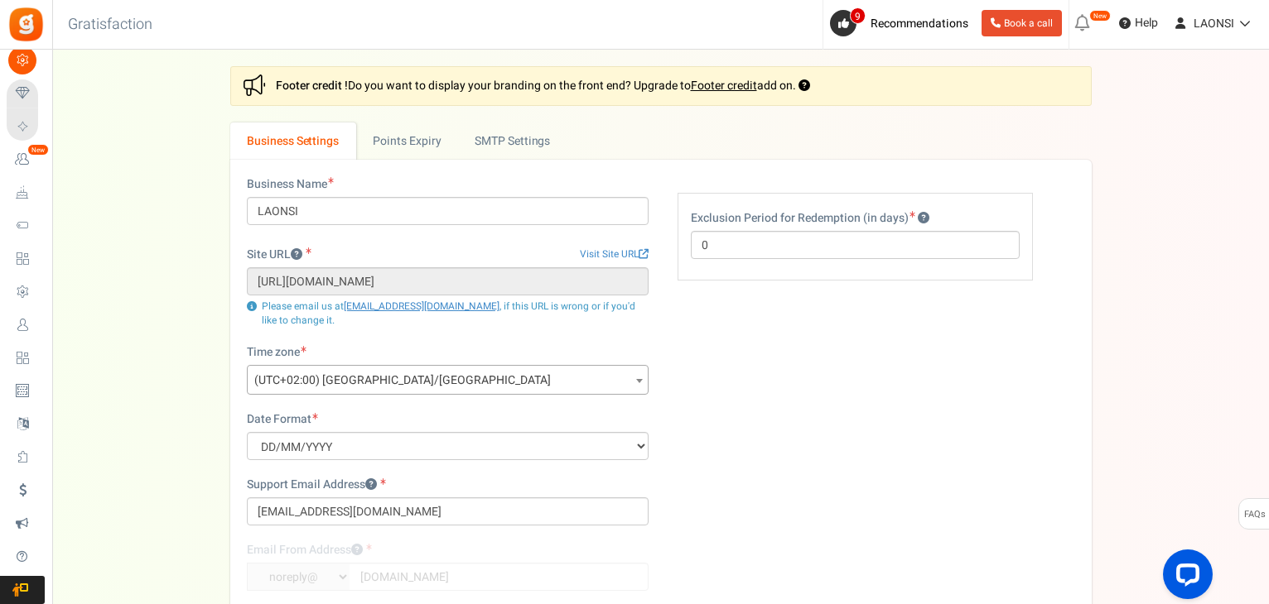
click at [89, 24] on h3 "Gratisfaction" at bounding box center [110, 24] width 121 height 33
drag, startPoint x: 79, startPoint y: 28, endPoint x: 205, endPoint y: 28, distance: 125.9
click at [205, 28] on div "Back to Home Back to program setup Gratisfaction 0 WARNING 9 Recommendations Bo…" at bounding box center [659, 25] width 1219 height 50
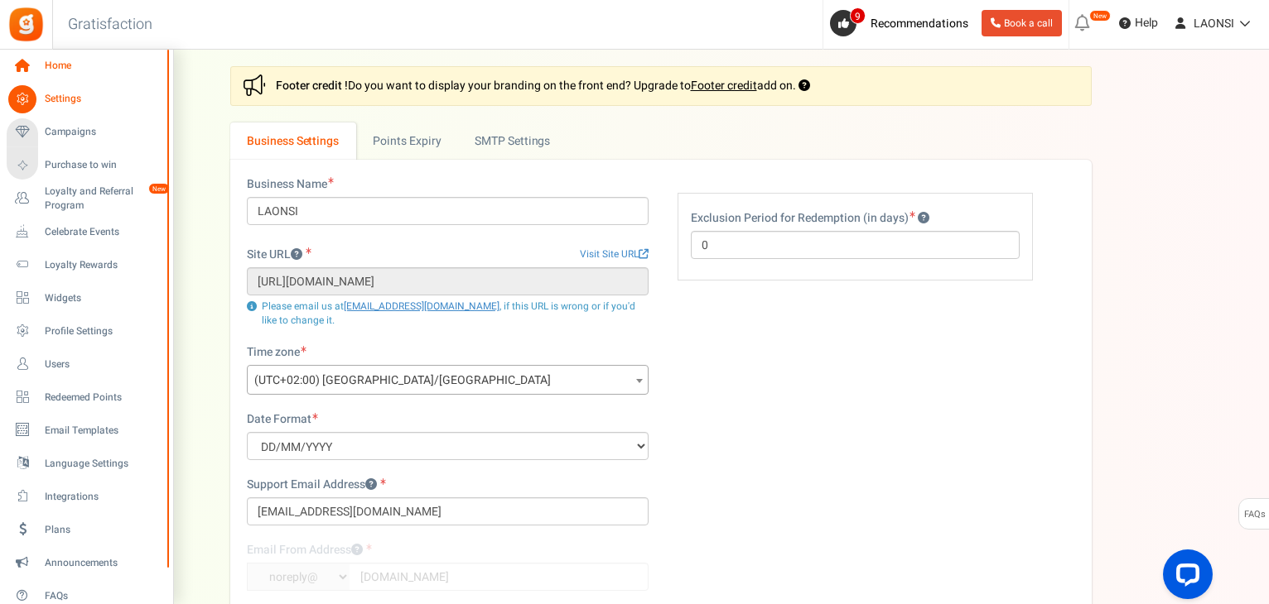
click at [62, 68] on span "Home" at bounding box center [103, 66] width 116 height 14
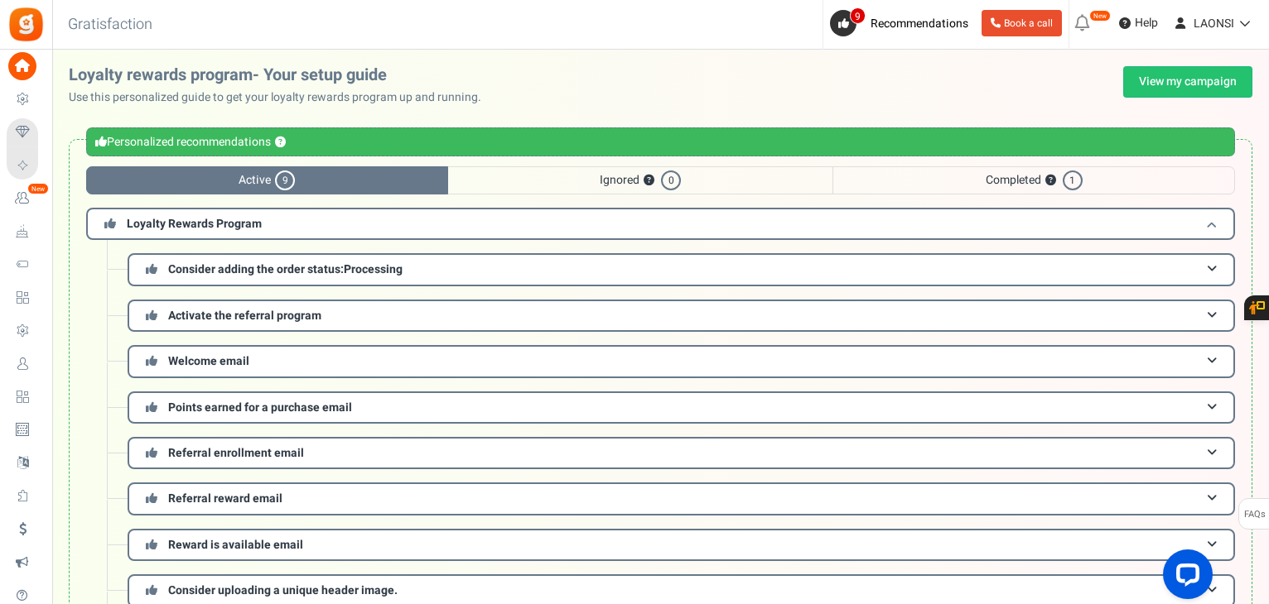
click at [175, 226] on span "Loyalty Rewards Program" at bounding box center [194, 223] width 135 height 17
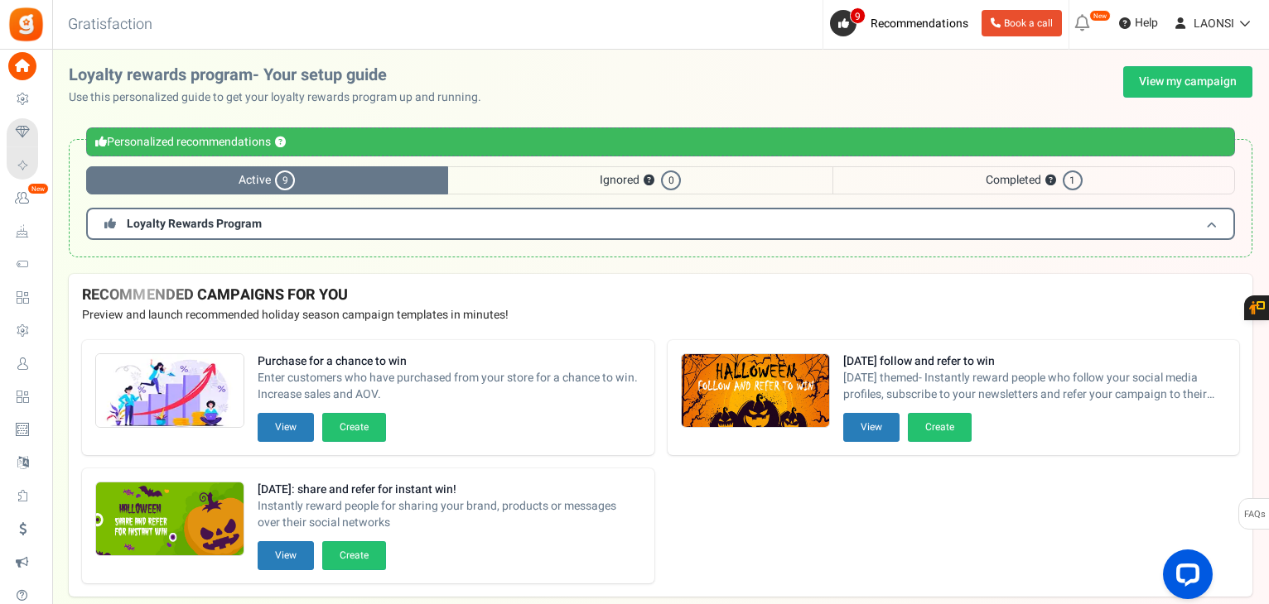
click at [175, 226] on span "Loyalty Rewards Program" at bounding box center [194, 223] width 135 height 17
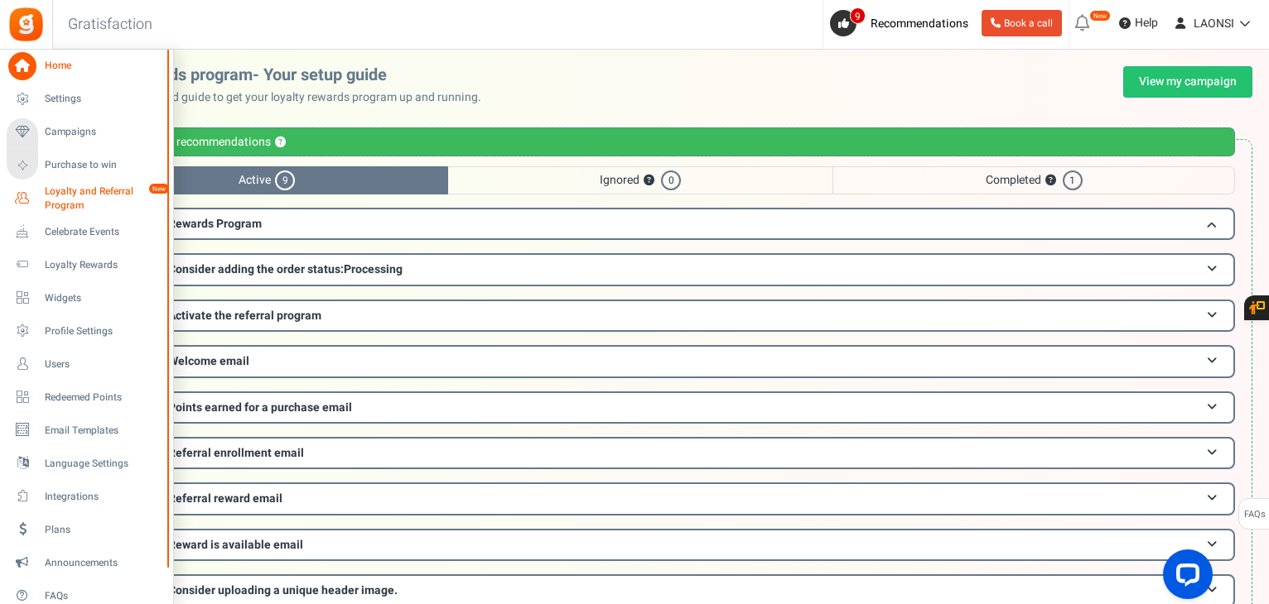
click at [79, 201] on span "Loyalty and Referral Program" at bounding box center [105, 199] width 121 height 28
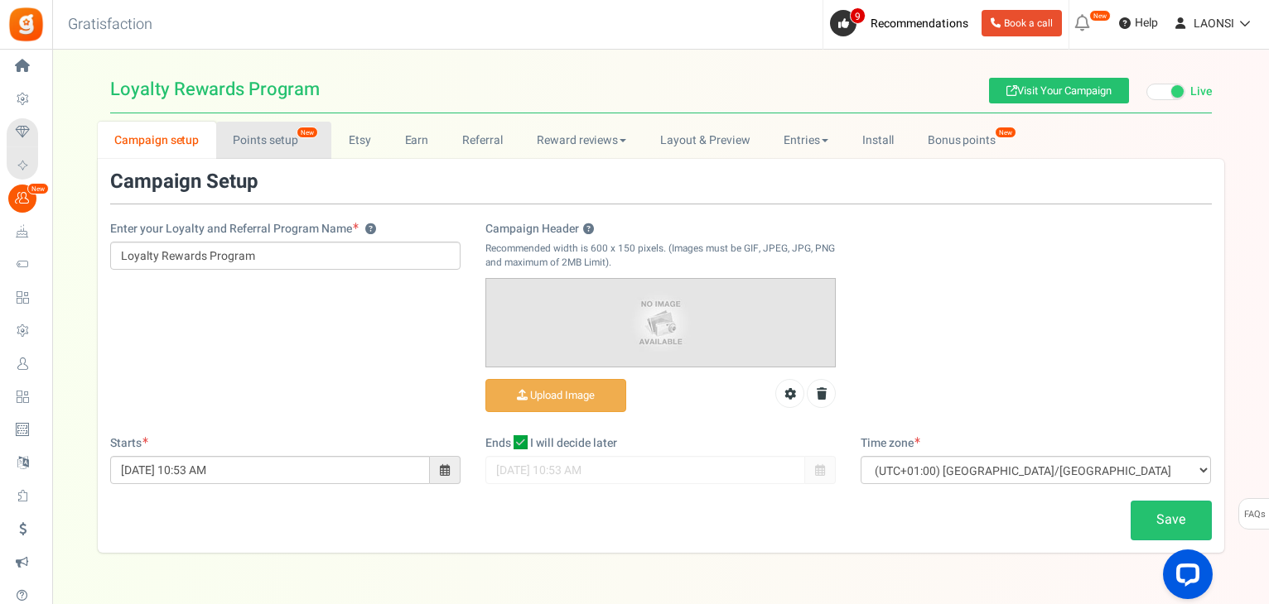
click at [262, 152] on link "Points setup New" at bounding box center [273, 140] width 115 height 37
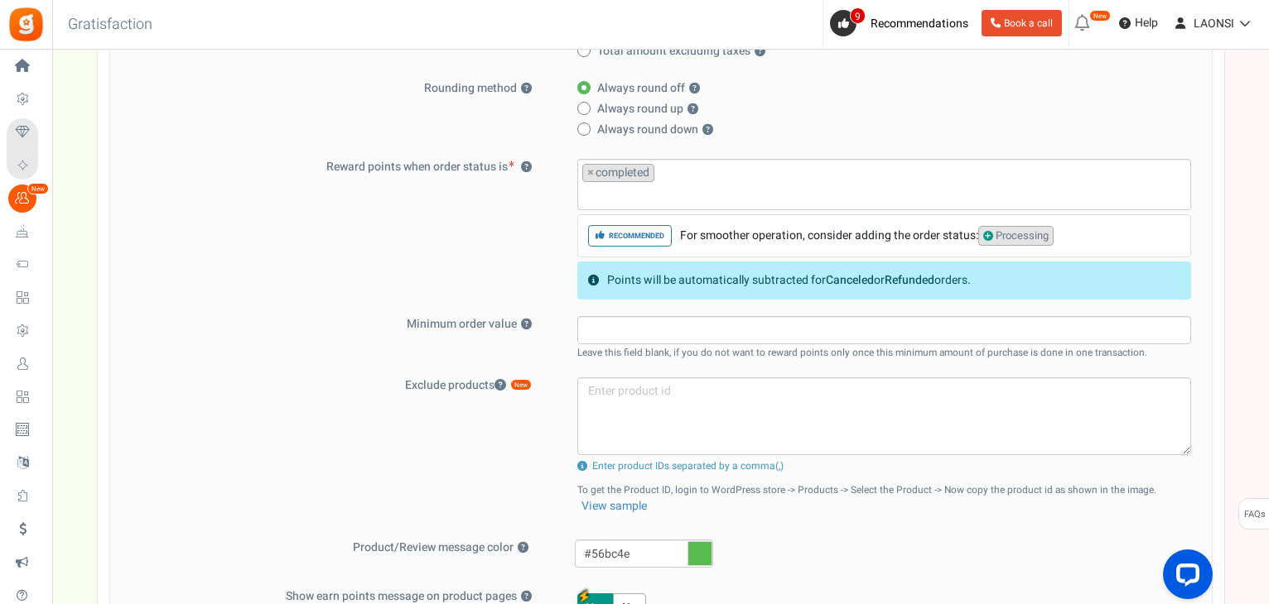
scroll to position [506, 0]
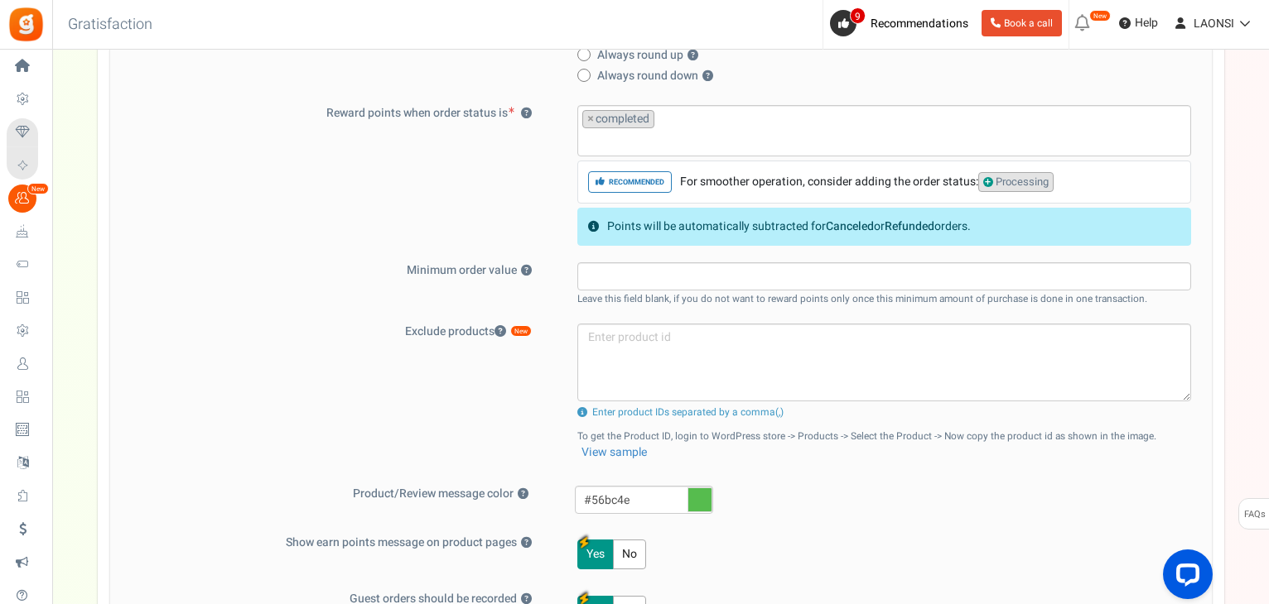
click at [700, 491] on icon at bounding box center [699, 500] width 25 height 25
click at [700, 491] on input "#56bc4e" at bounding box center [644, 500] width 138 height 28
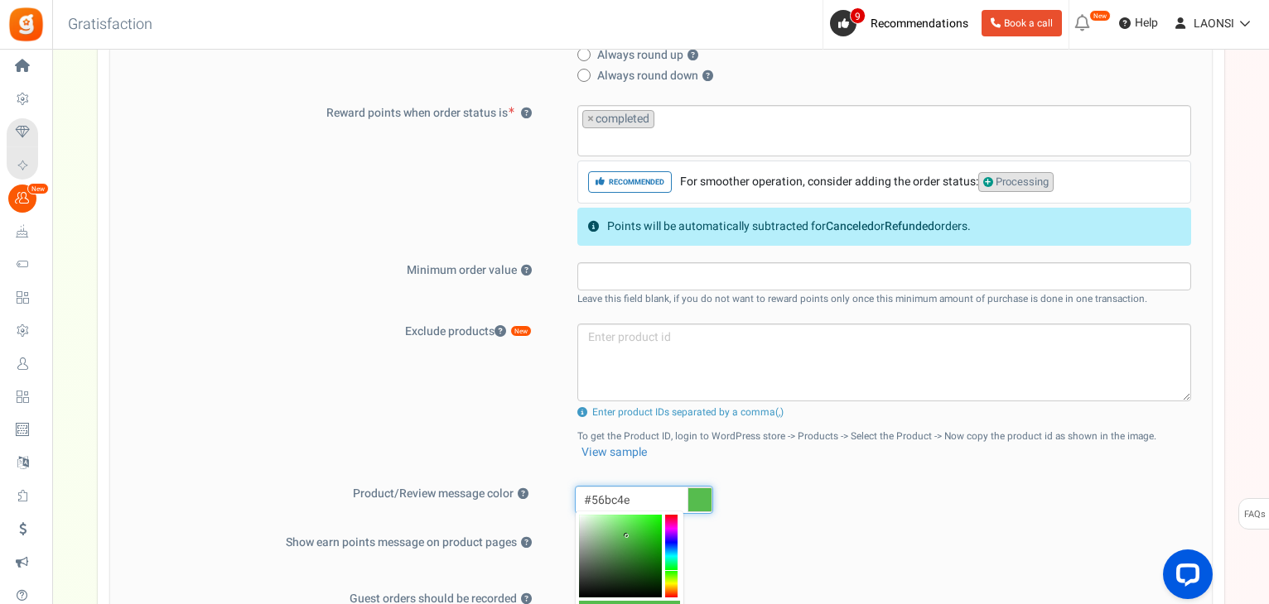
click at [616, 499] on input "#56bc4e" at bounding box center [644, 500] width 138 height 28
paste input "/* Gra"
click at [614, 499] on input "#000000" at bounding box center [644, 500] width 138 height 28
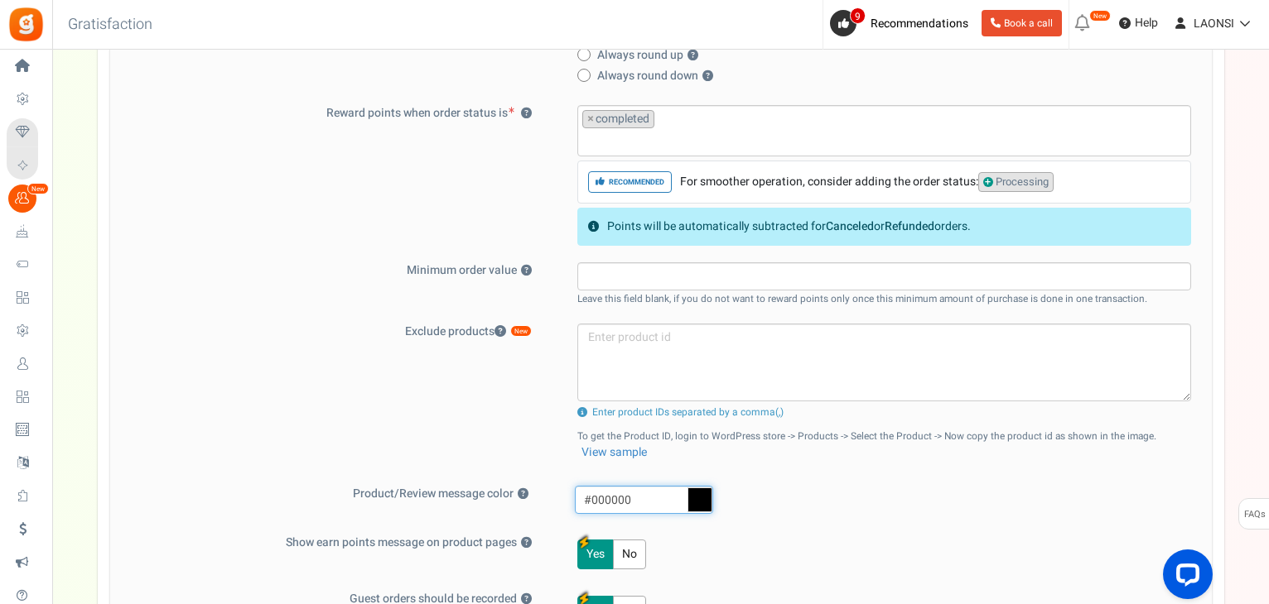
click at [614, 499] on input "#000000" at bounding box center [644, 500] width 138 height 28
paste input "CAA3C8"
type input "#caa3c8"
click at [818, 504] on div "#caa3c8" at bounding box center [888, 502] width 653 height 32
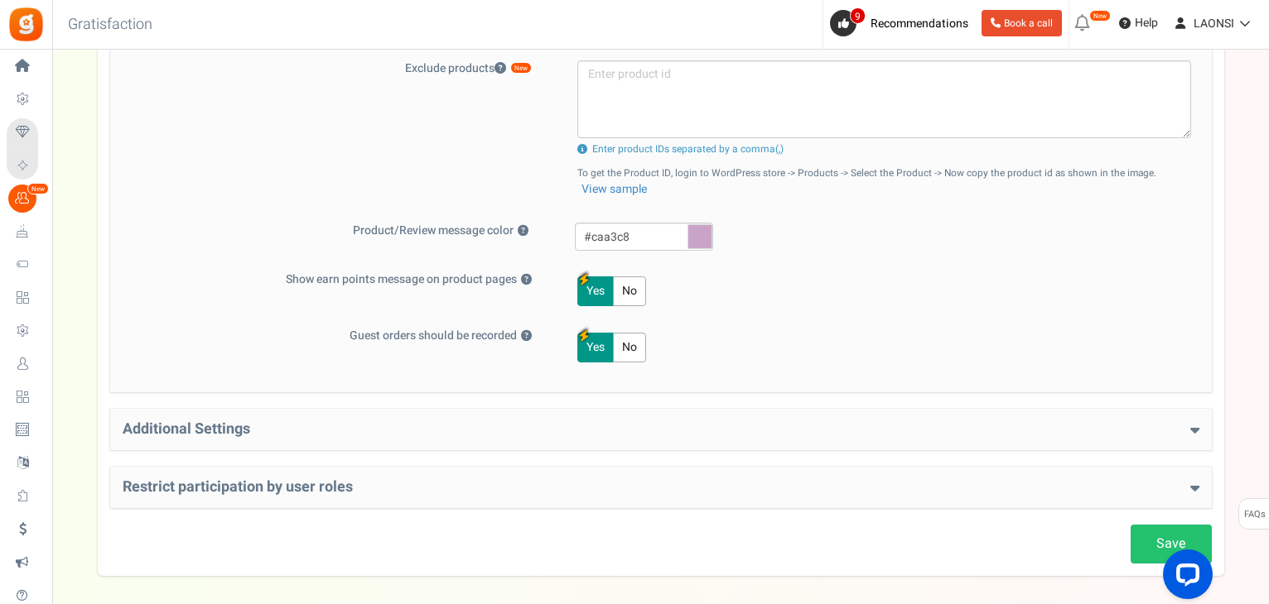
scroll to position [837, 0]
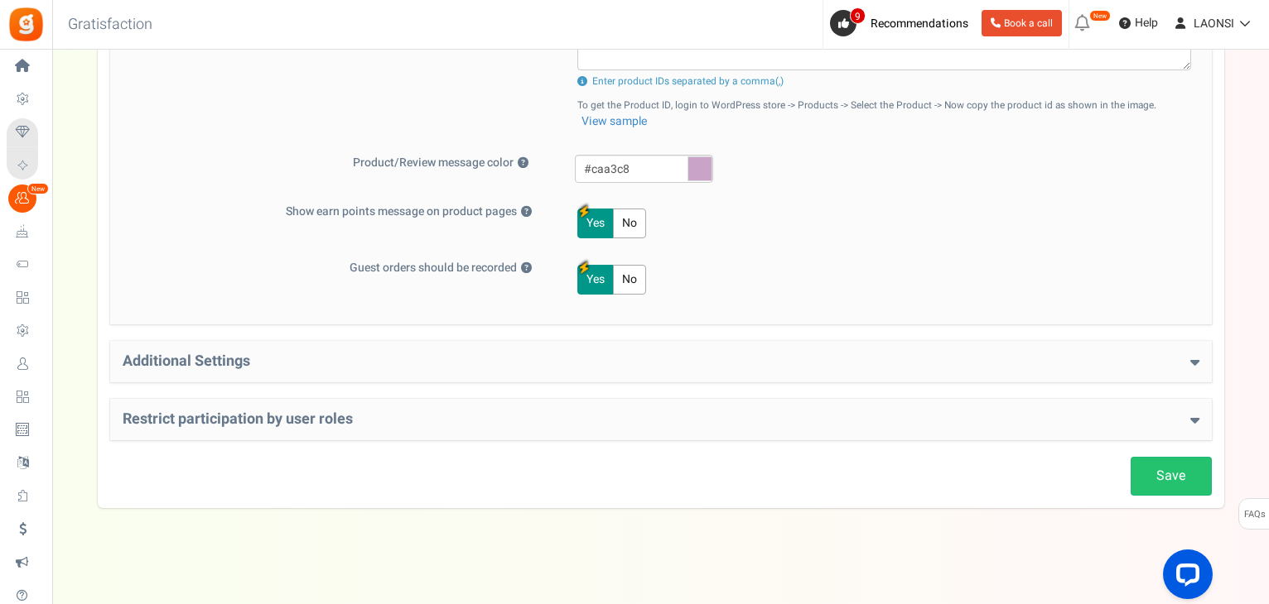
click at [344, 364] on h4 "Additional Settings" at bounding box center [661, 362] width 1076 height 17
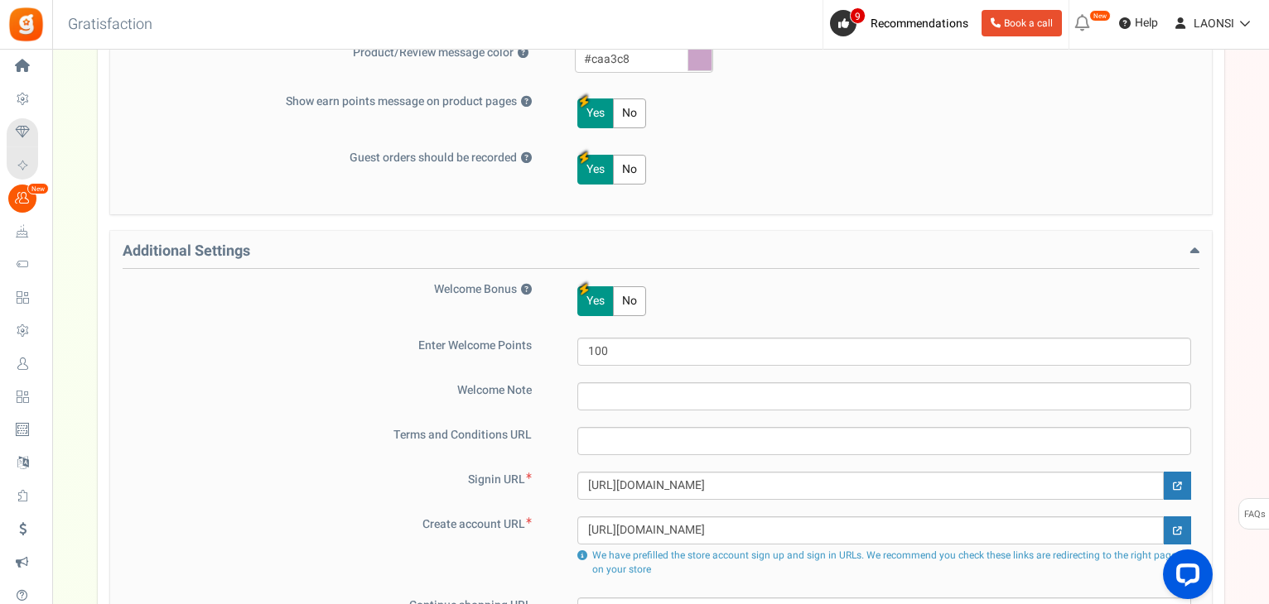
scroll to position [1168, 0]
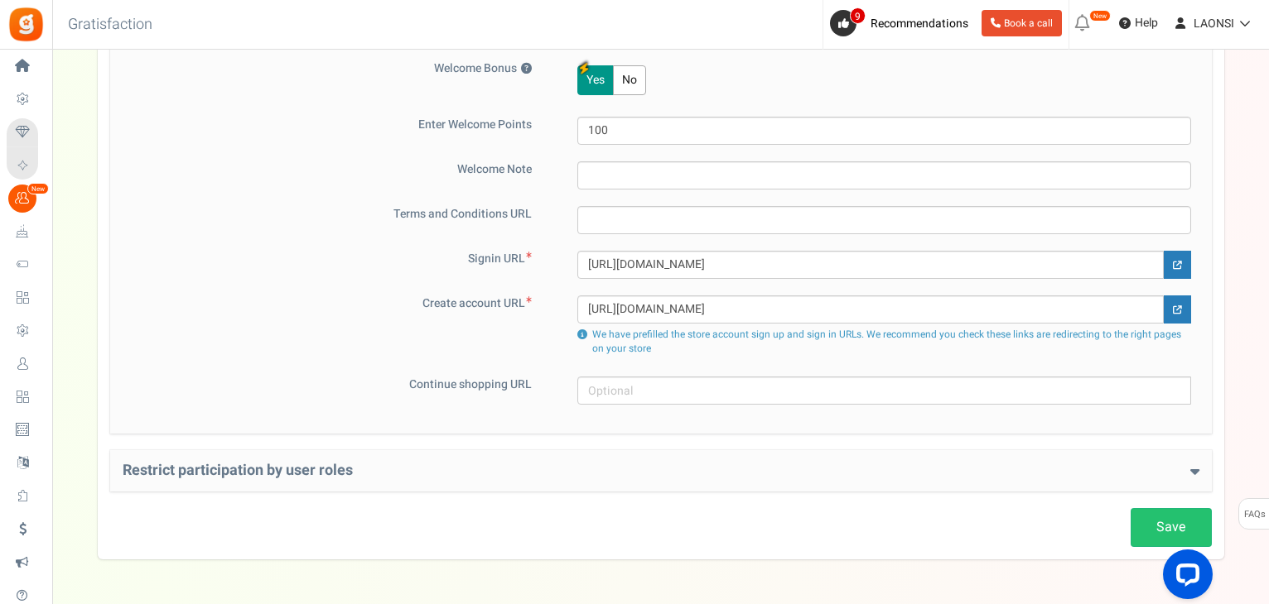
click at [406, 470] on h4 "Restrict participation by user roles" at bounding box center [661, 471] width 1076 height 17
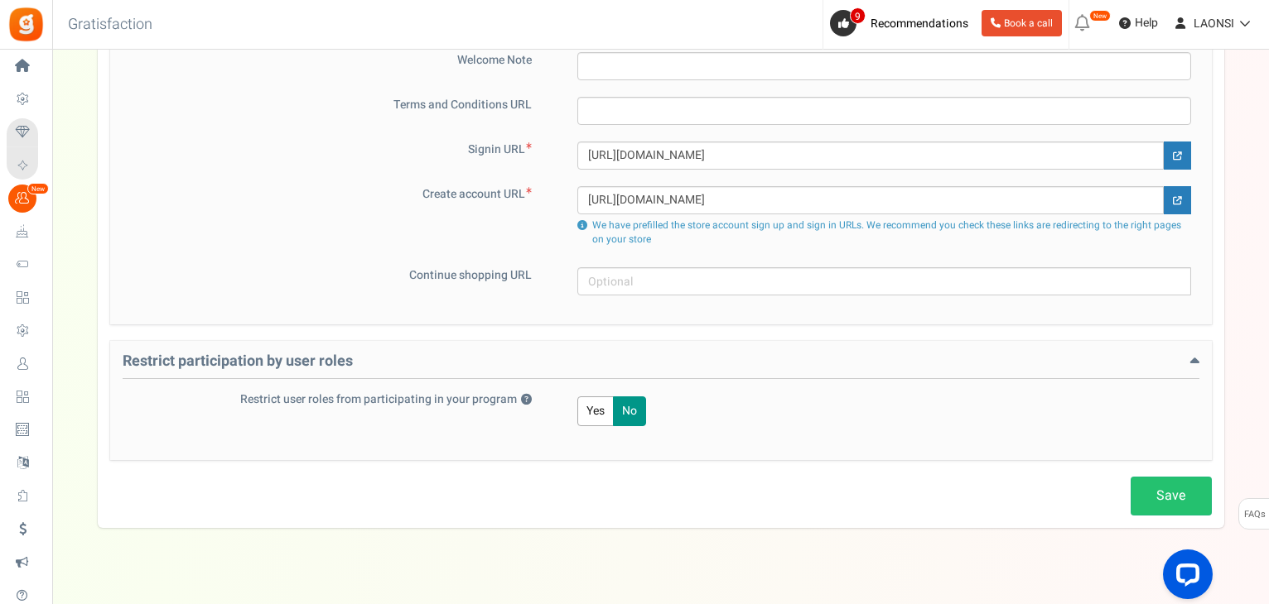
scroll to position [1297, 0]
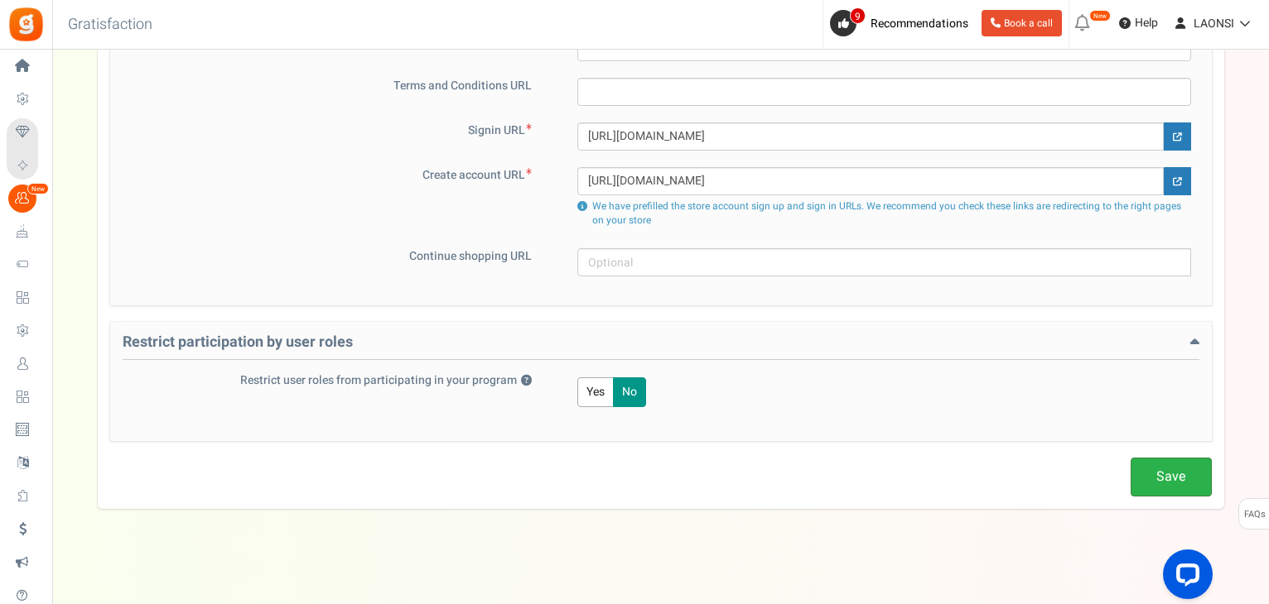
click at [1175, 478] on link "Save" at bounding box center [1170, 477] width 81 height 39
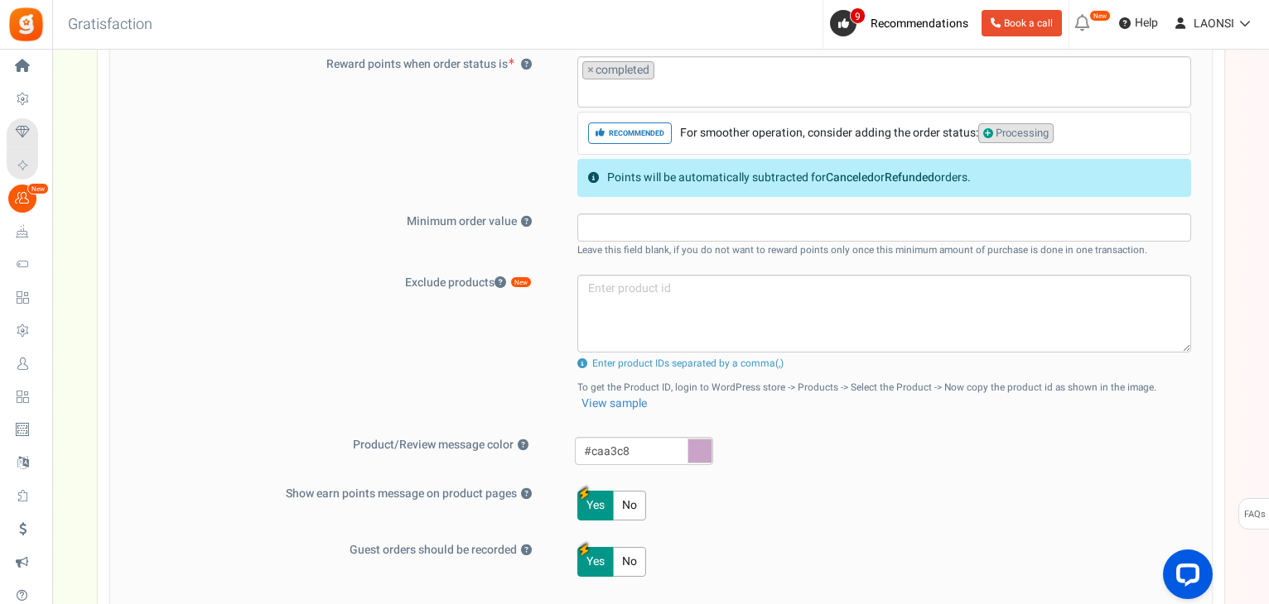
scroll to position [717, 0]
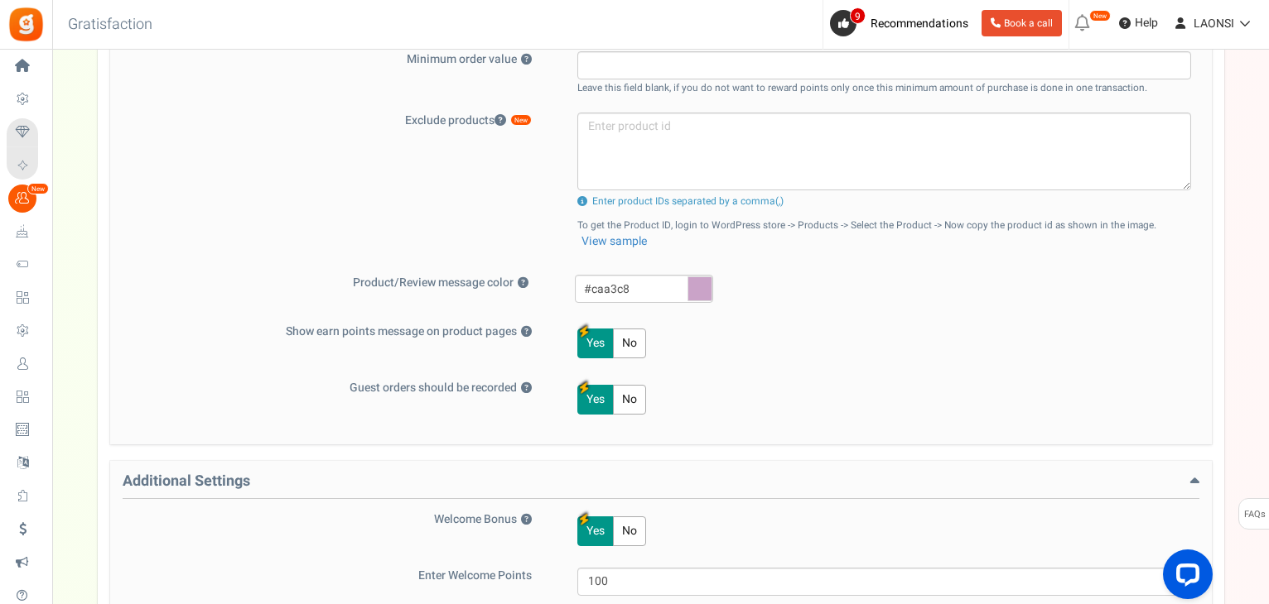
click at [629, 338] on button "No" at bounding box center [629, 344] width 33 height 30
click at [633, 403] on "No" at bounding box center [629, 400] width 33 height 30
click at [600, 345] on button "Yes" at bounding box center [595, 344] width 36 height 30
click at [601, 398] on button "Yes" at bounding box center [595, 400] width 36 height 30
click at [730, 381] on div "Yes No" at bounding box center [873, 400] width 635 height 40
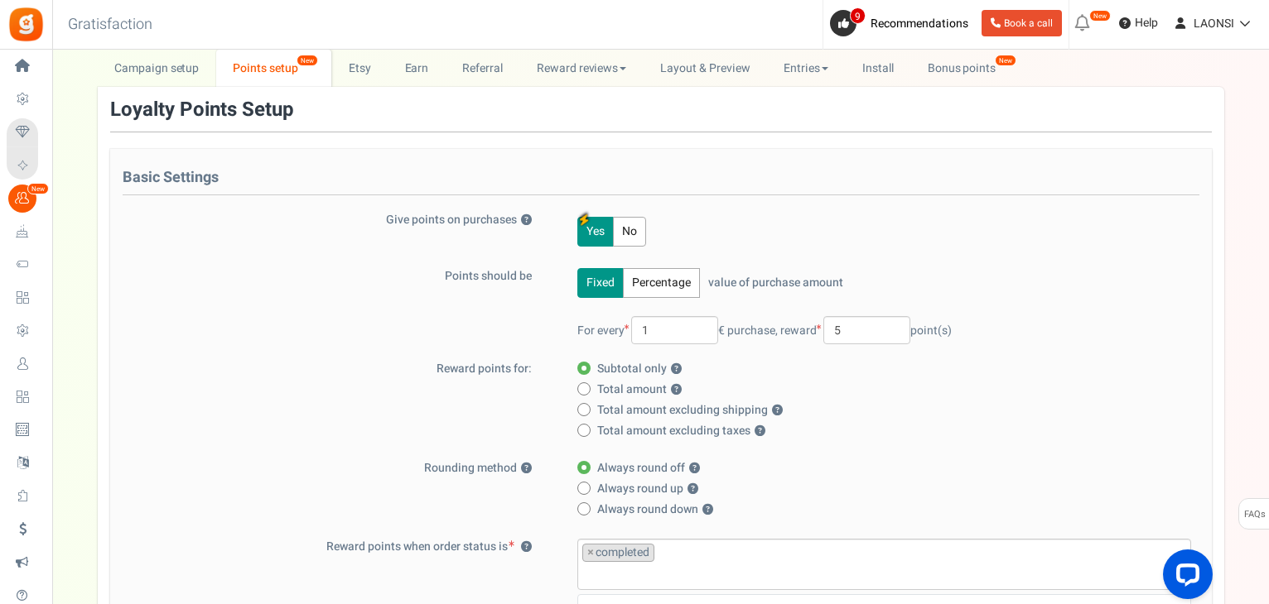
scroll to position [55, 0]
